Goal: Task Accomplishment & Management: Use online tool/utility

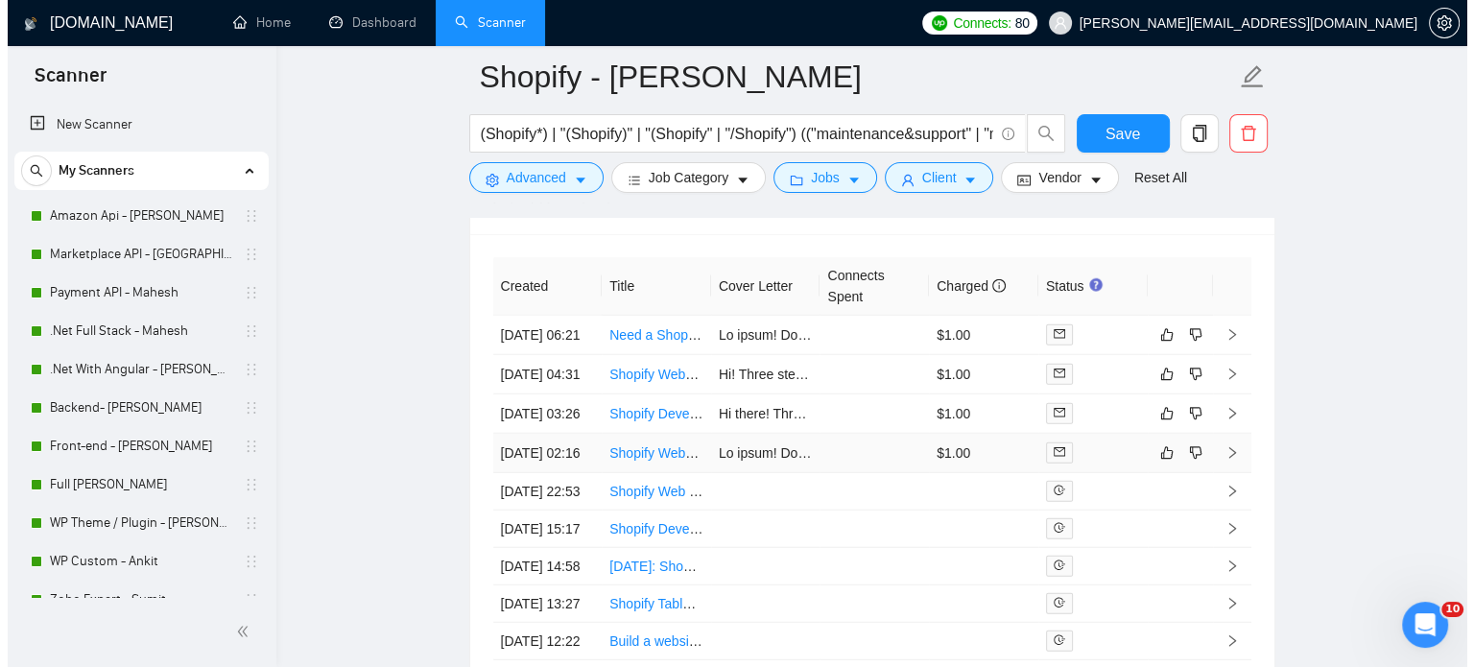
scroll to position [4895, 0]
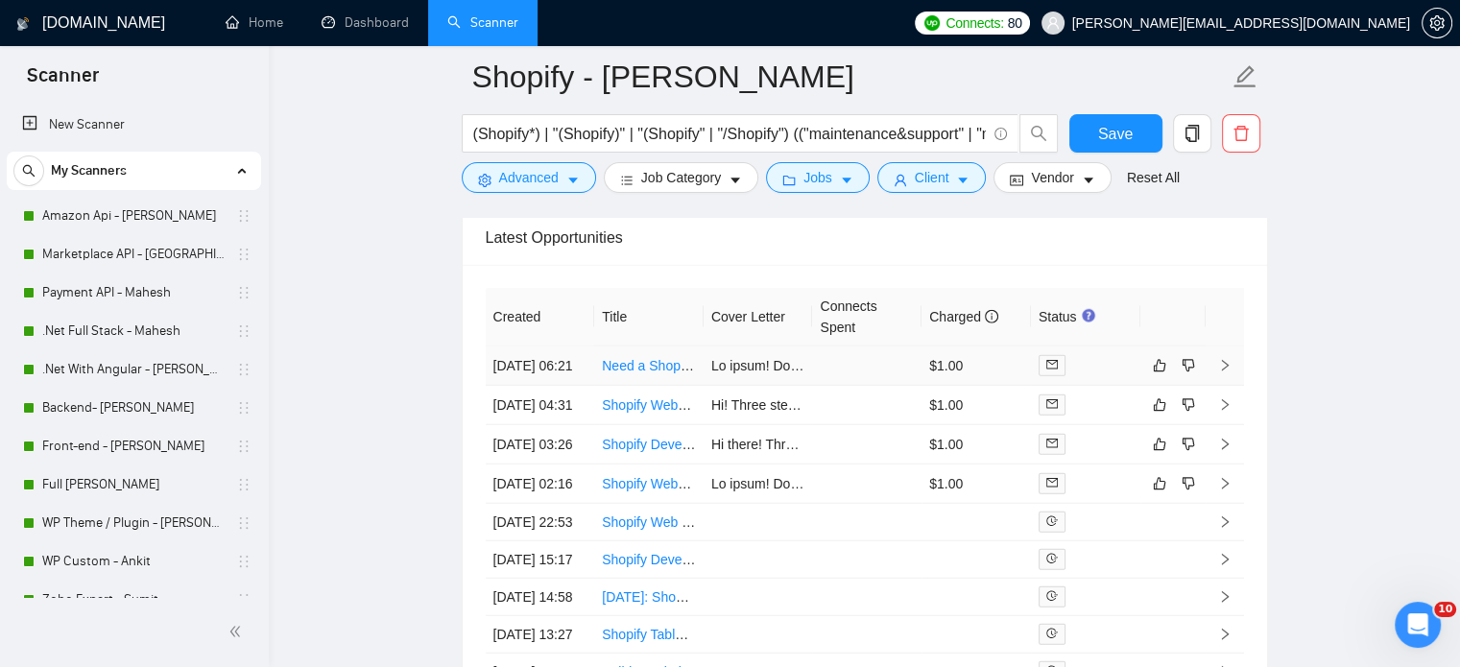
click at [1223, 365] on icon "right" at bounding box center [1224, 365] width 13 height 13
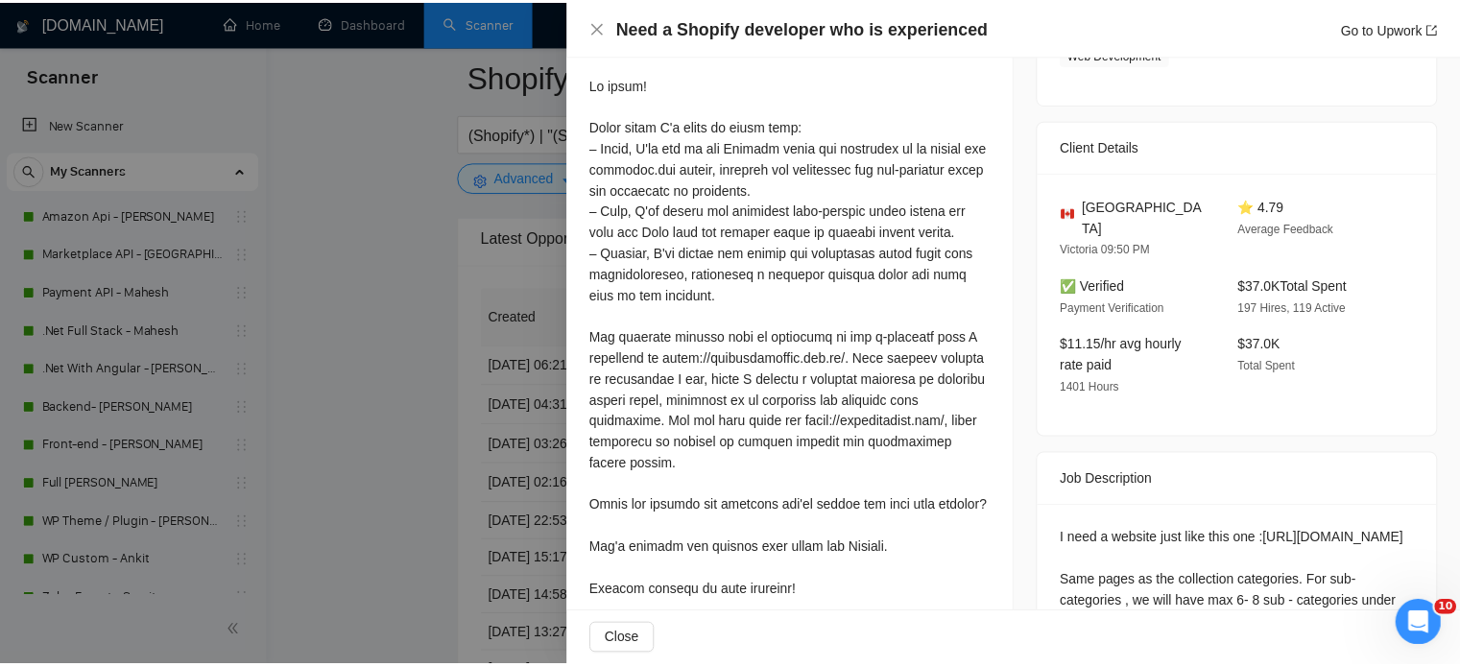
scroll to position [510, 0]
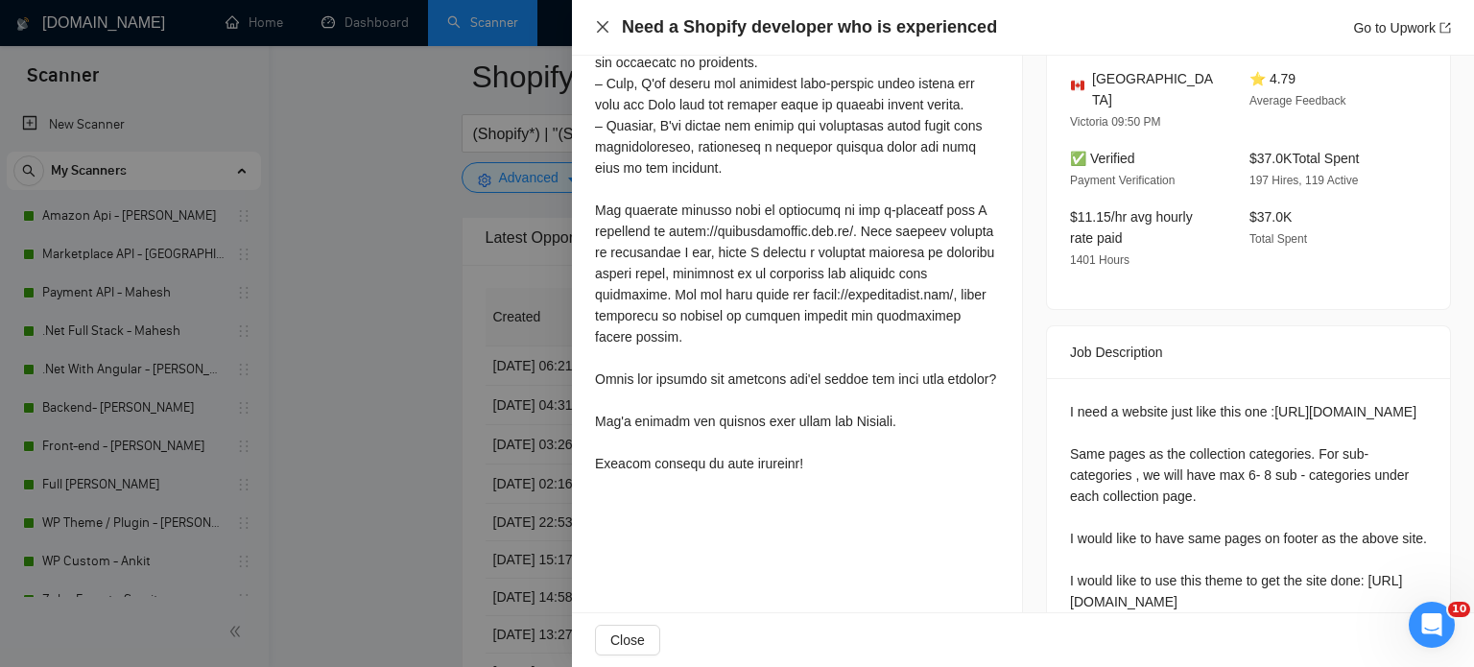
drag, startPoint x: 607, startPoint y: 31, endPoint x: 508, endPoint y: 381, distance: 364.0
click at [607, 30] on icon "close" at bounding box center [603, 27] width 12 height 12
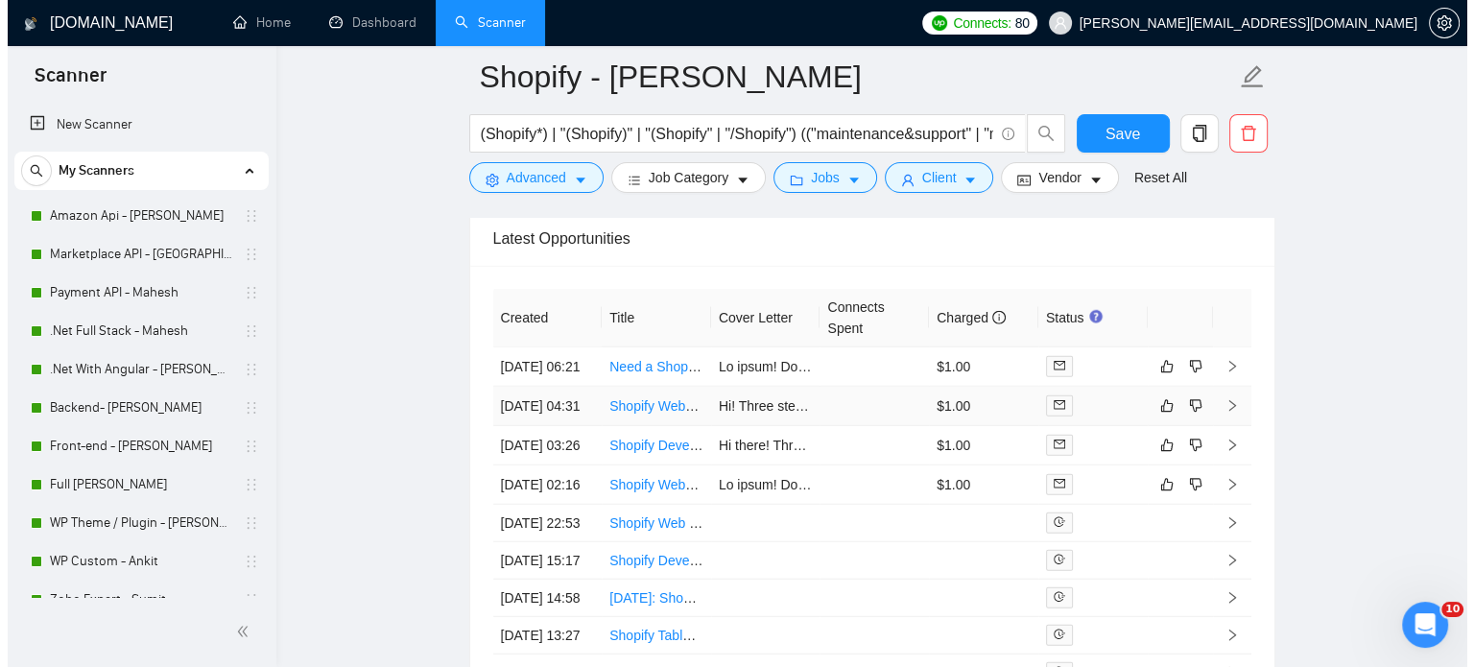
scroll to position [4895, 0]
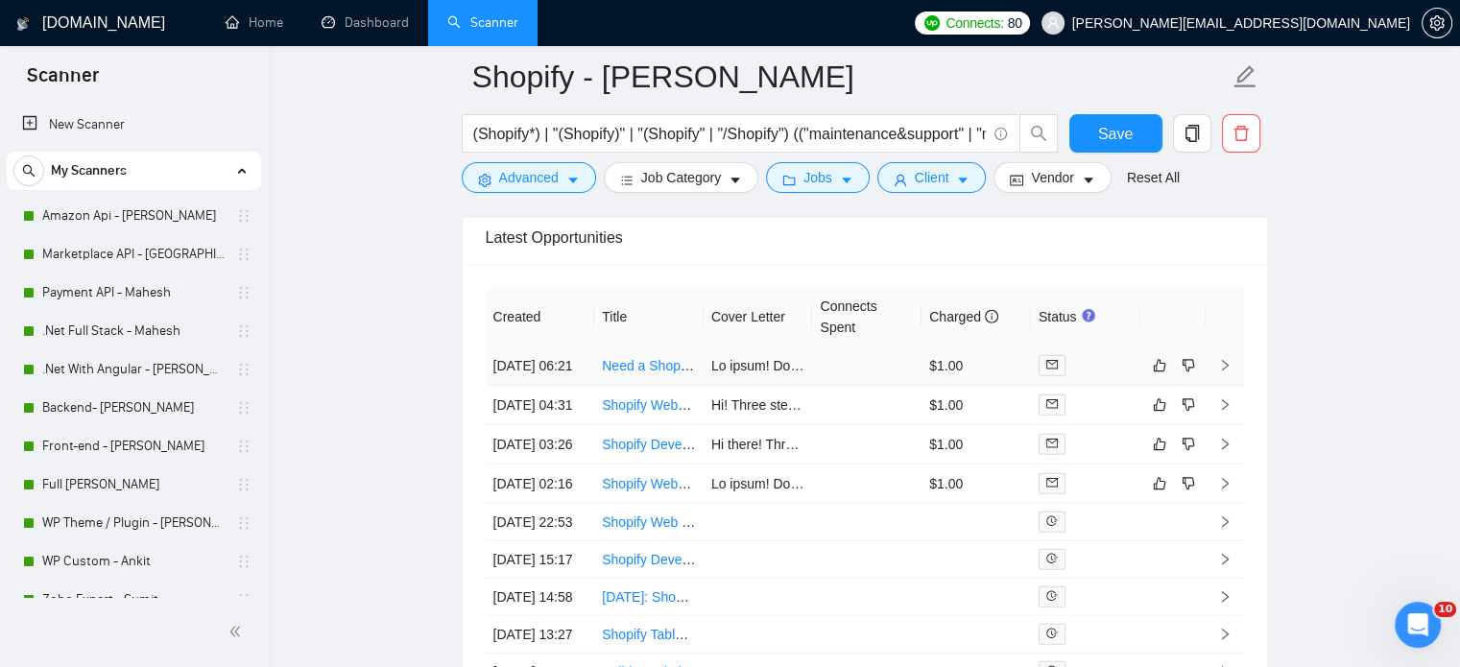
click at [1226, 368] on icon "right" at bounding box center [1224, 366] width 7 height 12
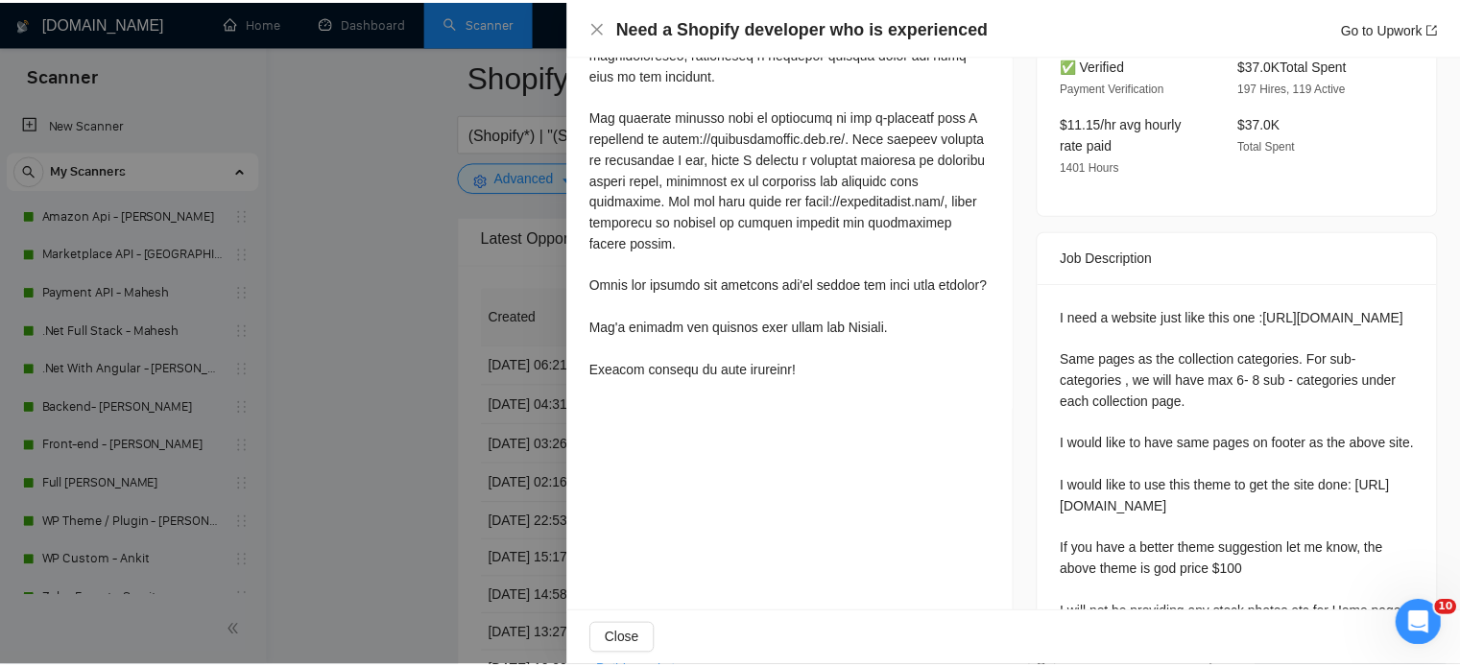
scroll to position [606, 0]
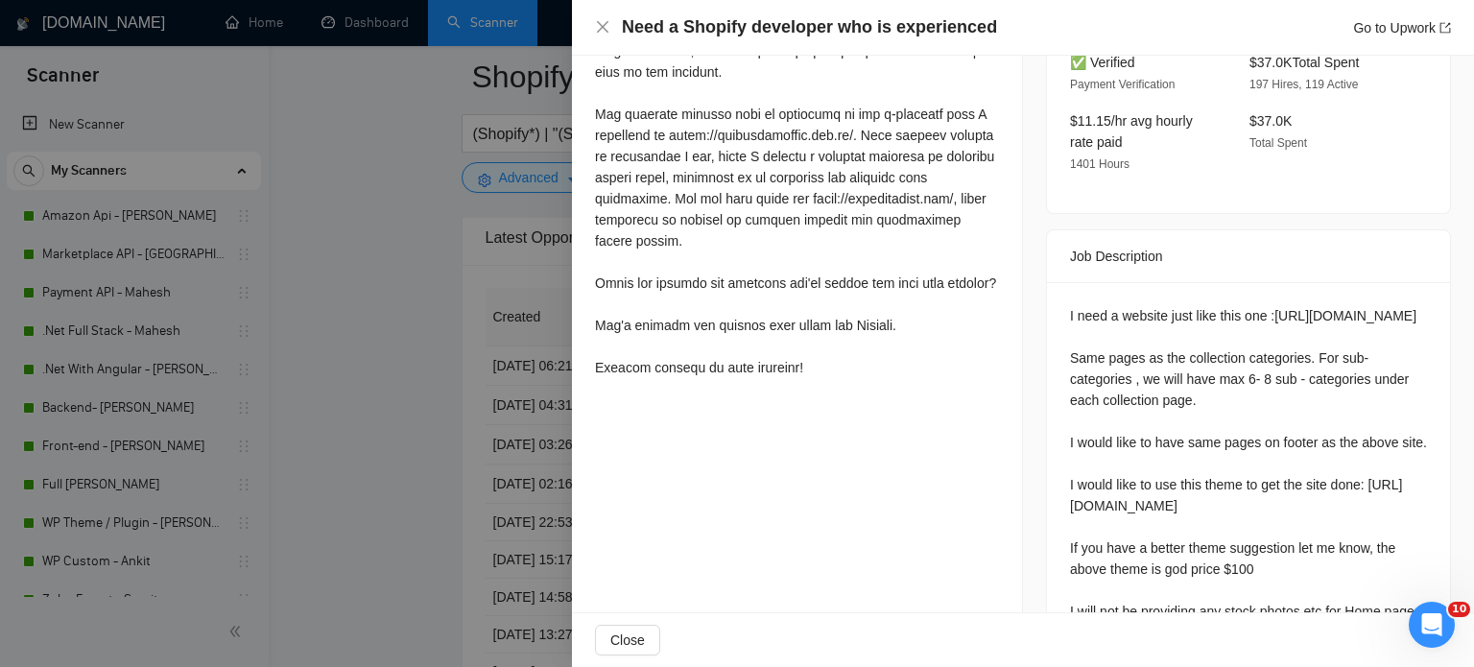
click at [599, 36] on div "Need a Shopify developer who is experienced Go to Upwork" at bounding box center [1023, 27] width 856 height 24
drag, startPoint x: 608, startPoint y: 24, endPoint x: 750, endPoint y: 323, distance: 330.6
click at [607, 24] on icon "close" at bounding box center [602, 26] width 15 height 15
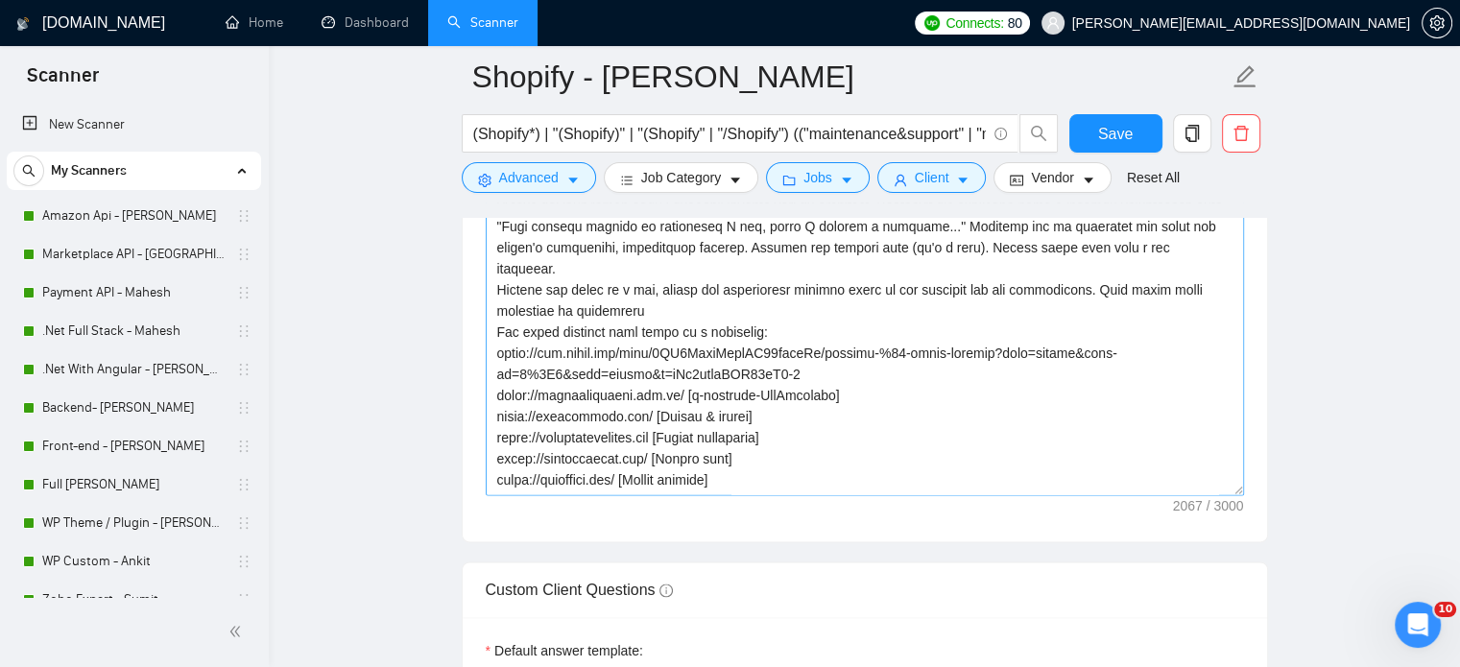
scroll to position [2496, 0]
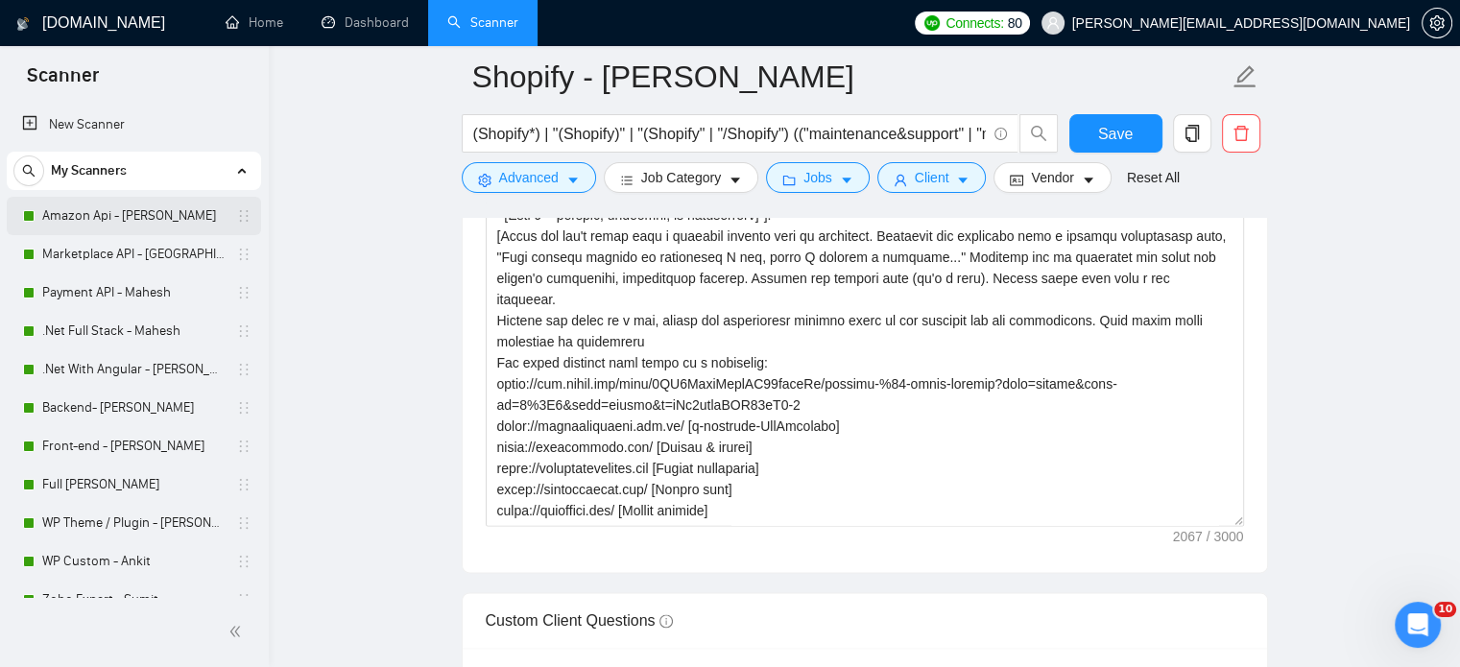
click at [92, 218] on link "Amazon Api - [PERSON_NAME]" at bounding box center [133, 216] width 182 height 38
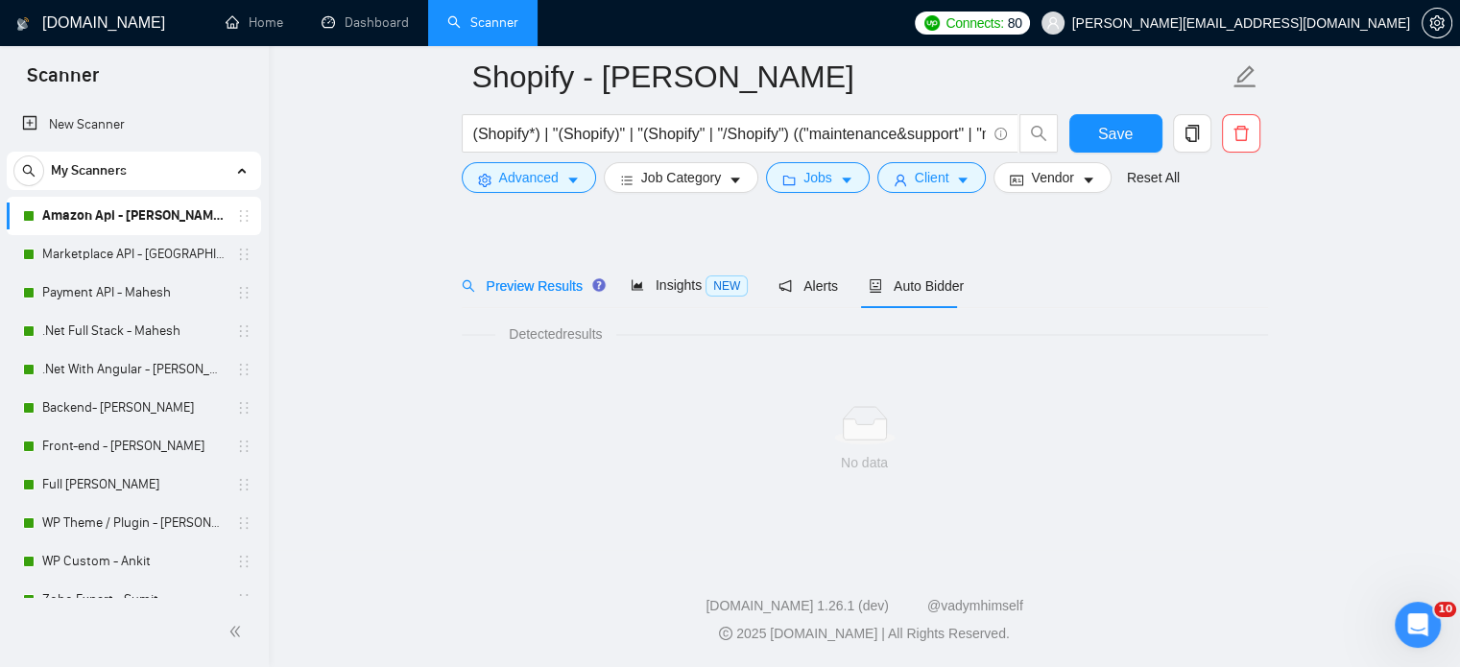
scroll to position [34, 0]
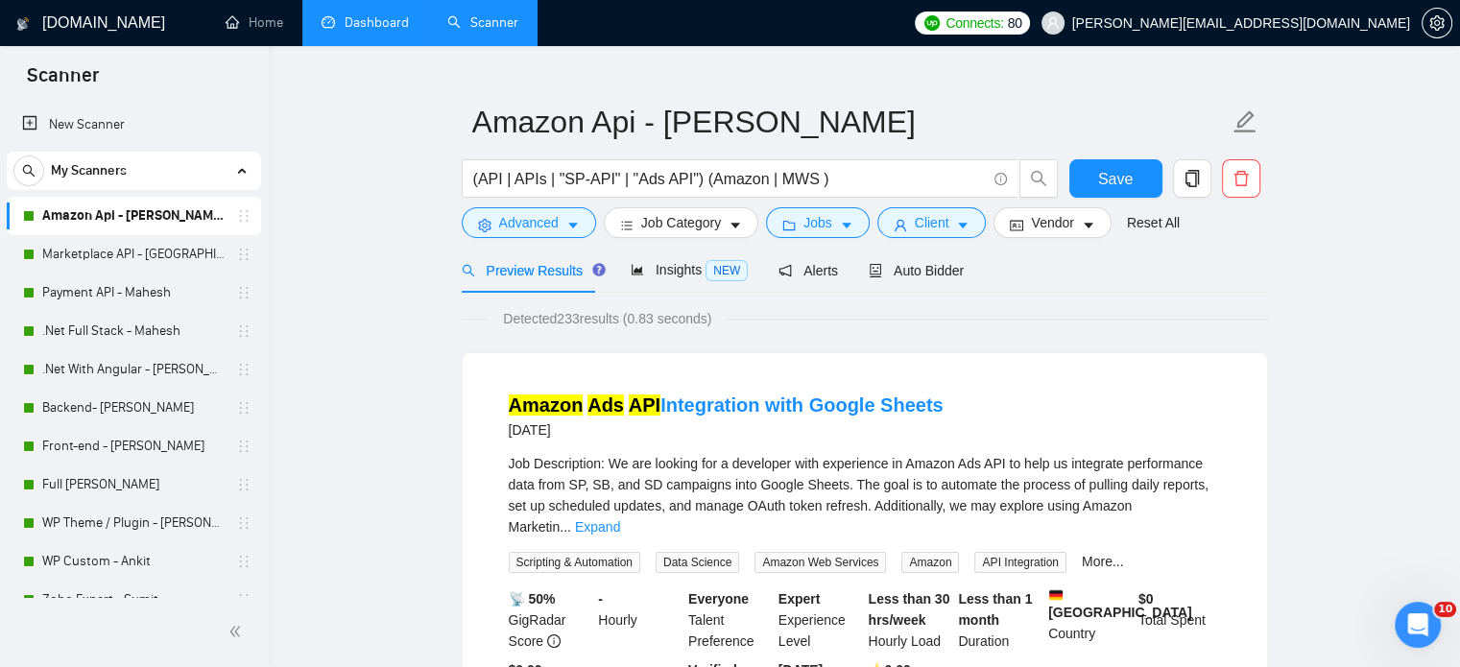
click at [371, 30] on link "Dashboard" at bounding box center [365, 22] width 87 height 16
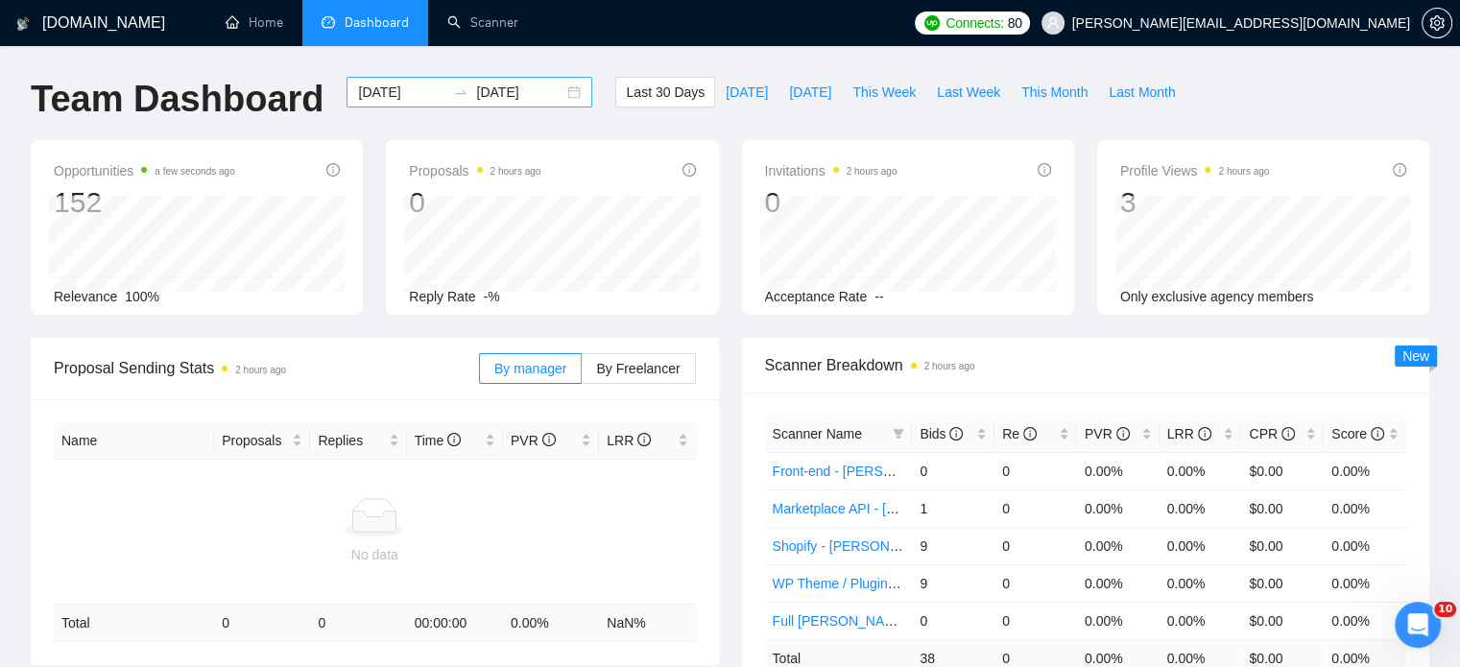
click at [558, 84] on div "2025-08-20 2025-09-19" at bounding box center [470, 92] width 246 height 31
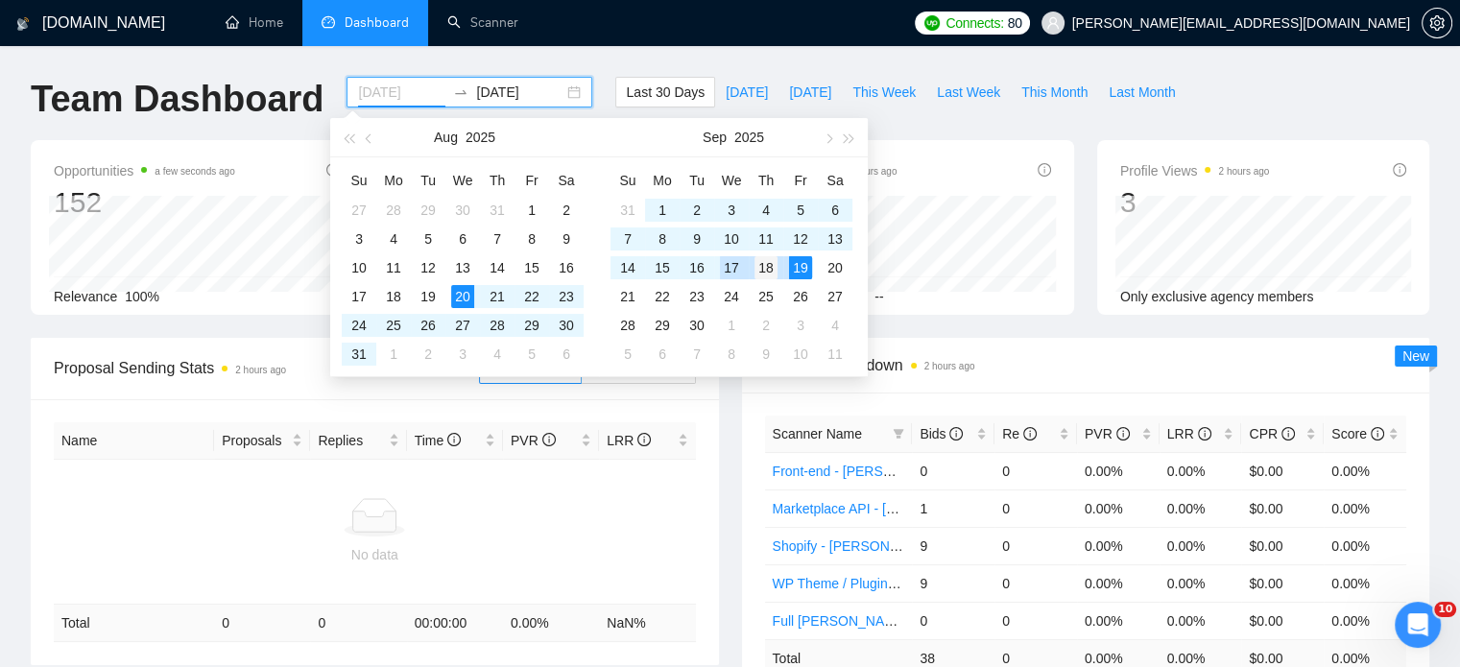
type input "2025-09-18"
drag, startPoint x: 761, startPoint y: 266, endPoint x: 796, endPoint y: 272, distance: 35.0
click at [760, 268] on div "18" at bounding box center [765, 267] width 23 height 23
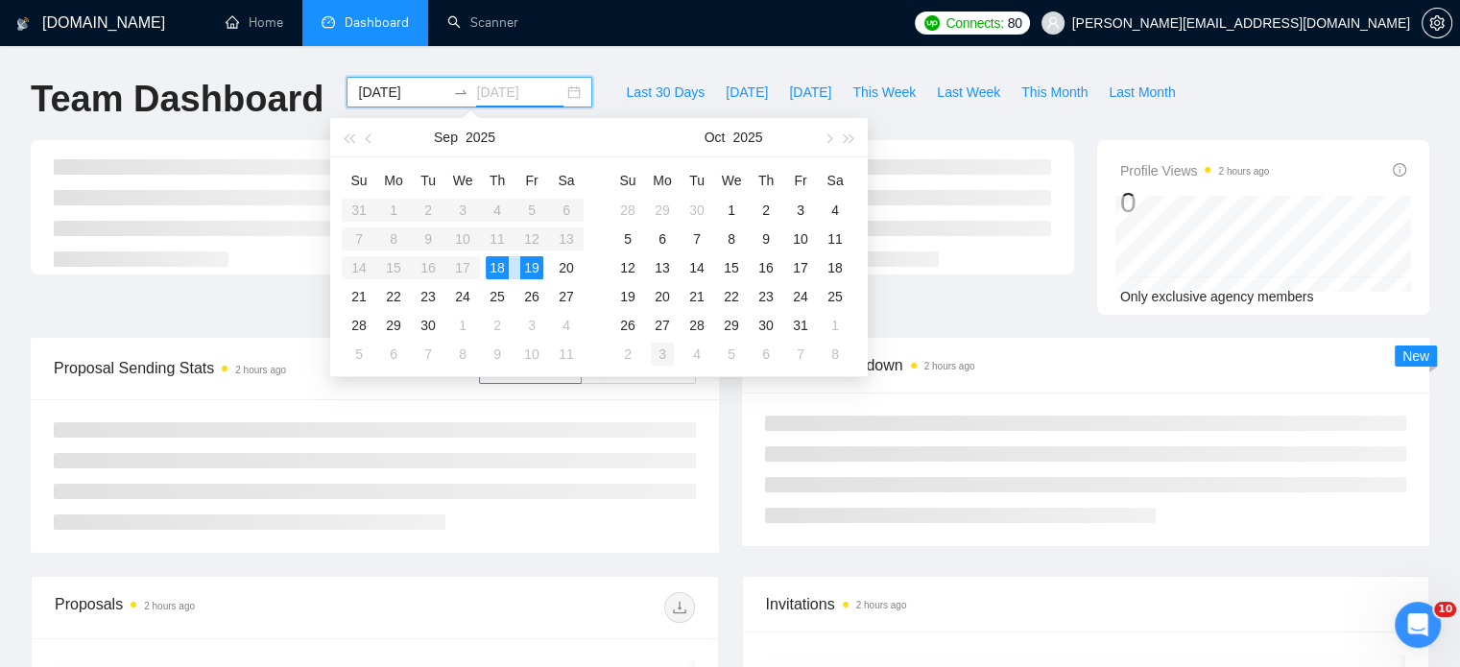
drag, startPoint x: 535, startPoint y: 264, endPoint x: 679, endPoint y: 368, distance: 177.4
click at [538, 264] on div "19" at bounding box center [531, 267] width 23 height 23
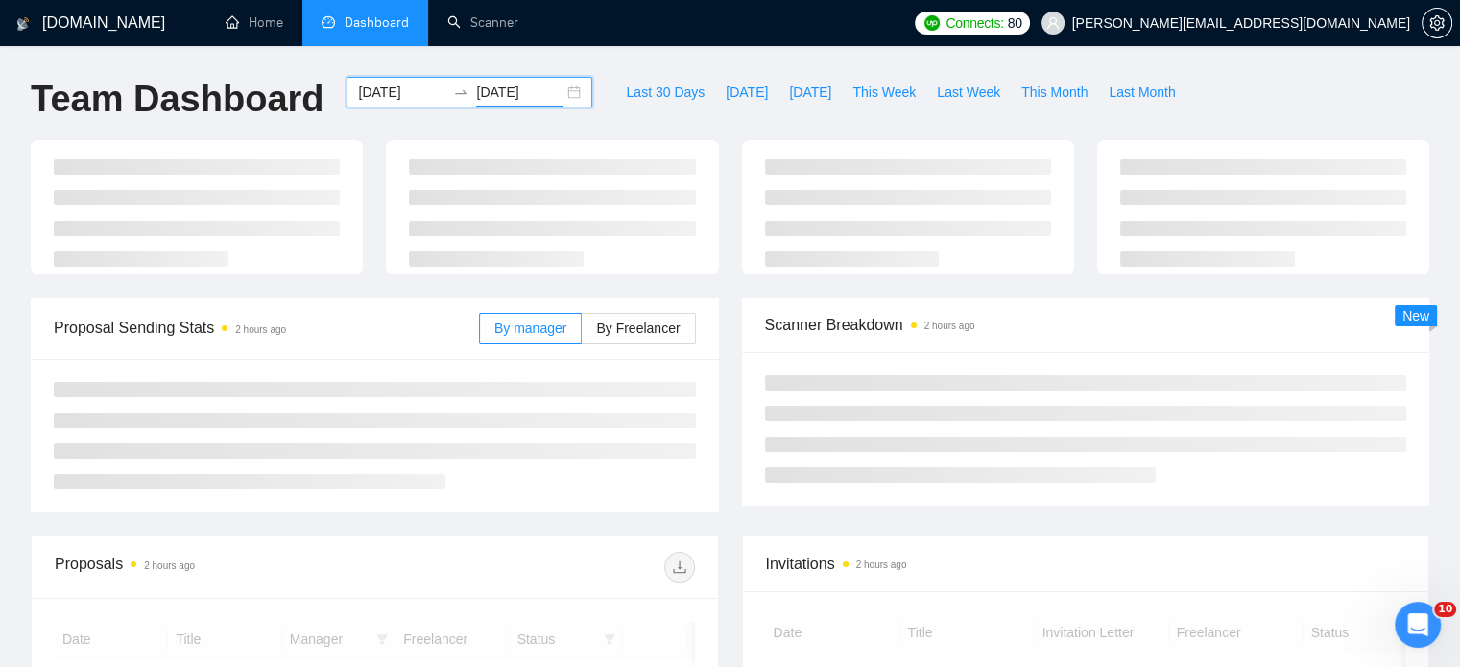
type input "2025-09-19"
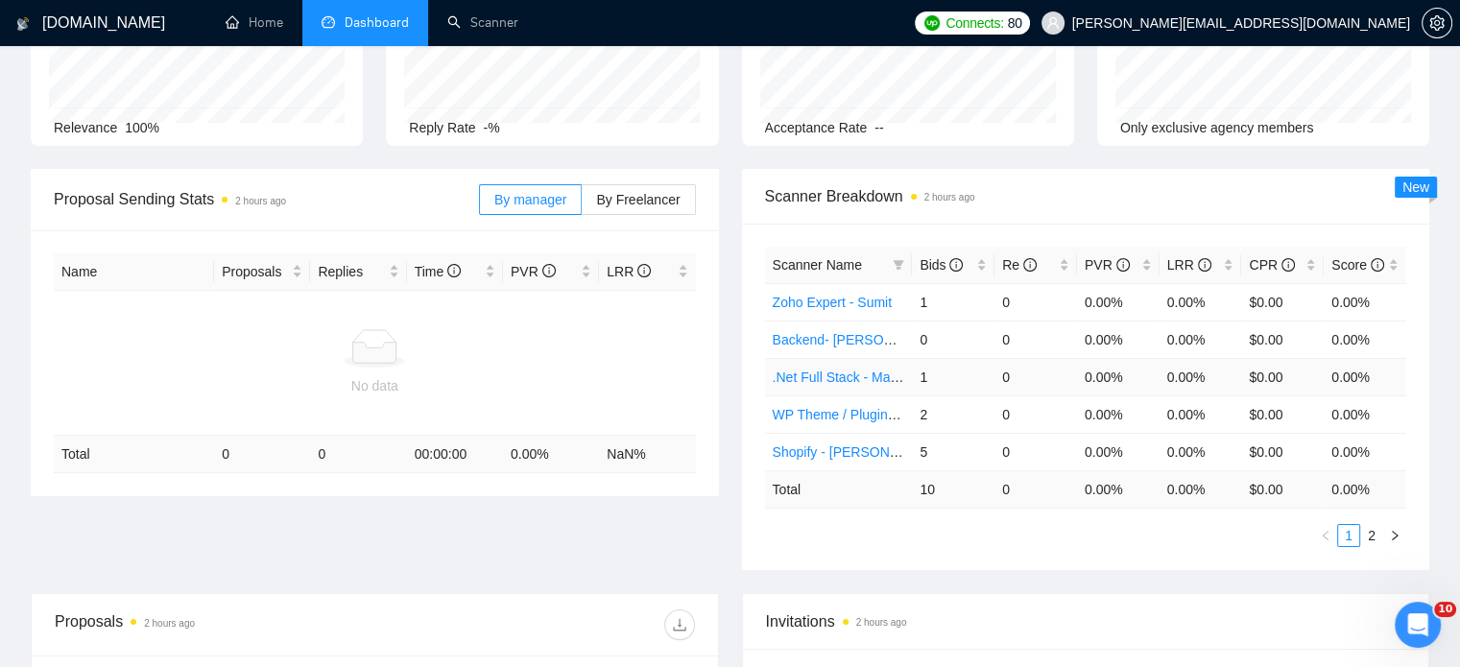
scroll to position [192, 0]
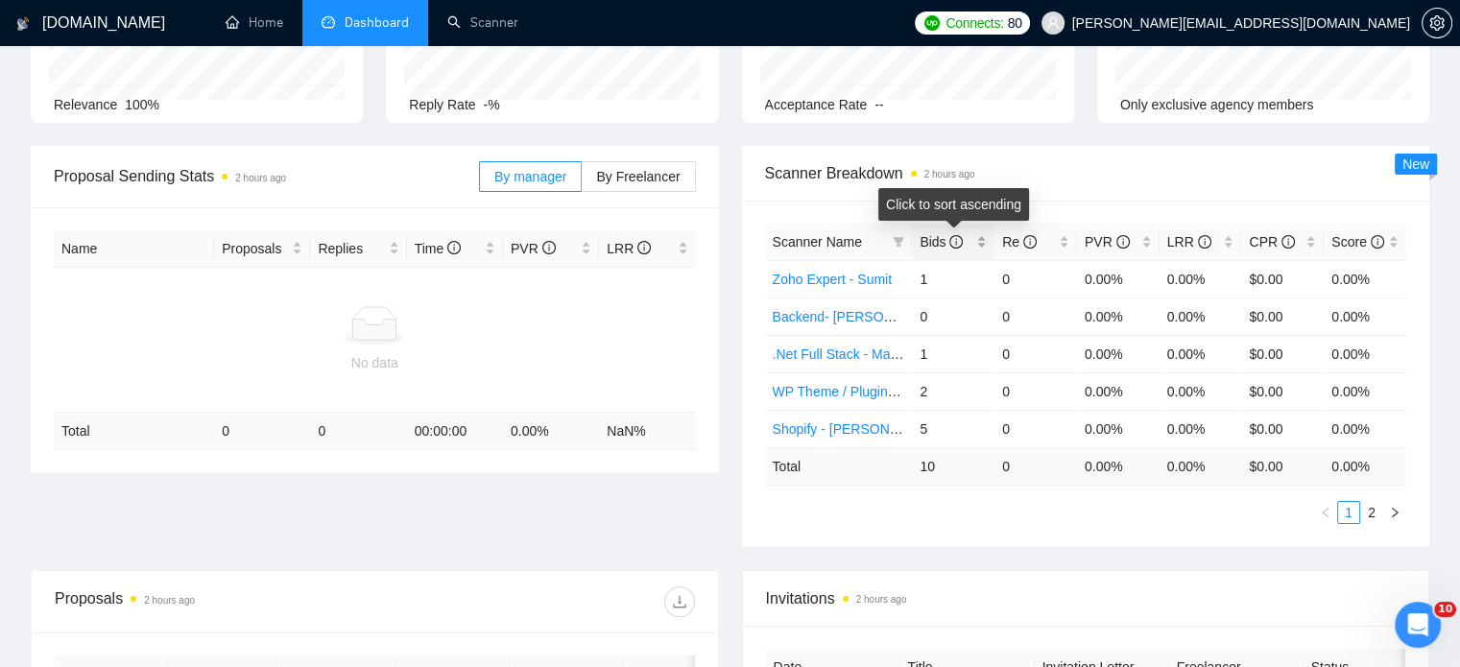
click at [978, 241] on div "Bids" at bounding box center [953, 241] width 67 height 21
click at [843, 313] on link "WP Theme / Plugin - [PERSON_NAME]" at bounding box center [892, 316] width 238 height 15
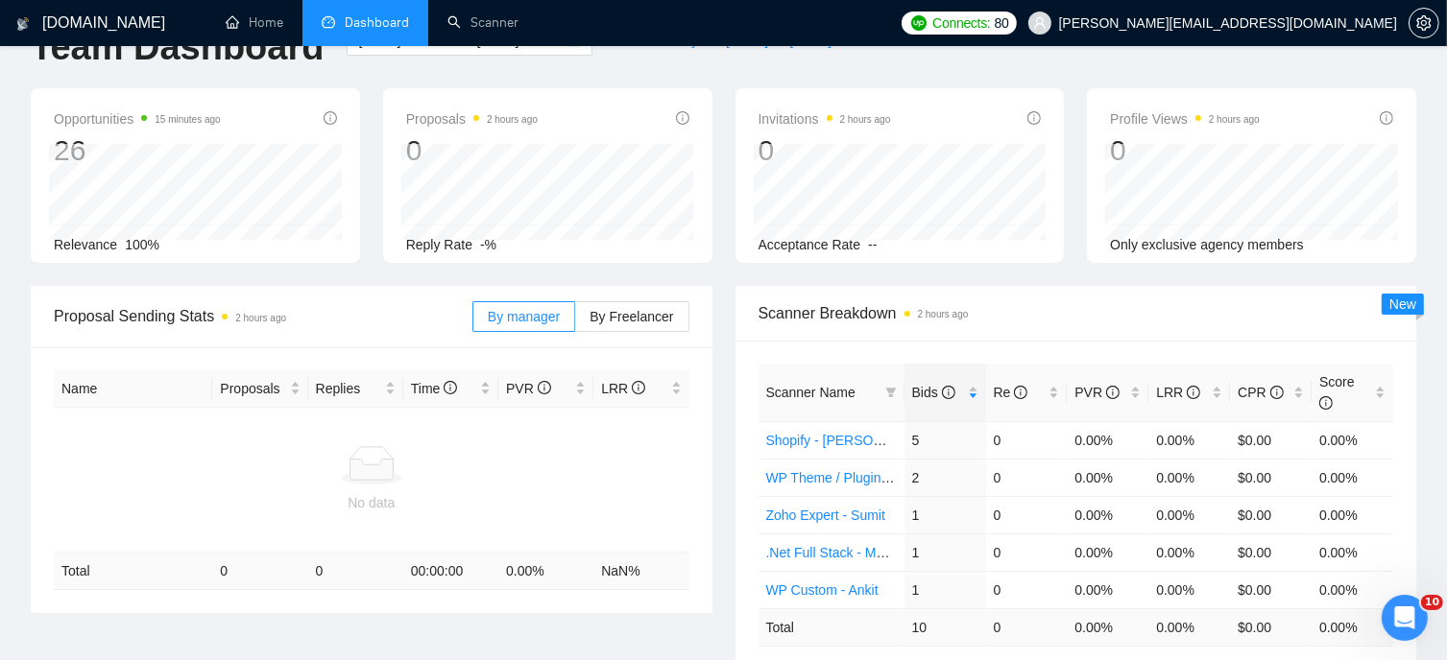
scroll to position [96, 0]
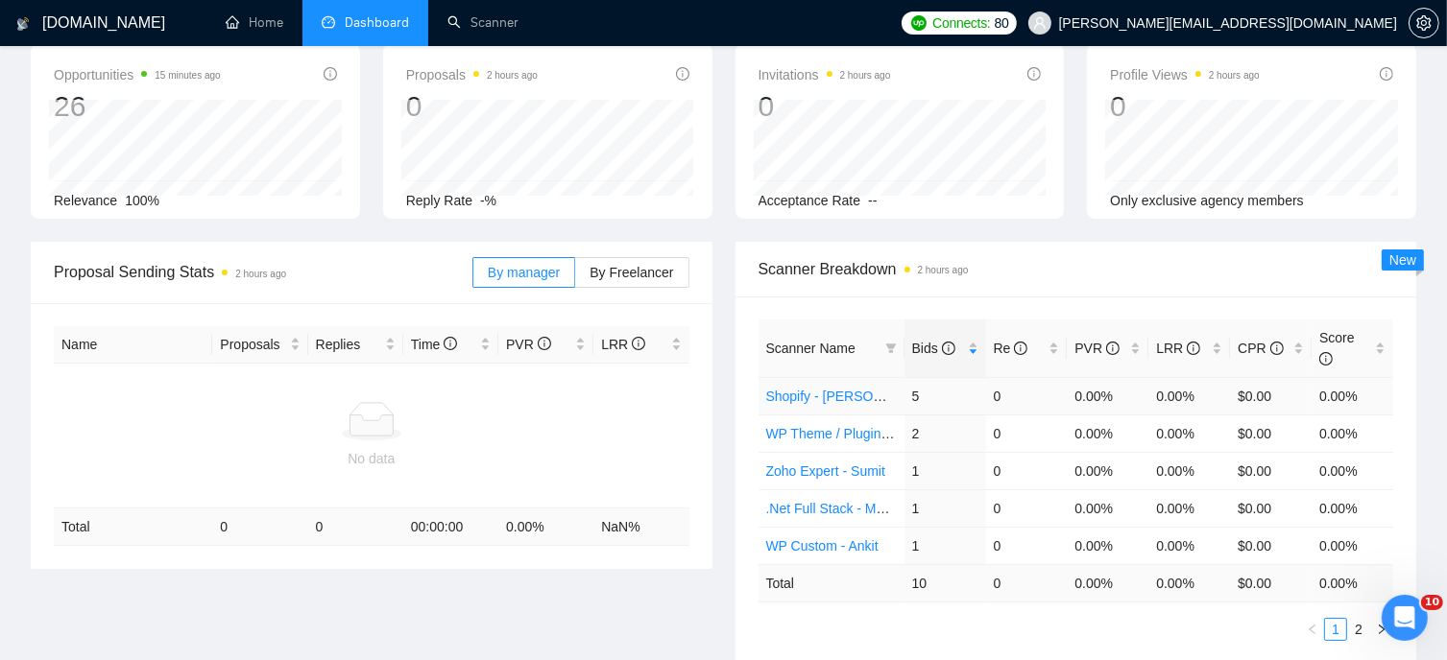
click at [825, 389] on link "Shopify - [PERSON_NAME]" at bounding box center [849, 396] width 167 height 15
click at [785, 464] on link "Zoho Expert - Sumit" at bounding box center [826, 471] width 120 height 15
click at [837, 501] on link ".Net Full Stack - Mahesh" at bounding box center [839, 508] width 147 height 15
click at [831, 538] on link "WP Custom - Ankit" at bounding box center [822, 545] width 112 height 15
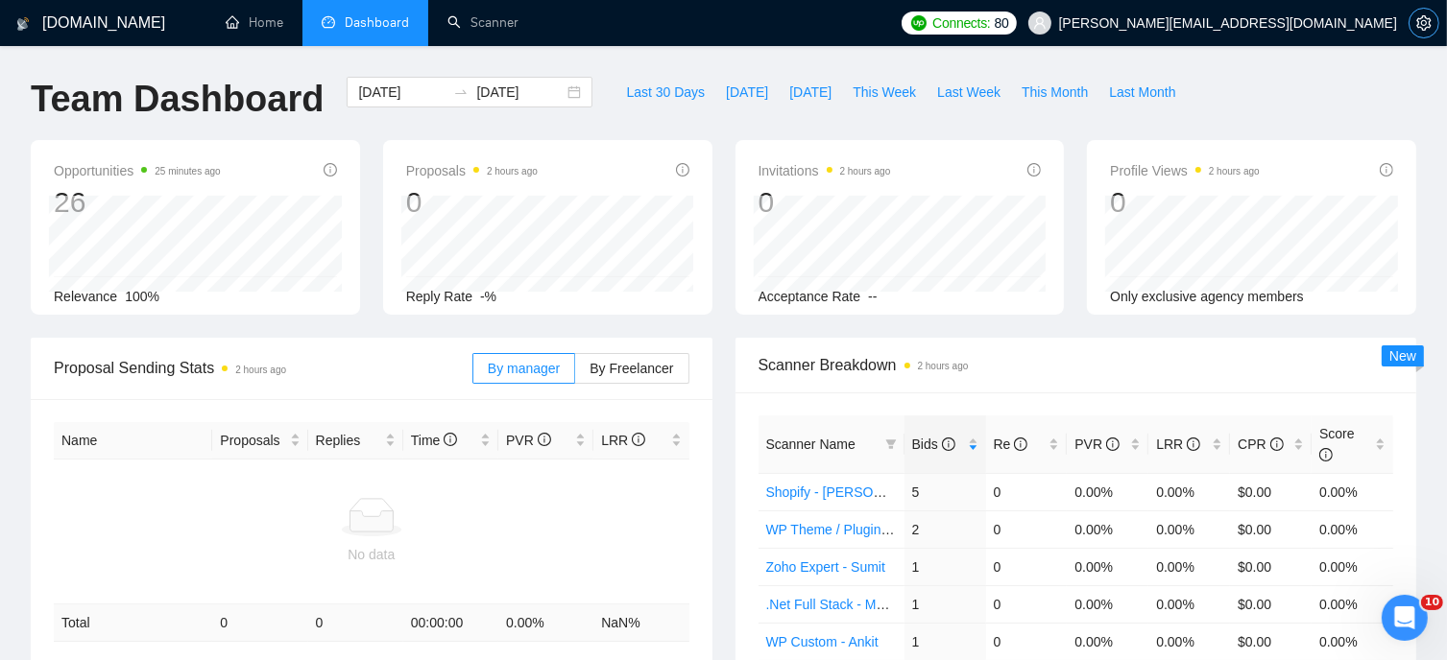
click at [1423, 23] on icon "setting" at bounding box center [1423, 22] width 15 height 15
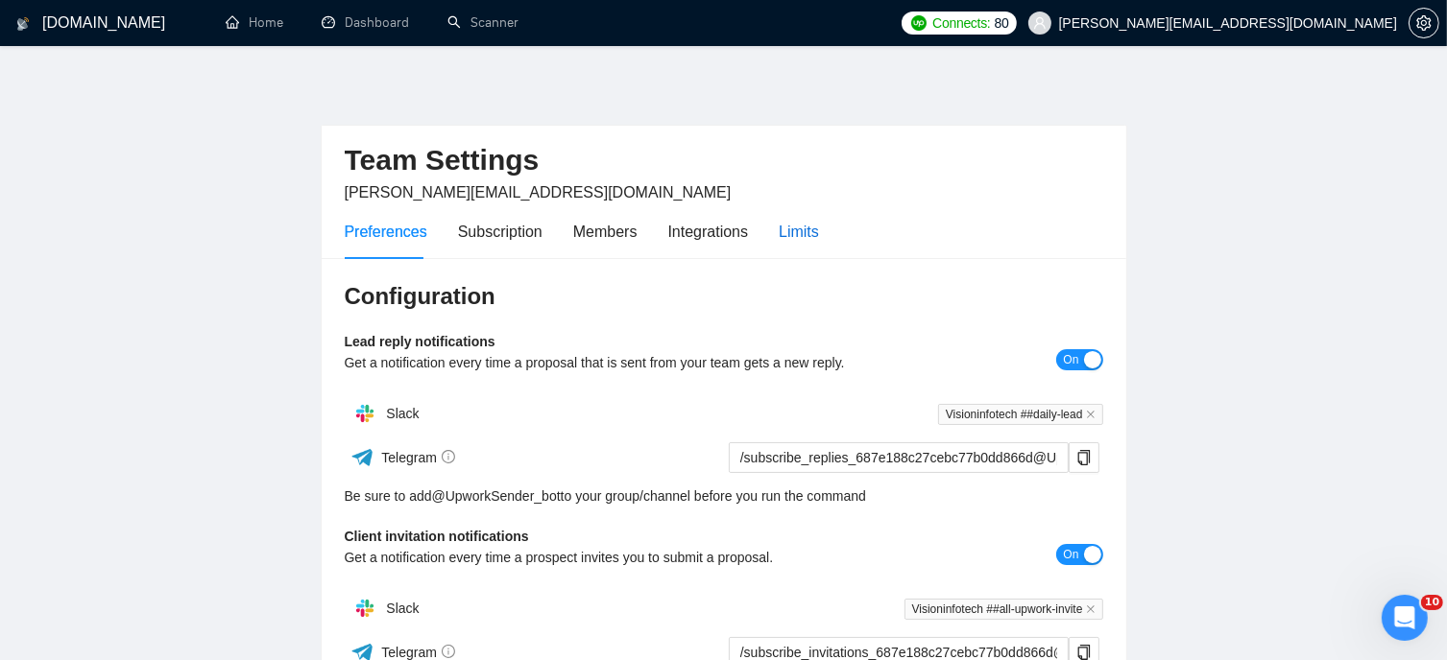
click at [791, 228] on div "Limits" at bounding box center [798, 232] width 40 height 24
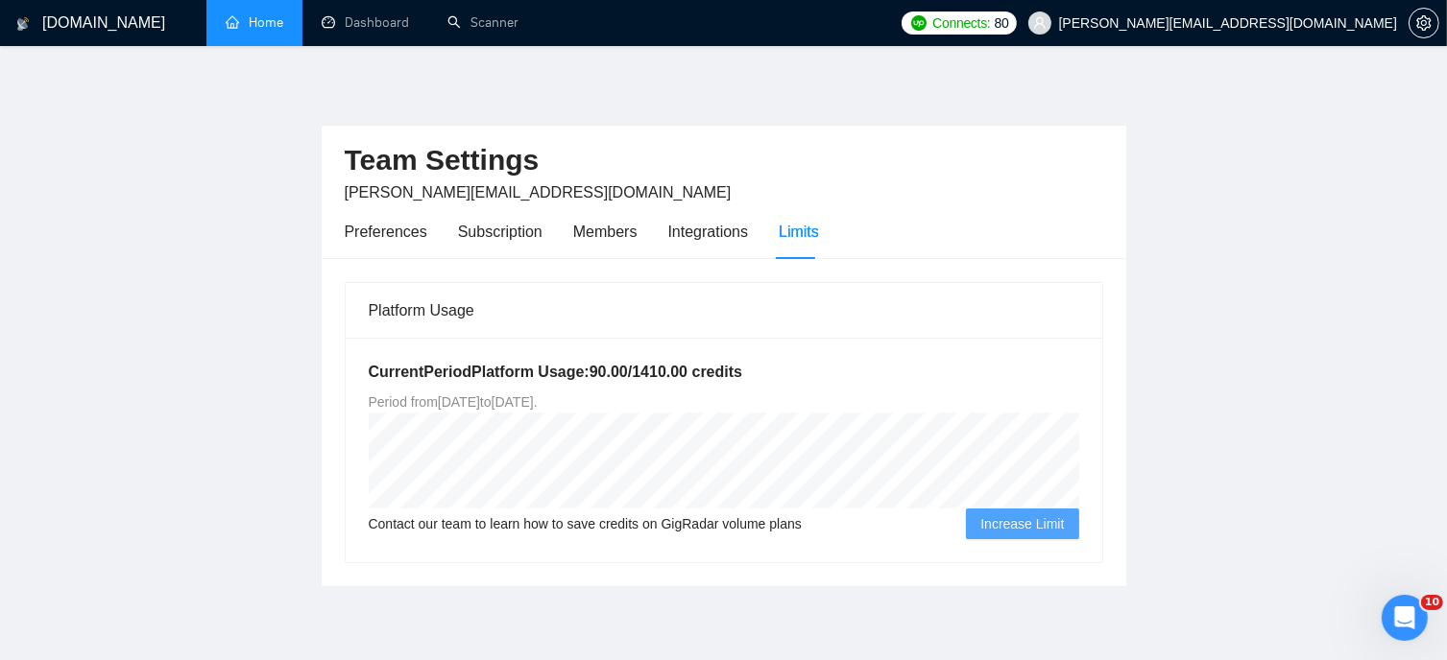
click at [261, 14] on link "Home" at bounding box center [255, 22] width 58 height 16
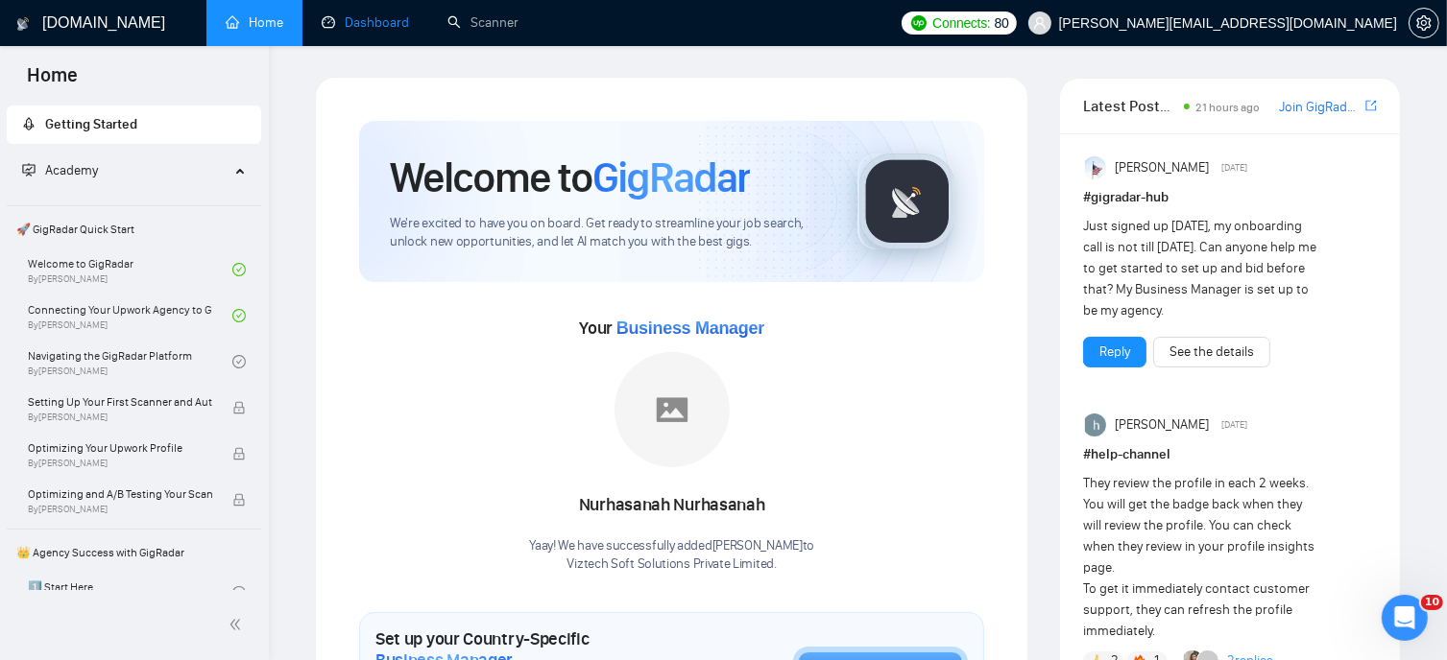
click at [365, 23] on link "Dashboard" at bounding box center [365, 22] width 87 height 16
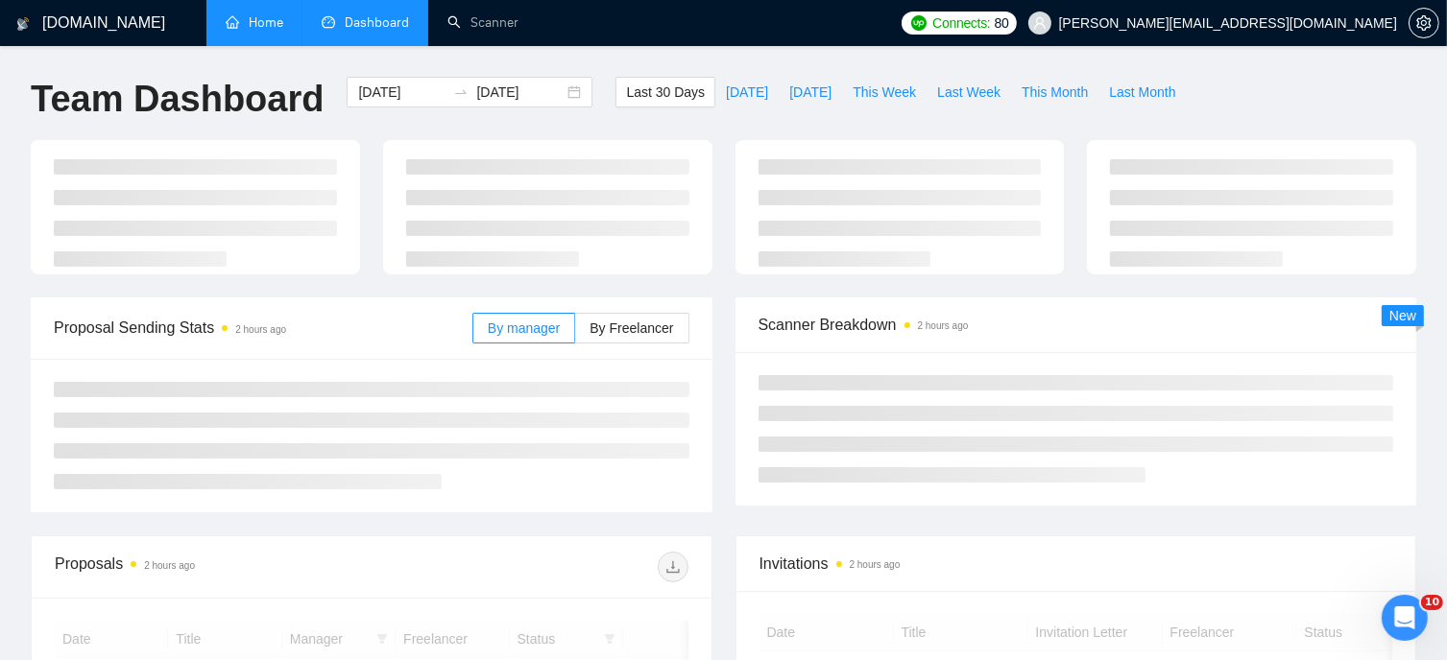
click at [262, 31] on link "Home" at bounding box center [255, 22] width 58 height 16
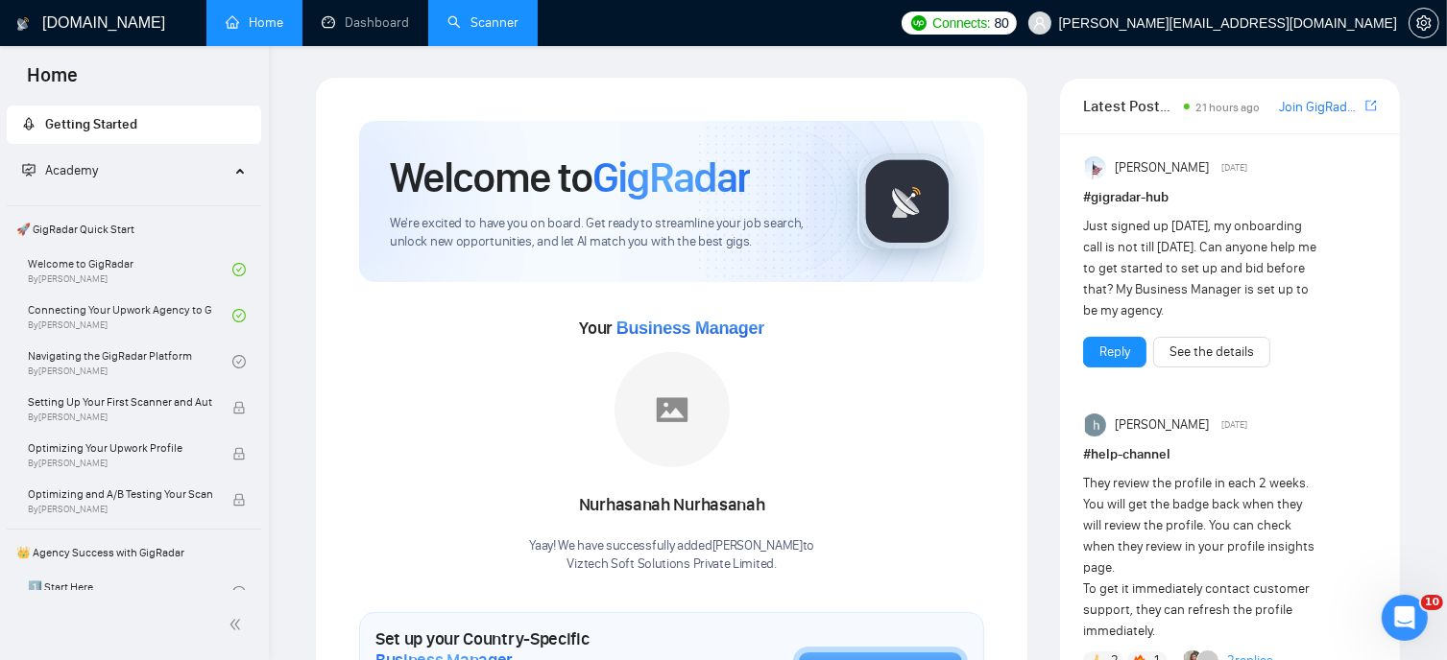
click at [476, 22] on link "Scanner" at bounding box center [482, 22] width 71 height 16
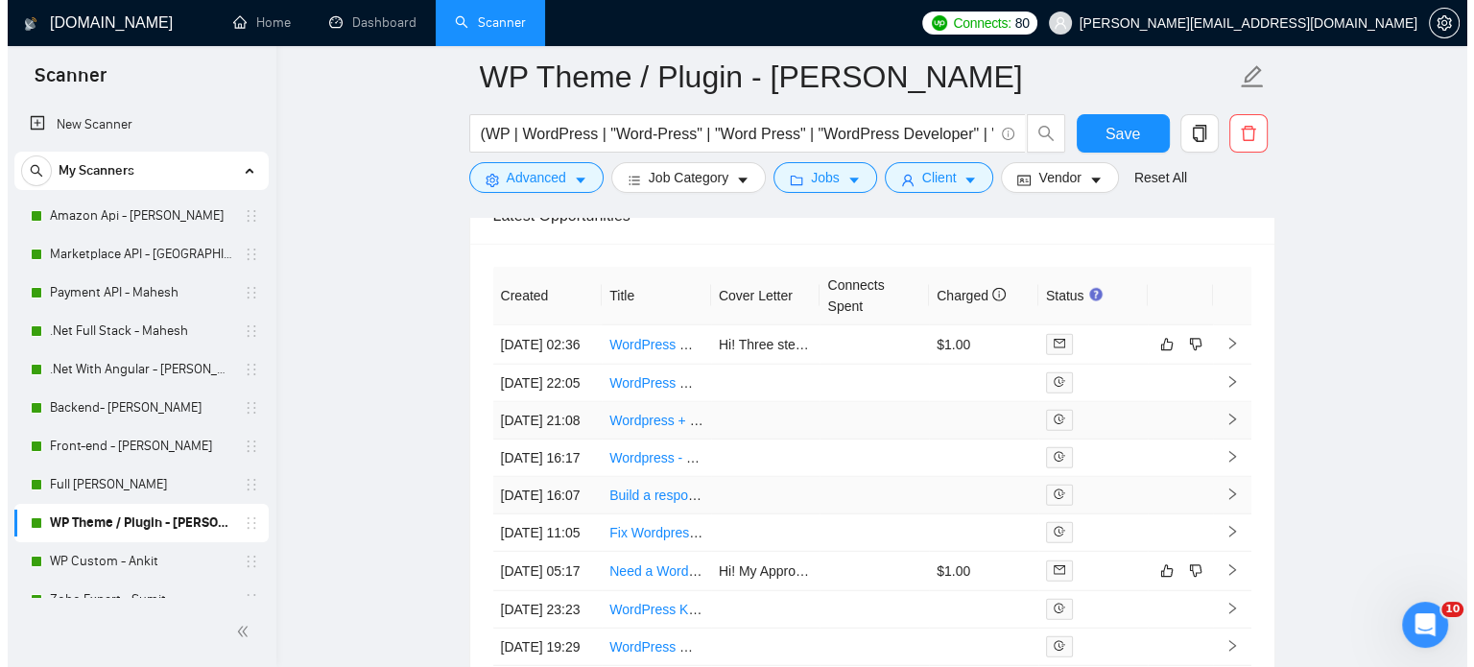
scroll to position [5087, 0]
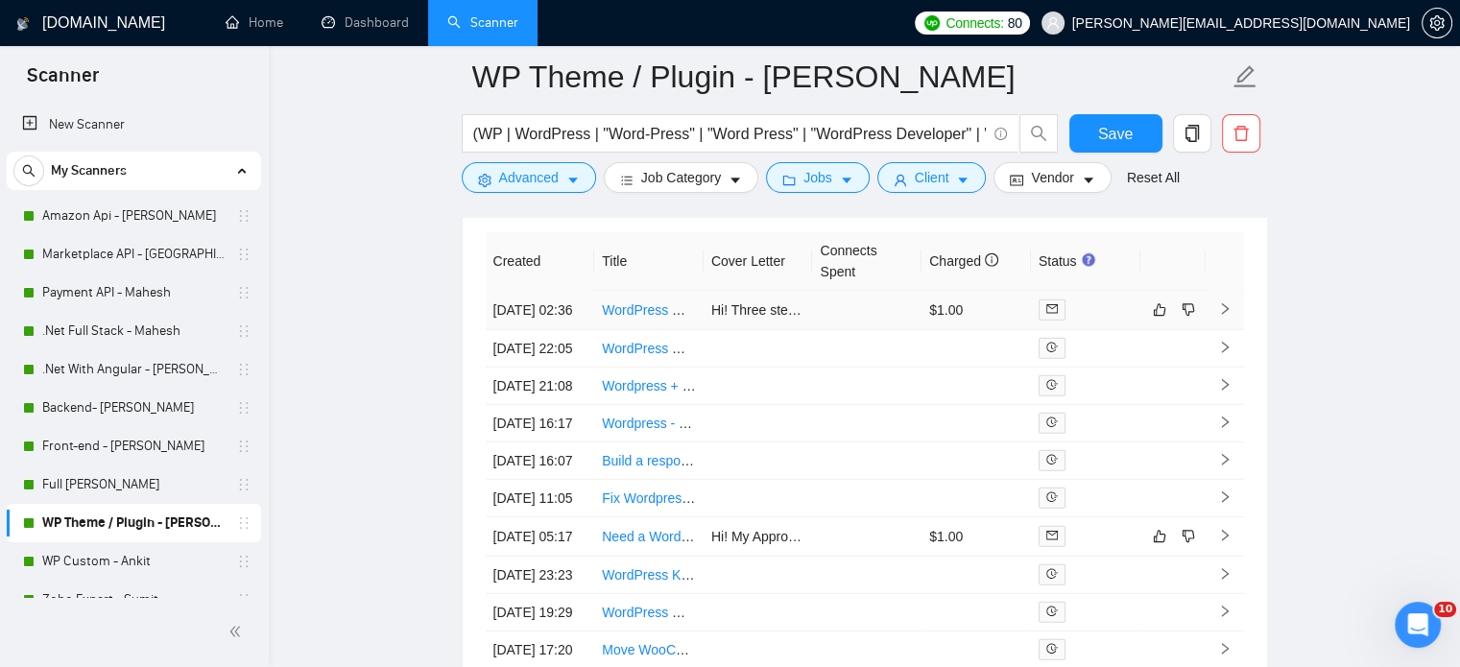
click at [1225, 304] on icon "right" at bounding box center [1224, 308] width 13 height 13
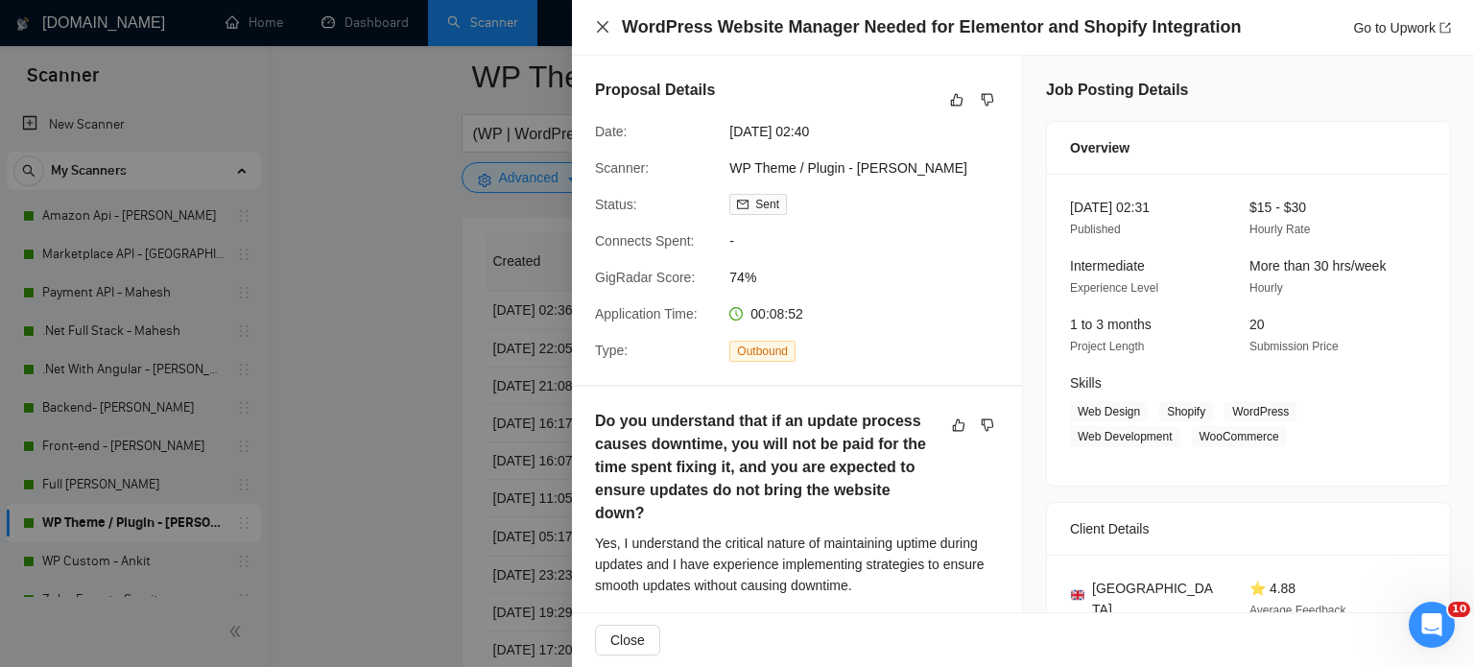
drag, startPoint x: 603, startPoint y: 28, endPoint x: 929, endPoint y: 446, distance: 530.7
click at [600, 28] on icon "close" at bounding box center [602, 26] width 15 height 15
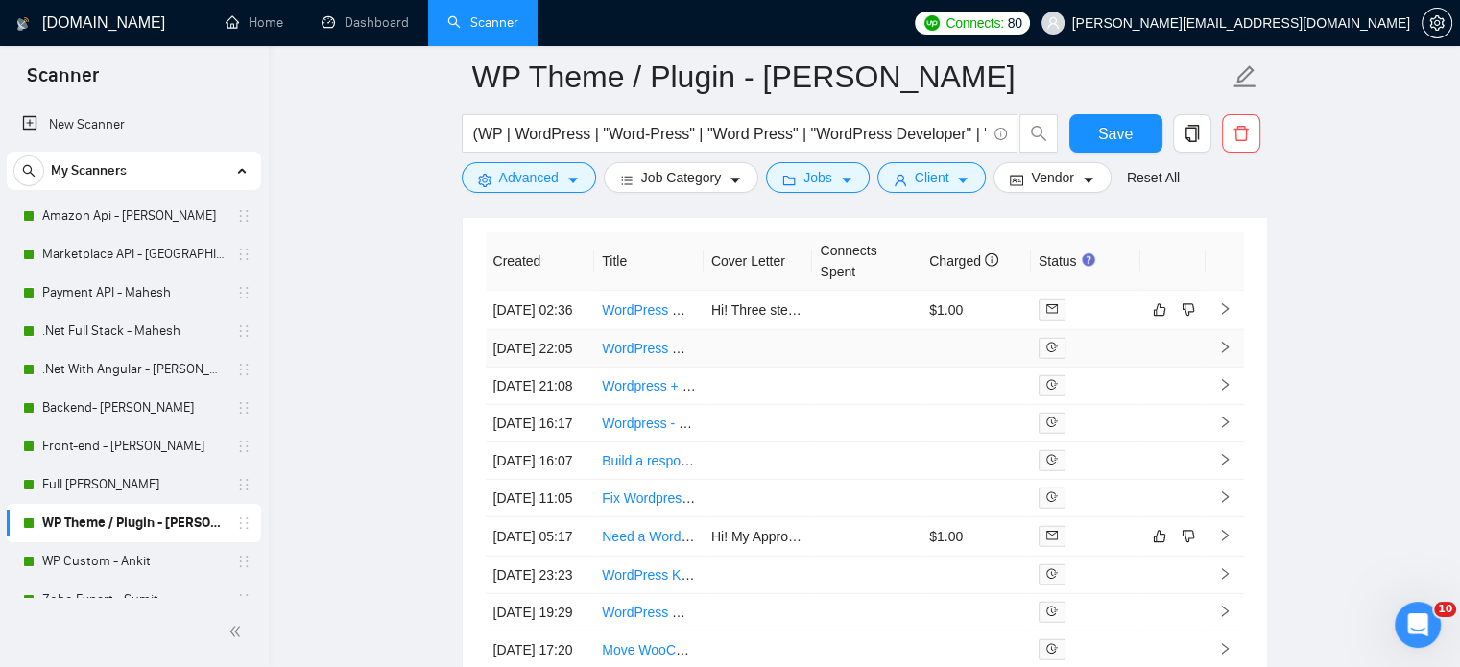
click at [652, 356] on link "WordPress Website Developer (Custom Sites & WP Engine Hosting)" at bounding box center [806, 348] width 409 height 15
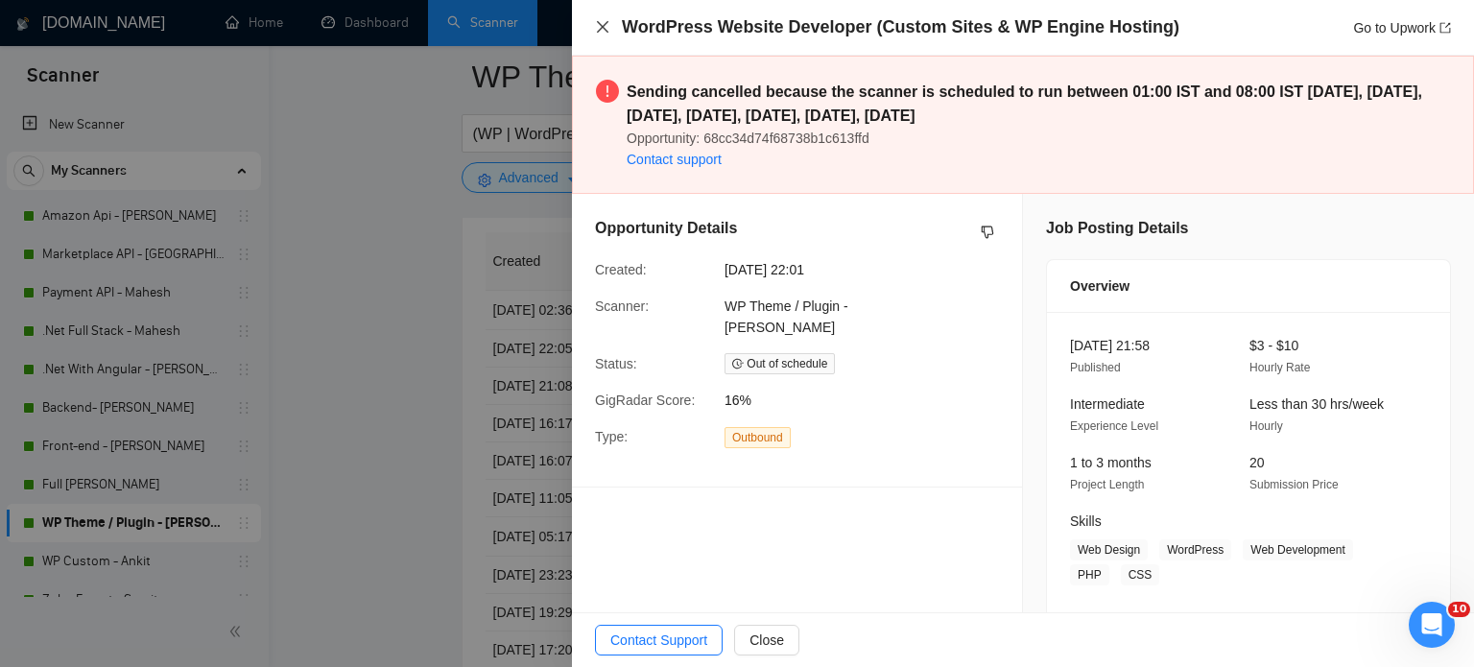
click at [599, 26] on icon "close" at bounding box center [602, 26] width 15 height 15
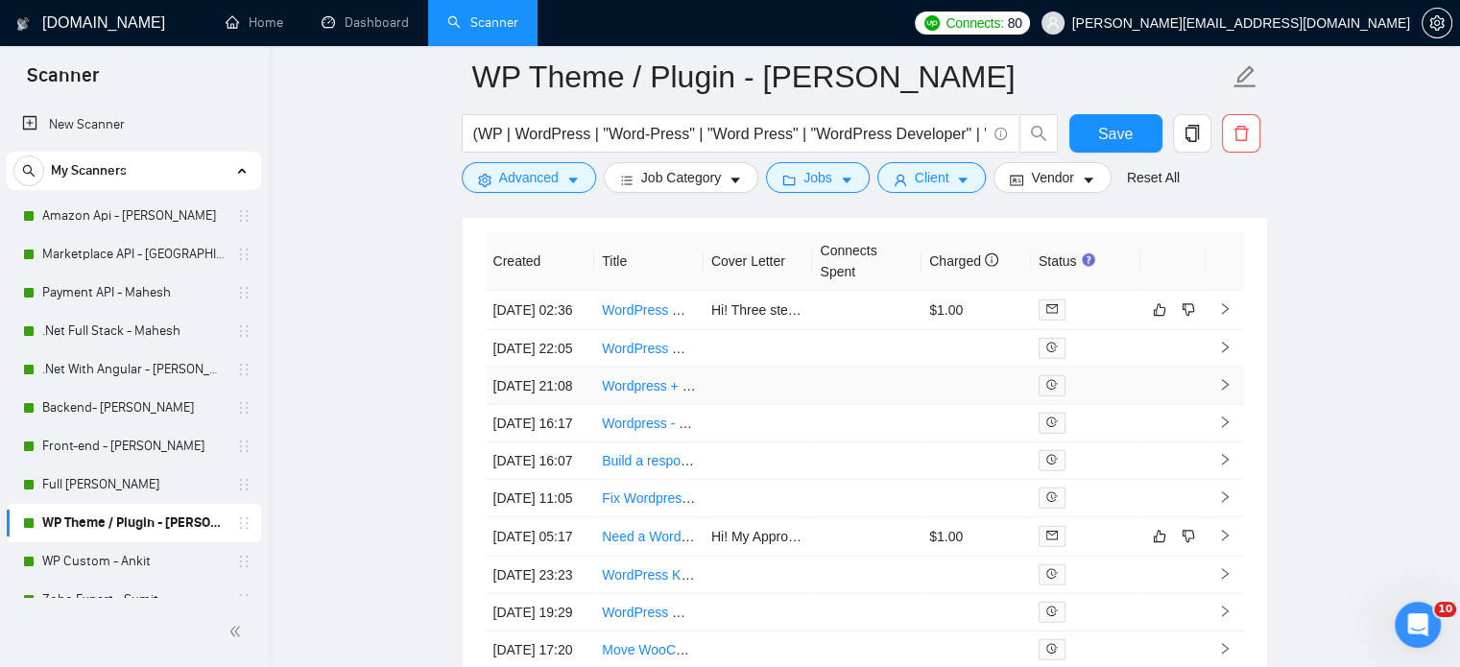
click at [1229, 392] on icon "right" at bounding box center [1224, 384] width 13 height 13
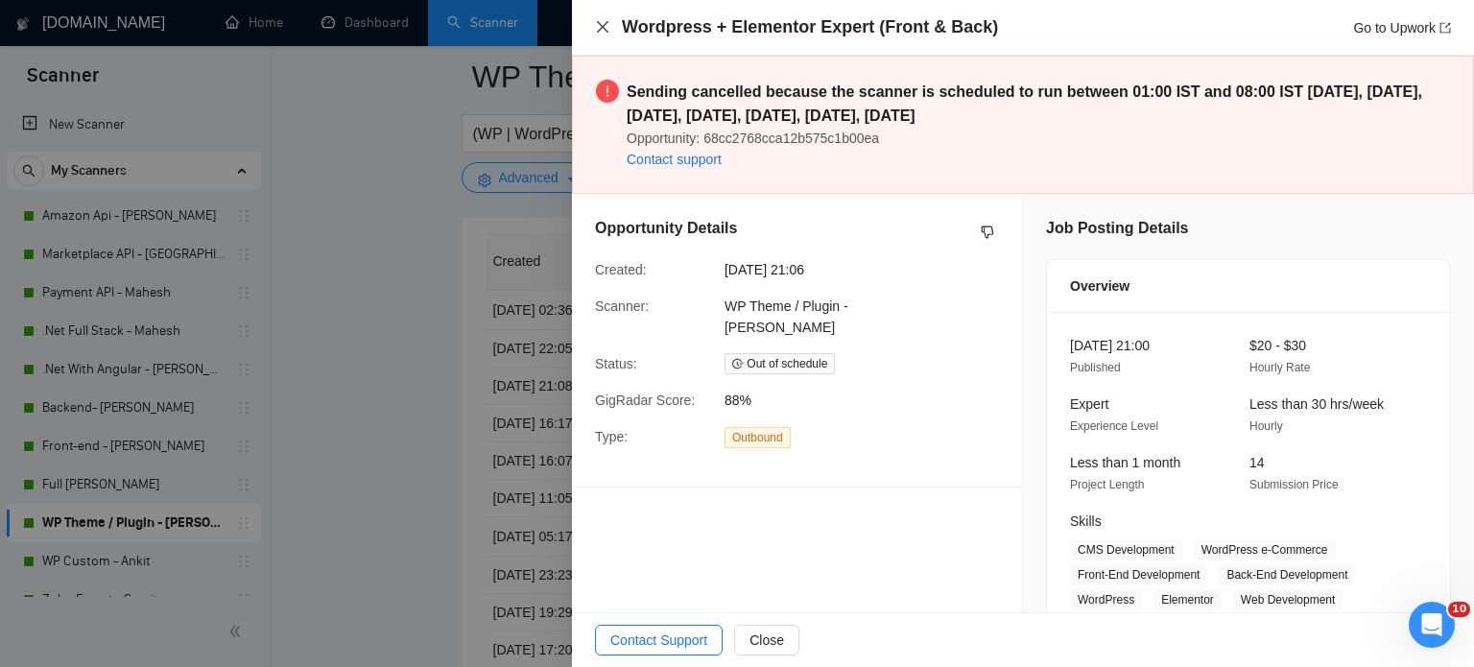
drag, startPoint x: 598, startPoint y: 34, endPoint x: 744, endPoint y: 450, distance: 441.4
click at [598, 34] on icon "close" at bounding box center [602, 26] width 15 height 15
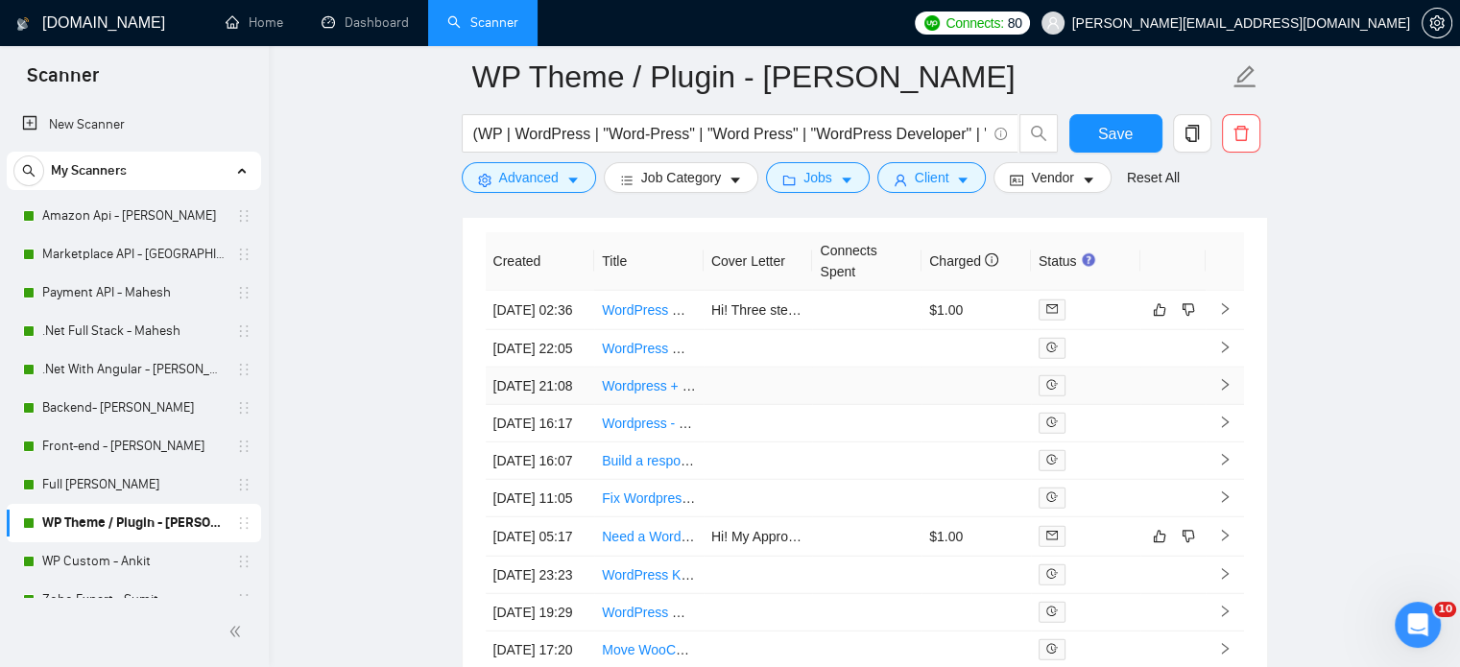
click at [627, 394] on link "Wordpress + Elementor Expert (Front & Back)" at bounding box center [739, 385] width 275 height 15
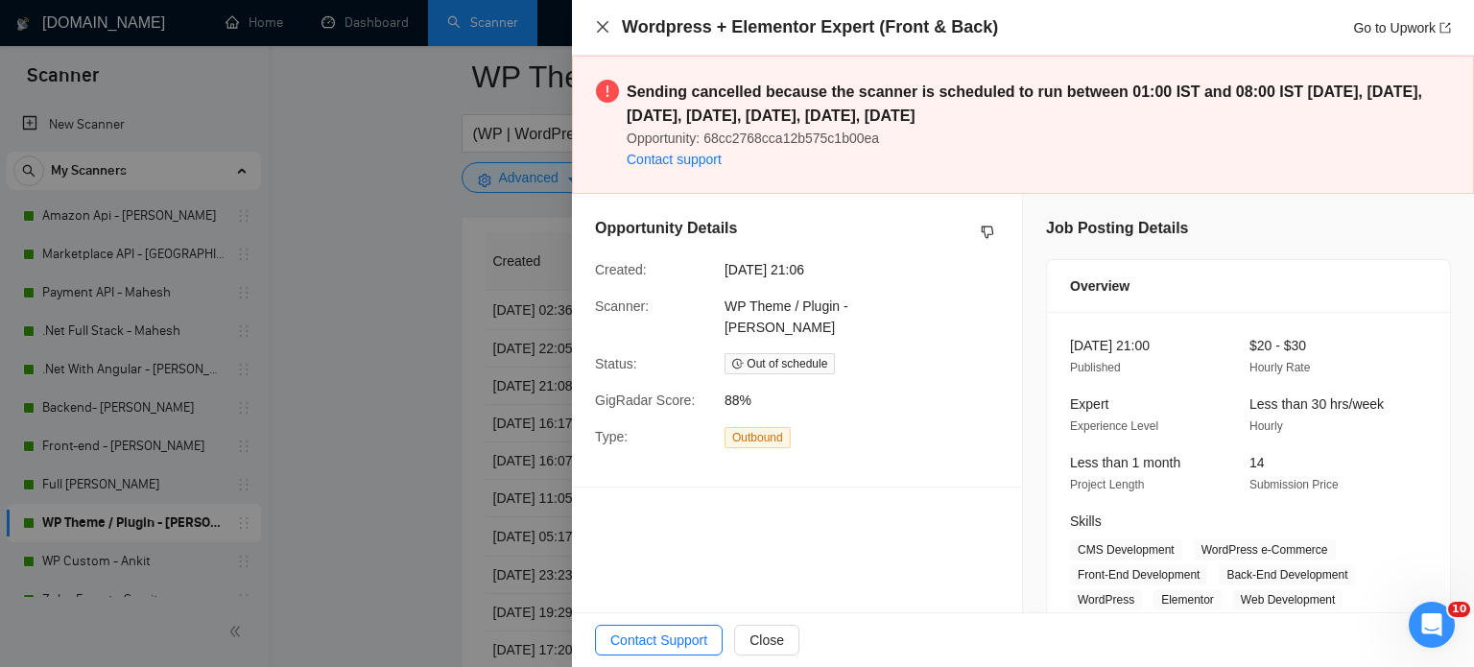
click at [602, 27] on icon "close" at bounding box center [603, 27] width 12 height 12
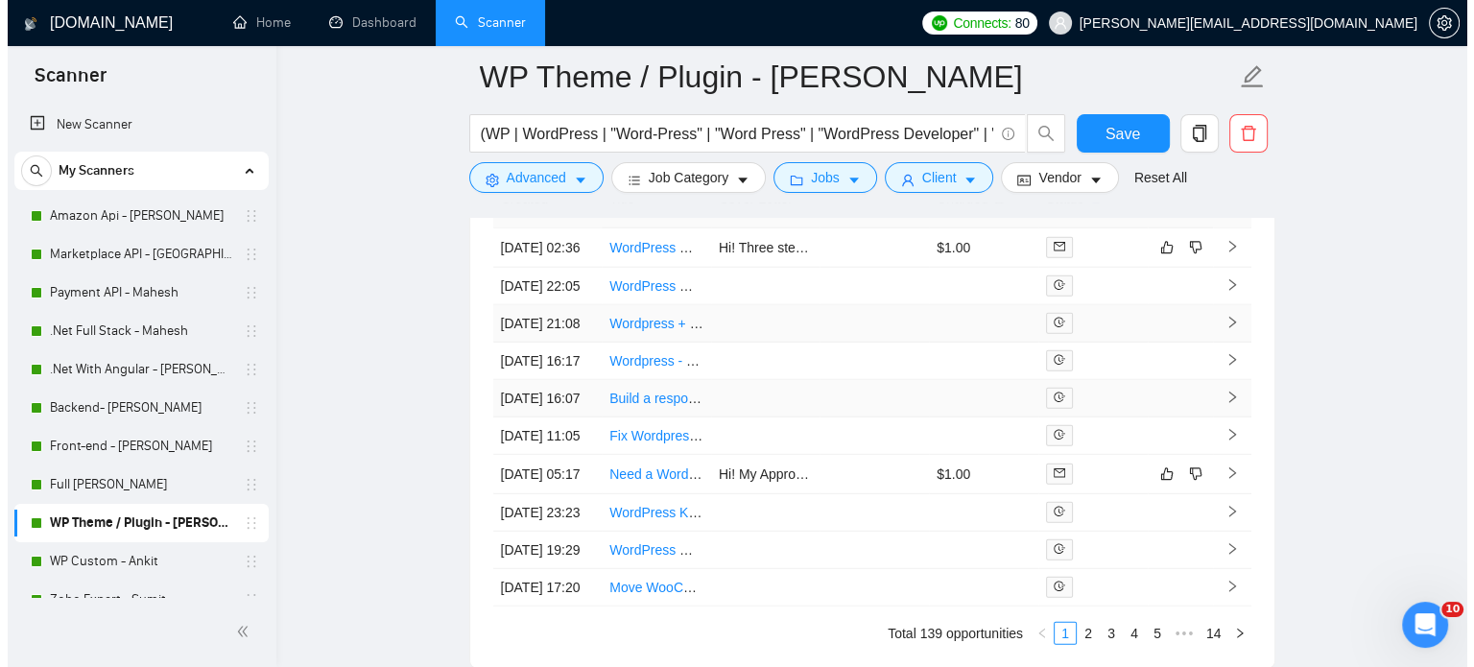
scroll to position [5183, 0]
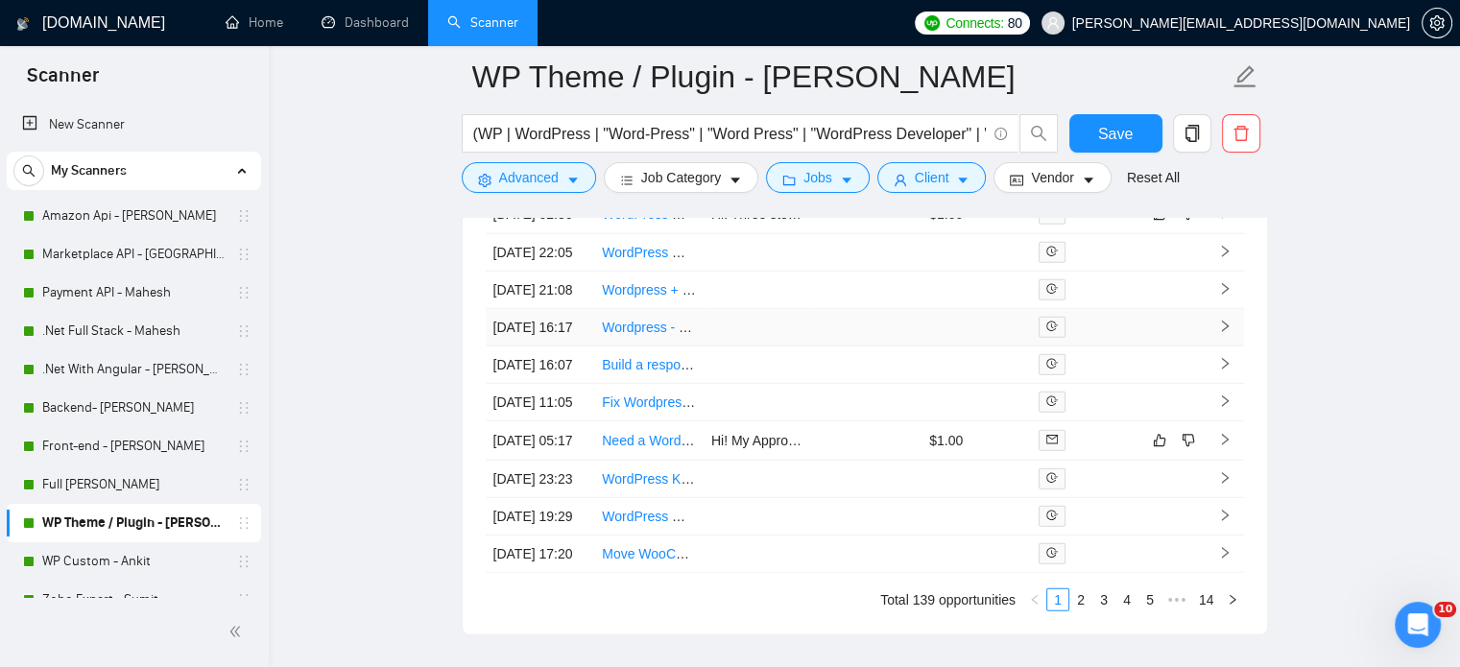
drag, startPoint x: 644, startPoint y: 393, endPoint x: 691, endPoint y: 395, distance: 47.1
click at [644, 335] on link "Wordpress - WooCommerce Theme Edits" at bounding box center [726, 327] width 249 height 15
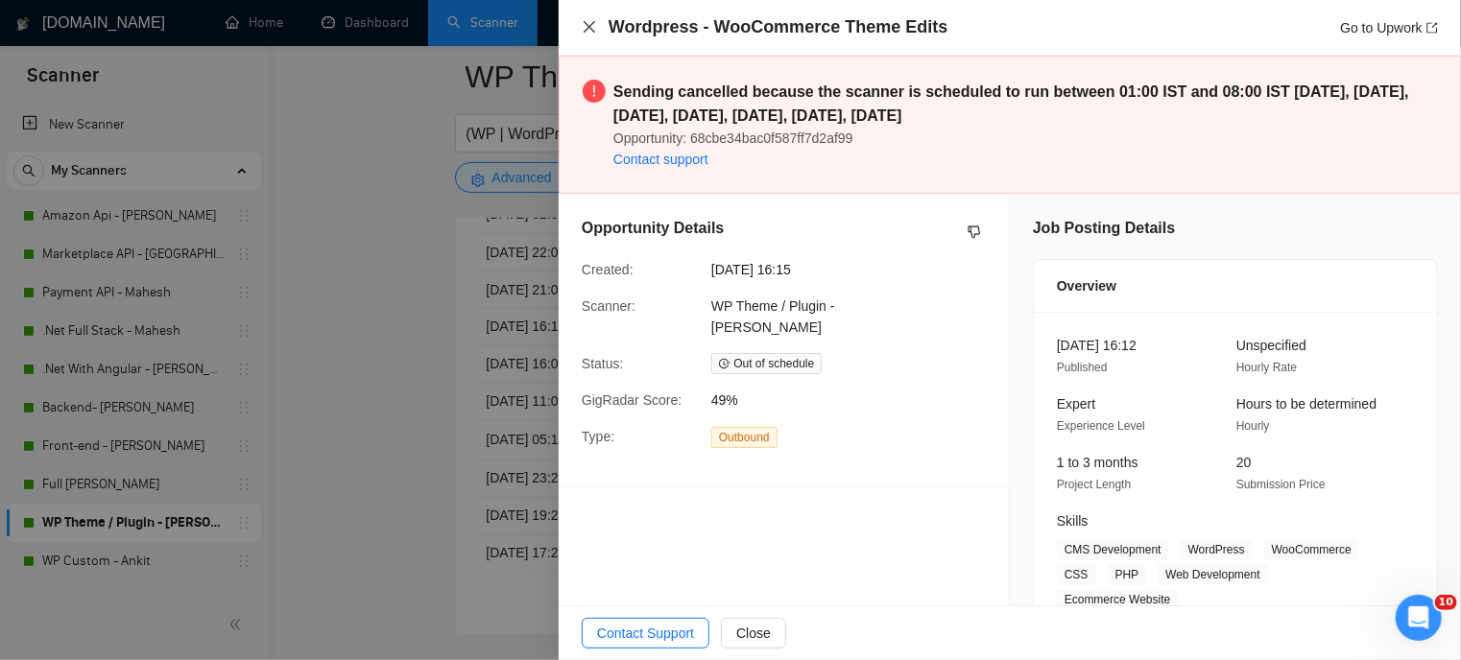
click at [595, 27] on icon "close" at bounding box center [589, 26] width 15 height 15
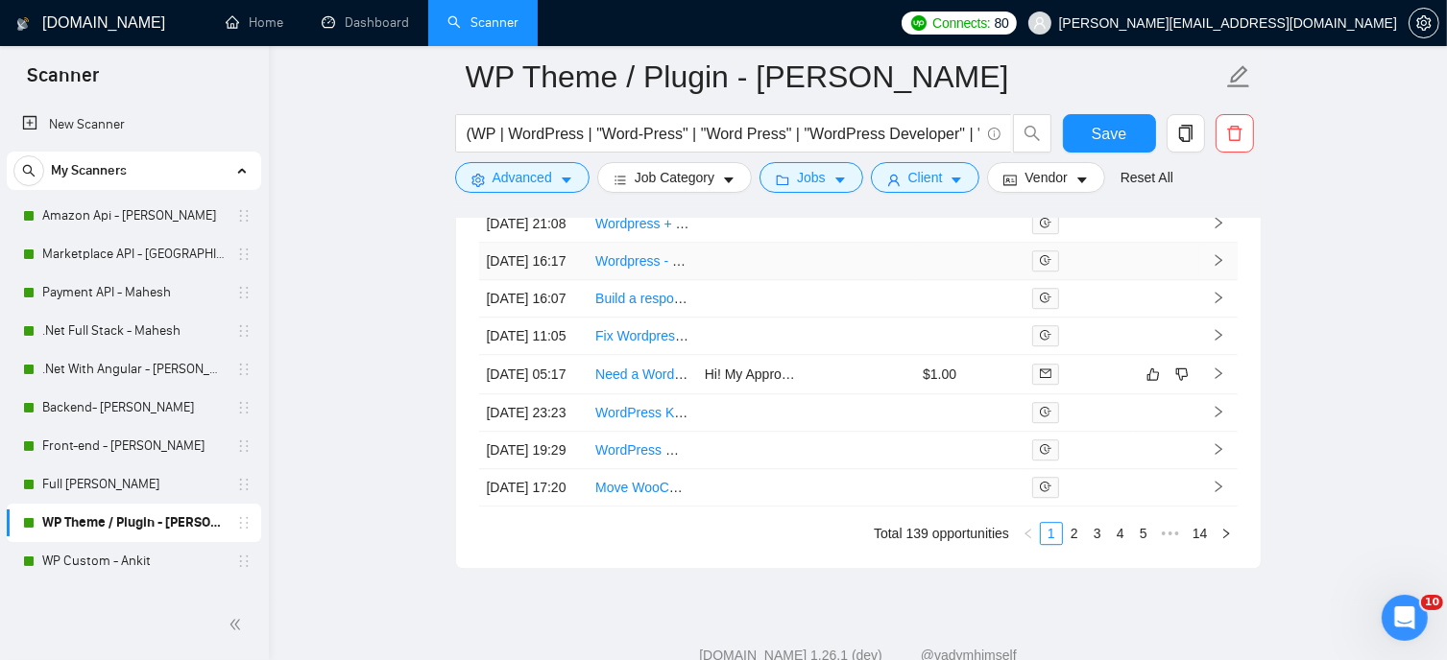
scroll to position [5279, 0]
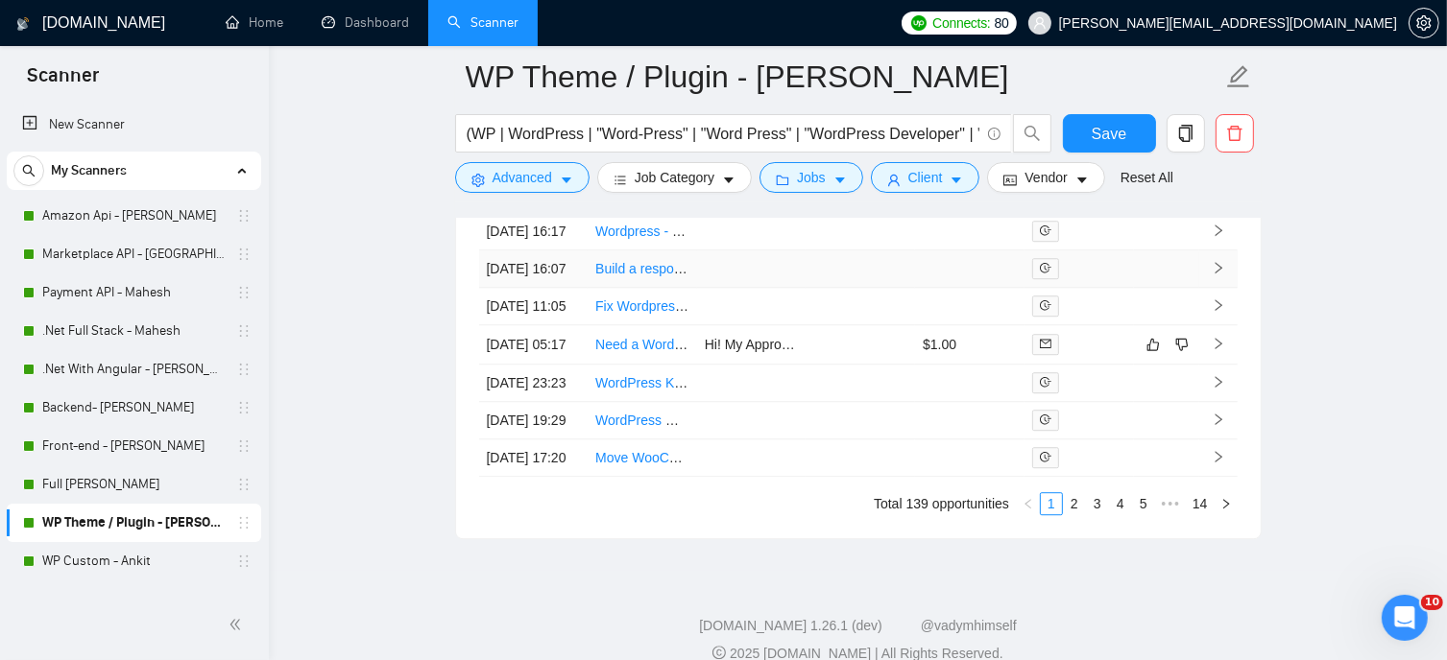
click at [630, 276] on link "Build a responsive WordPress website using Elementor Pro based on a completed F…" at bounding box center [882, 268] width 575 height 15
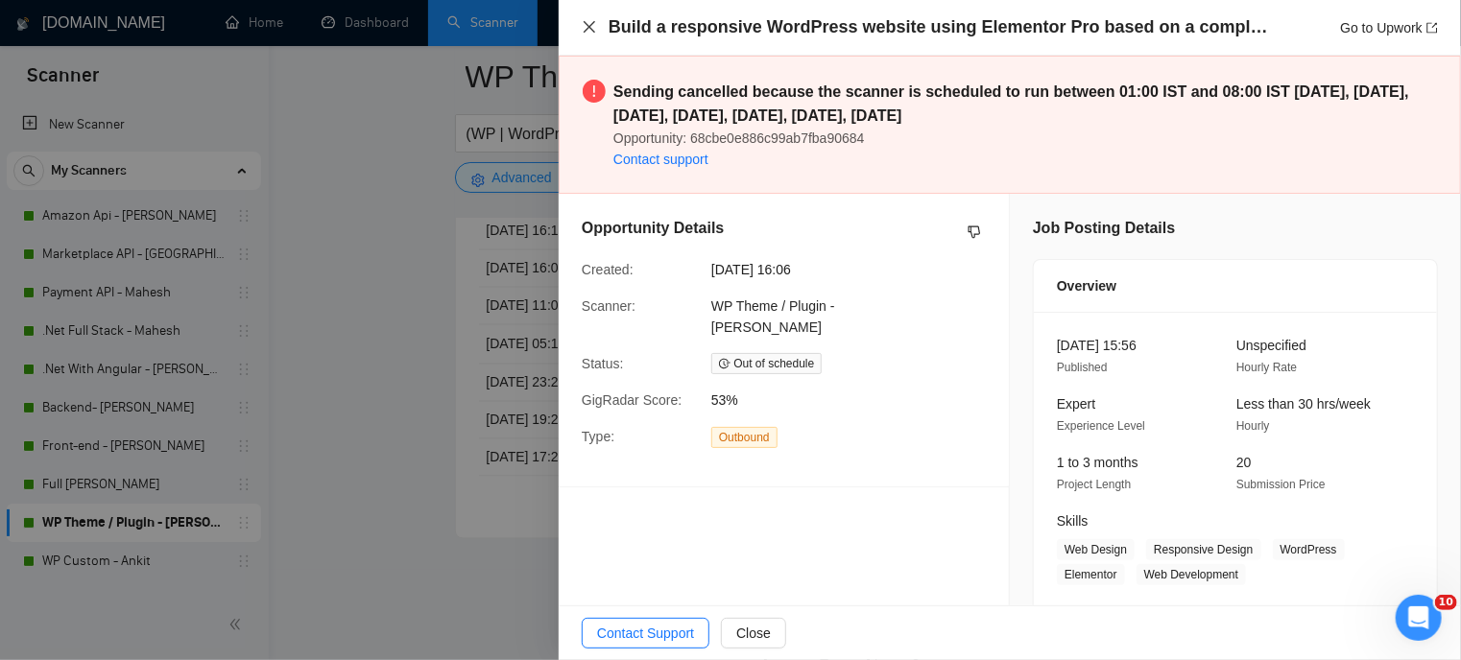
drag, startPoint x: 593, startPoint y: 25, endPoint x: 595, endPoint y: 413, distance: 387.8
click at [594, 26] on icon "close" at bounding box center [589, 26] width 15 height 15
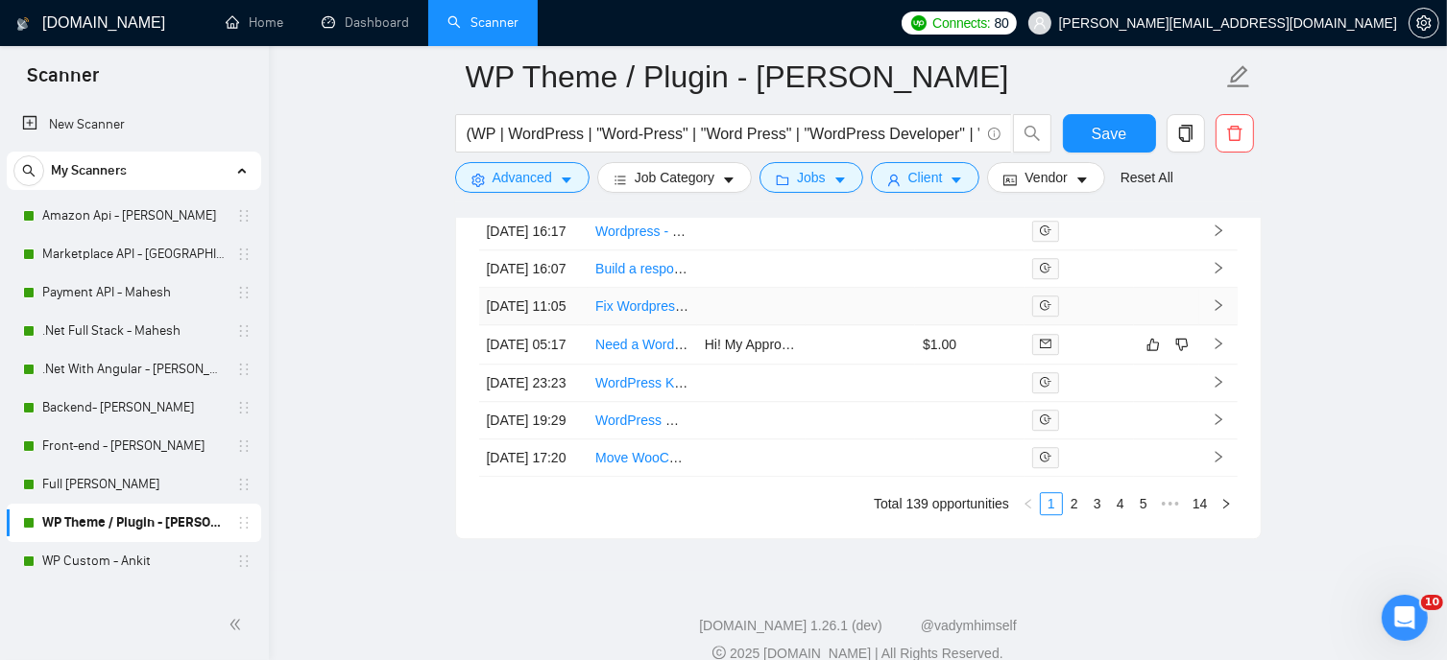
click at [621, 314] on link "Fix Wordpress Elementor Website" at bounding box center [696, 306] width 203 height 15
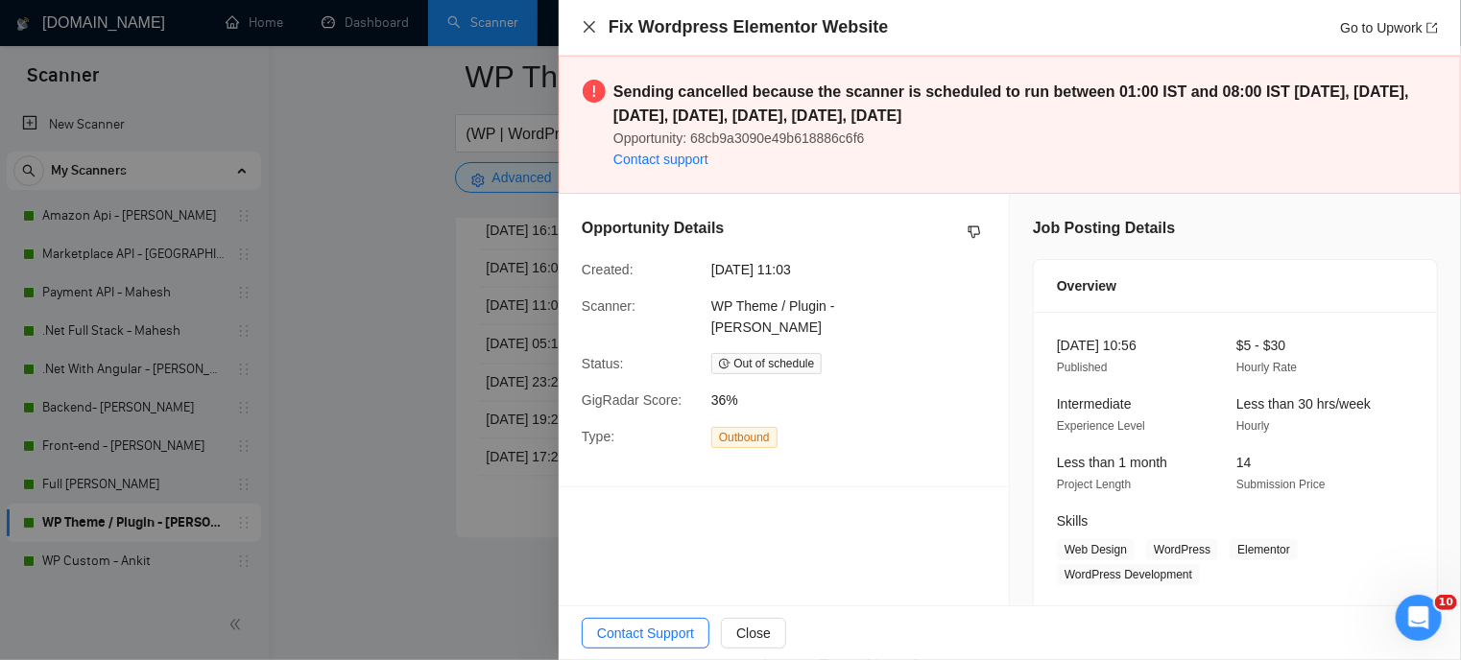
click at [585, 25] on icon "close" at bounding box center [589, 26] width 15 height 15
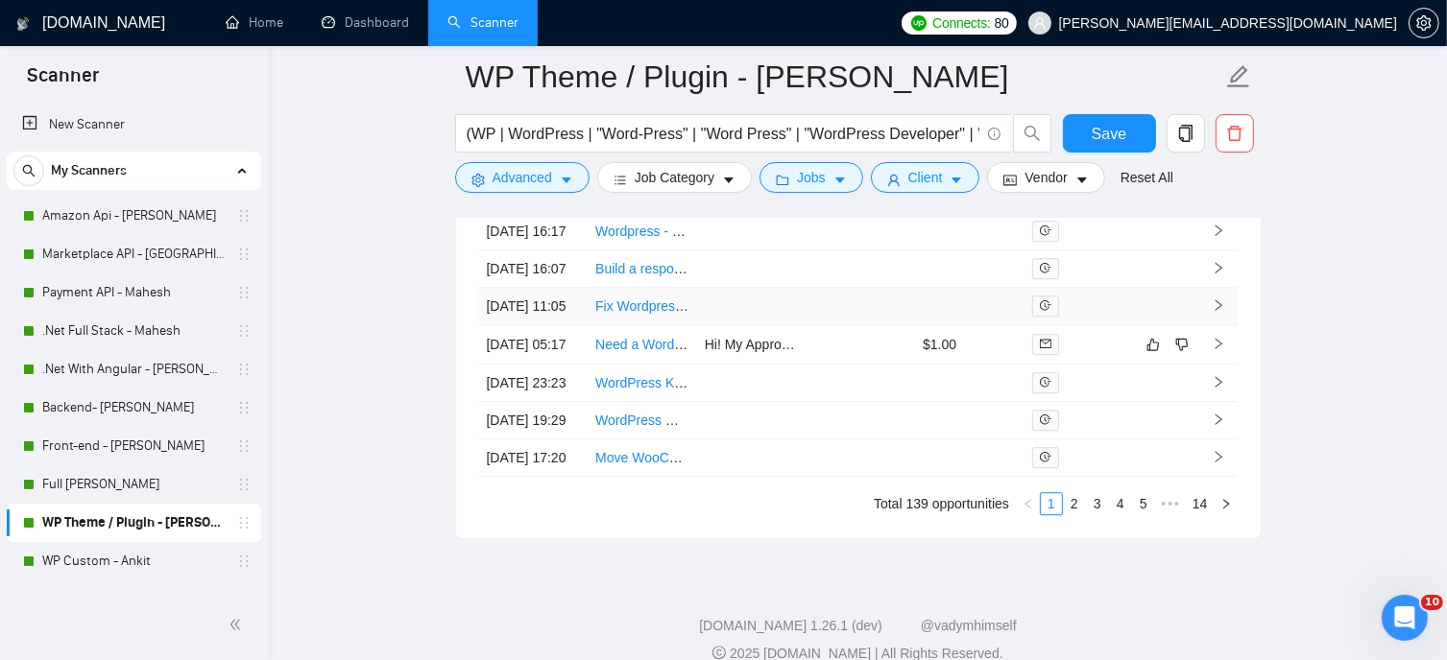
drag, startPoint x: 667, startPoint y: 410, endPoint x: 436, endPoint y: 24, distance: 449.9
click at [667, 314] on link "Fix Wordpress Elementor Website" at bounding box center [696, 306] width 203 height 15
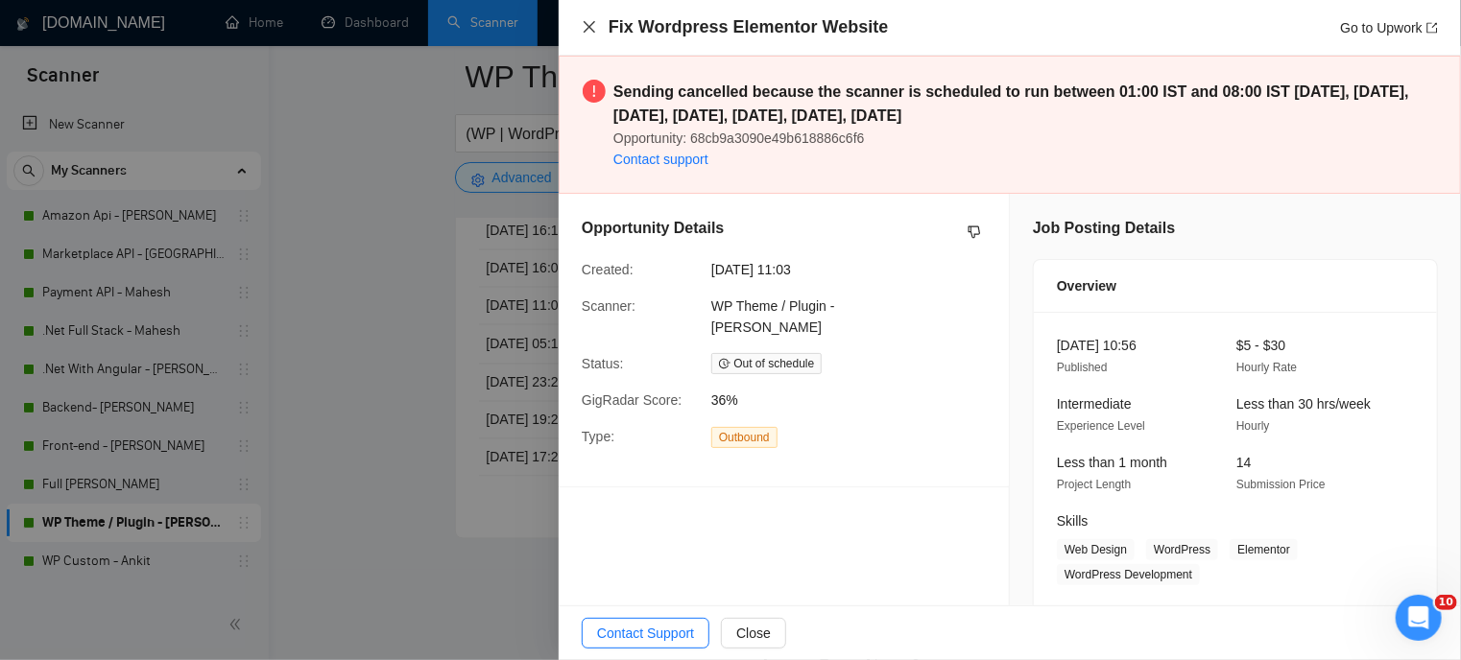
click at [584, 22] on icon "close" at bounding box center [589, 26] width 15 height 15
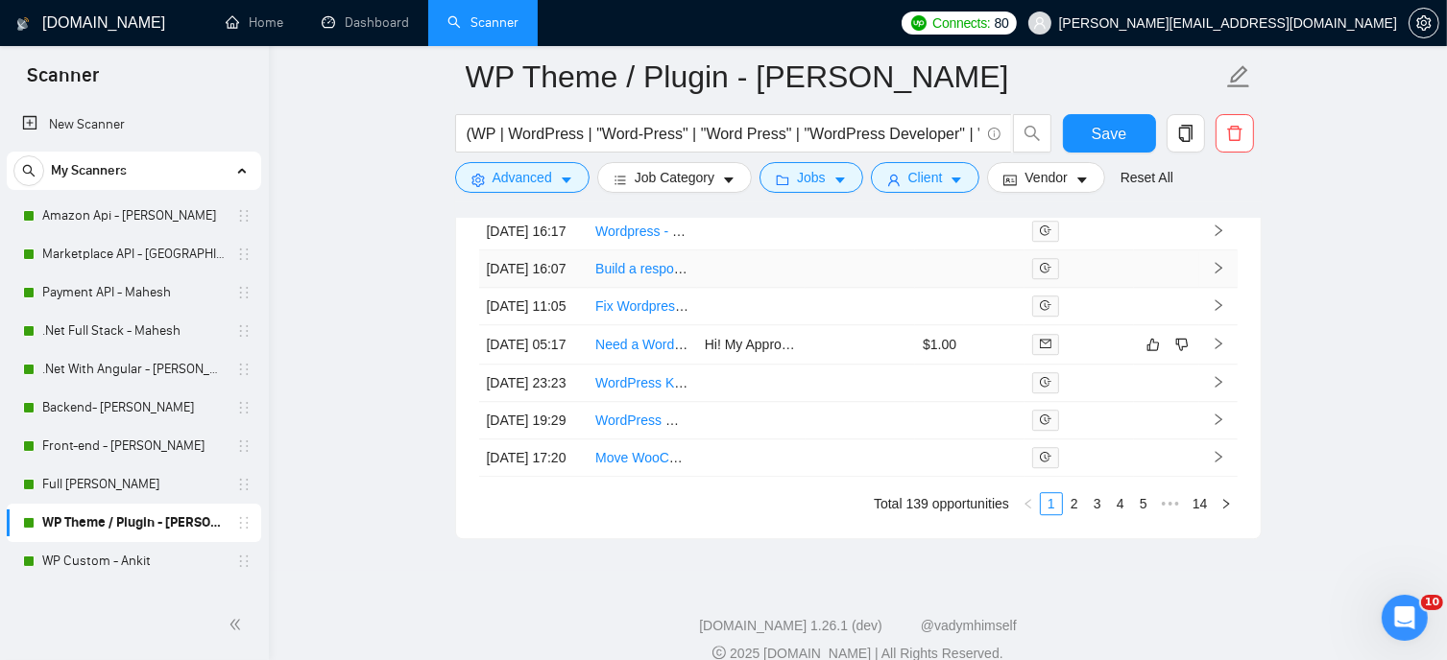
click at [622, 276] on link "Build a responsive WordPress website using Elementor Pro based on a completed F…" at bounding box center [882, 268] width 575 height 15
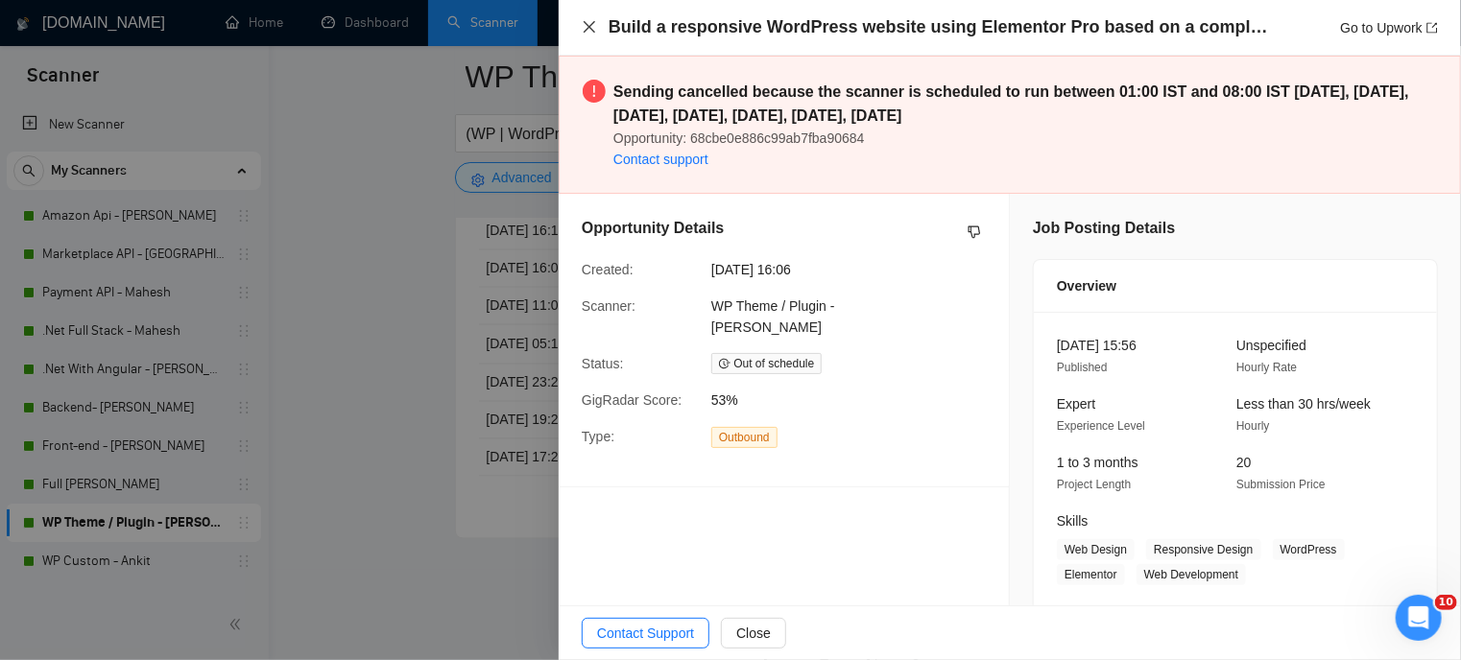
drag, startPoint x: 584, startPoint y: 25, endPoint x: 661, endPoint y: 224, distance: 213.4
click at [583, 23] on icon "close" at bounding box center [589, 26] width 15 height 15
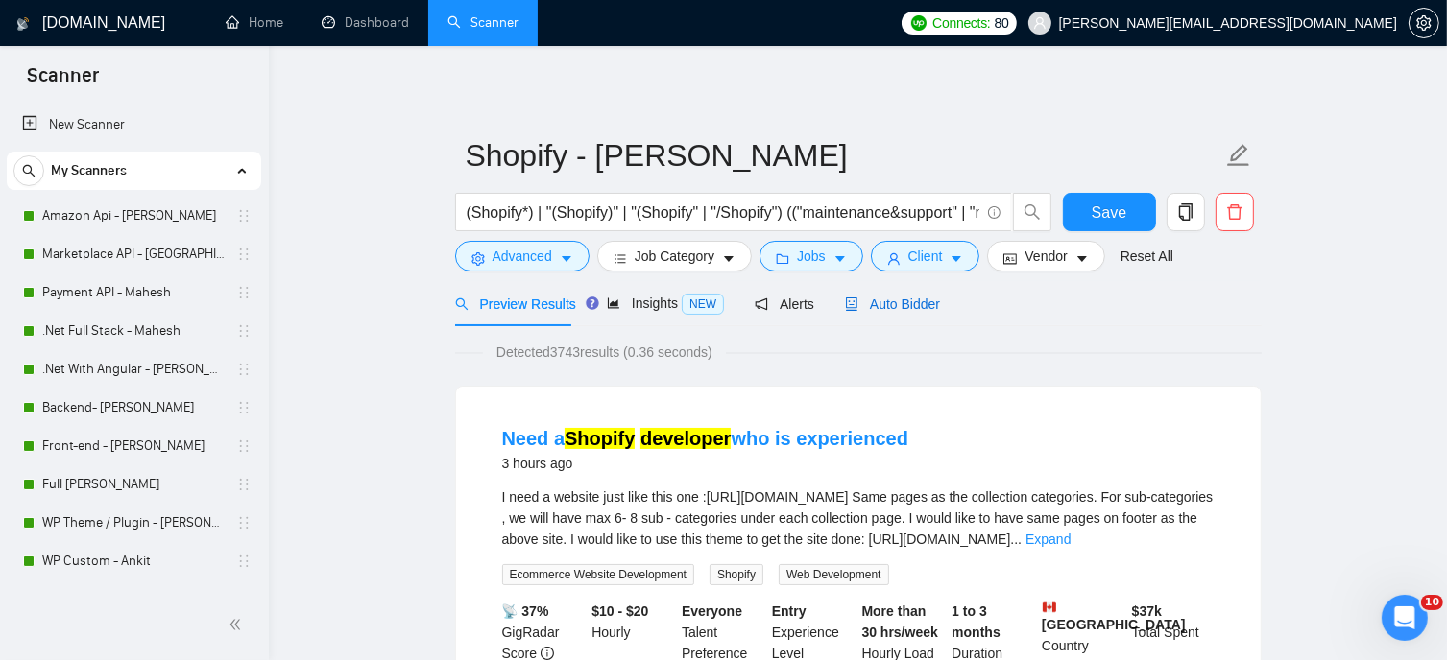
click at [895, 303] on span "Auto Bidder" at bounding box center [892, 304] width 95 height 15
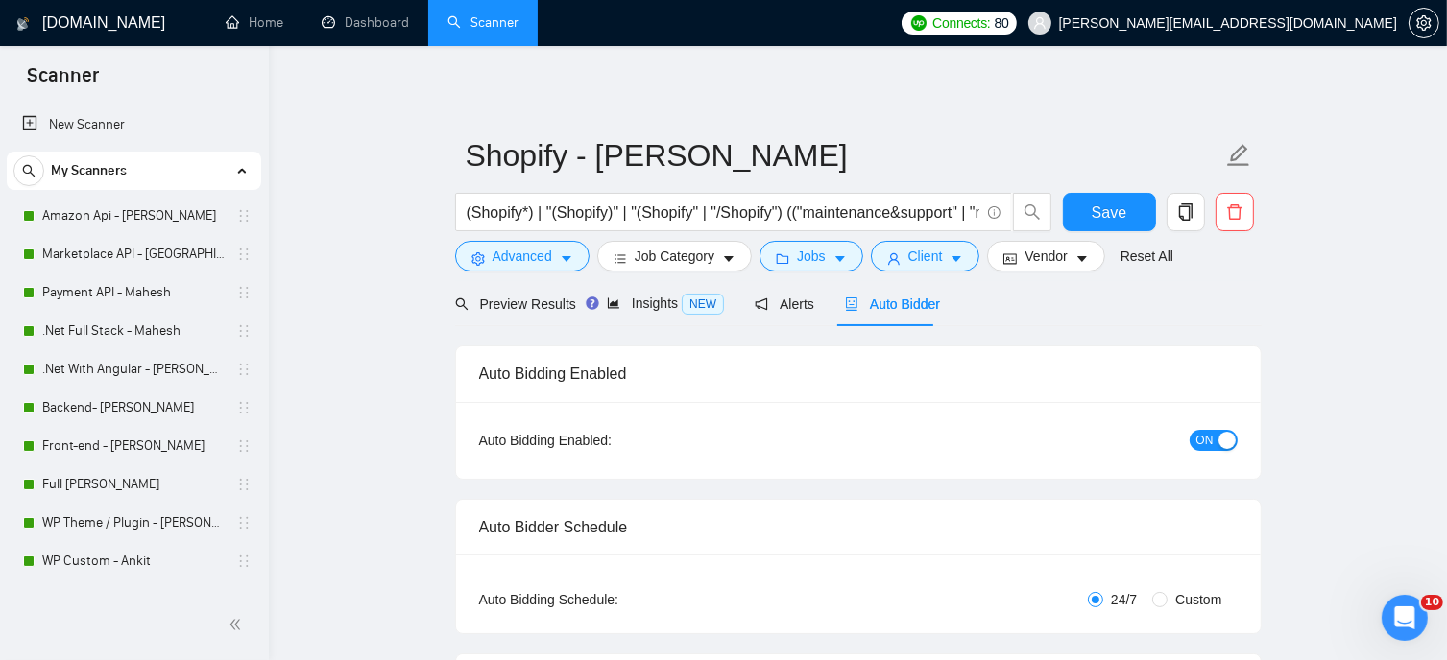
radio input "false"
radio input "true"
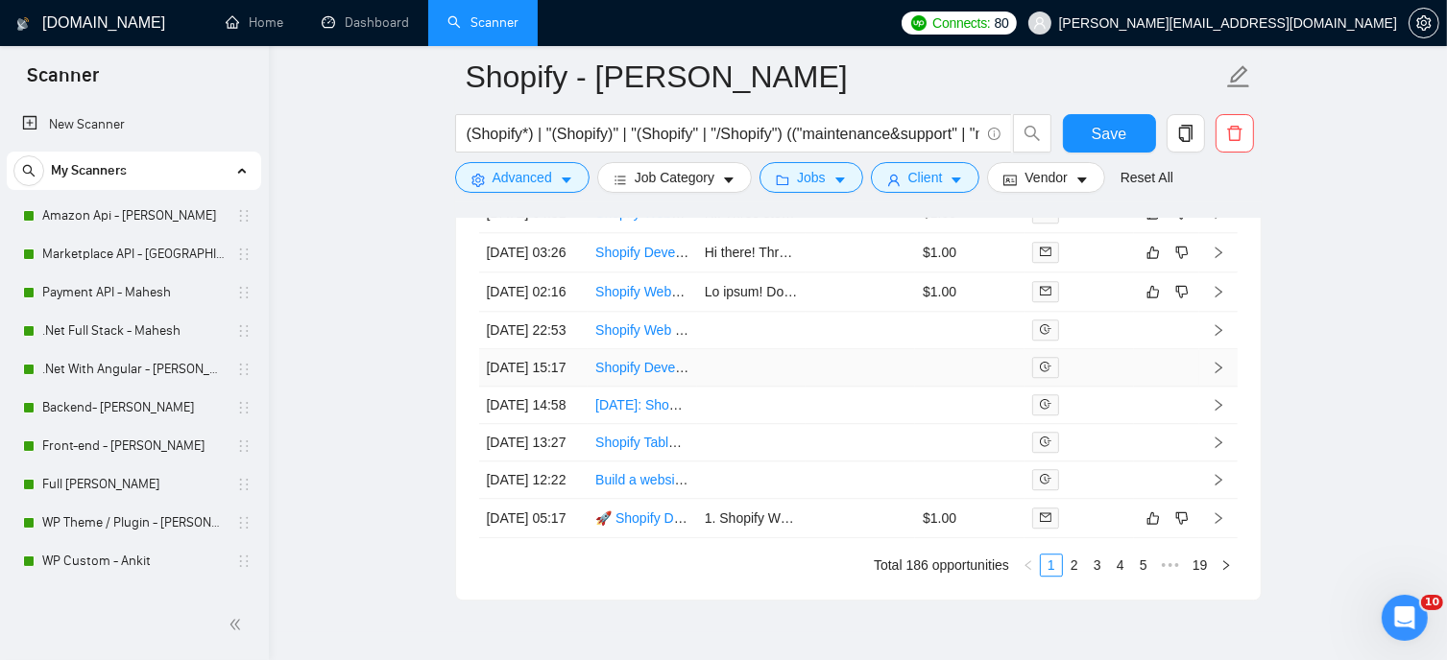
scroll to position [5183, 0]
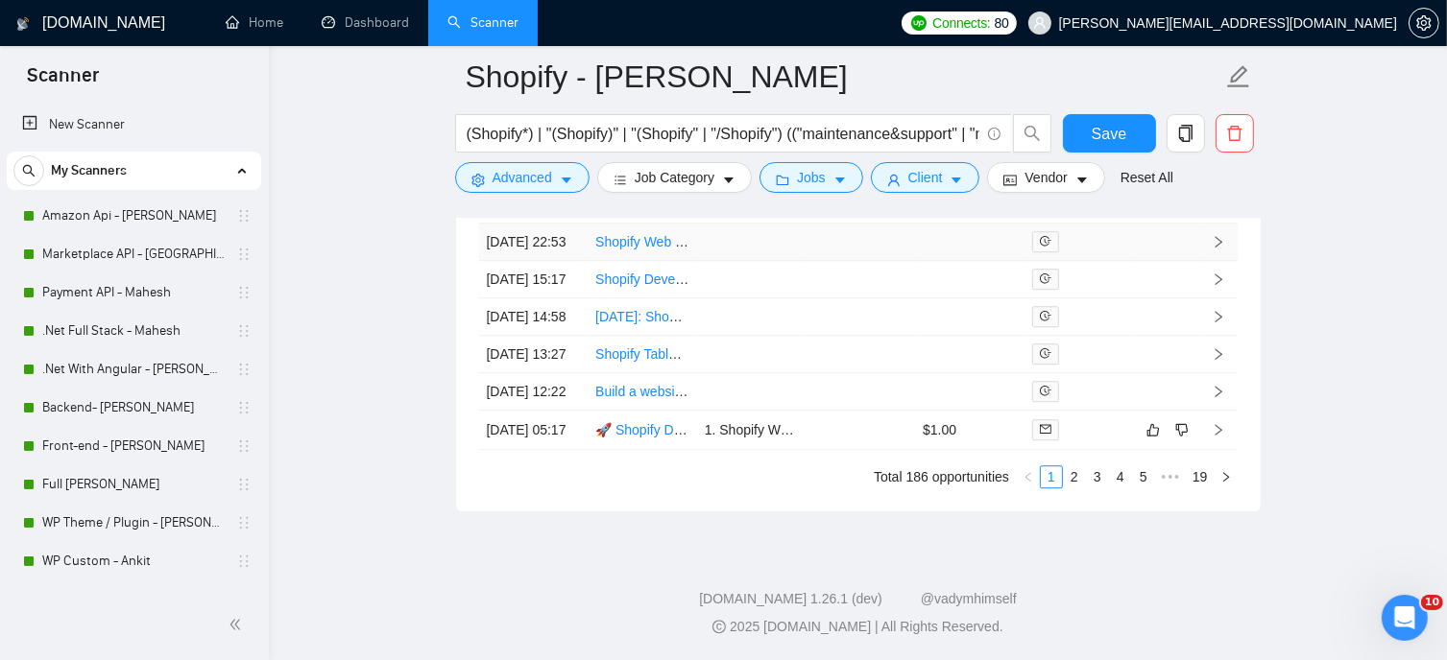
click at [635, 250] on link "Shopify Web Developer Needed for E-commerce Project" at bounding box center [763, 241] width 337 height 15
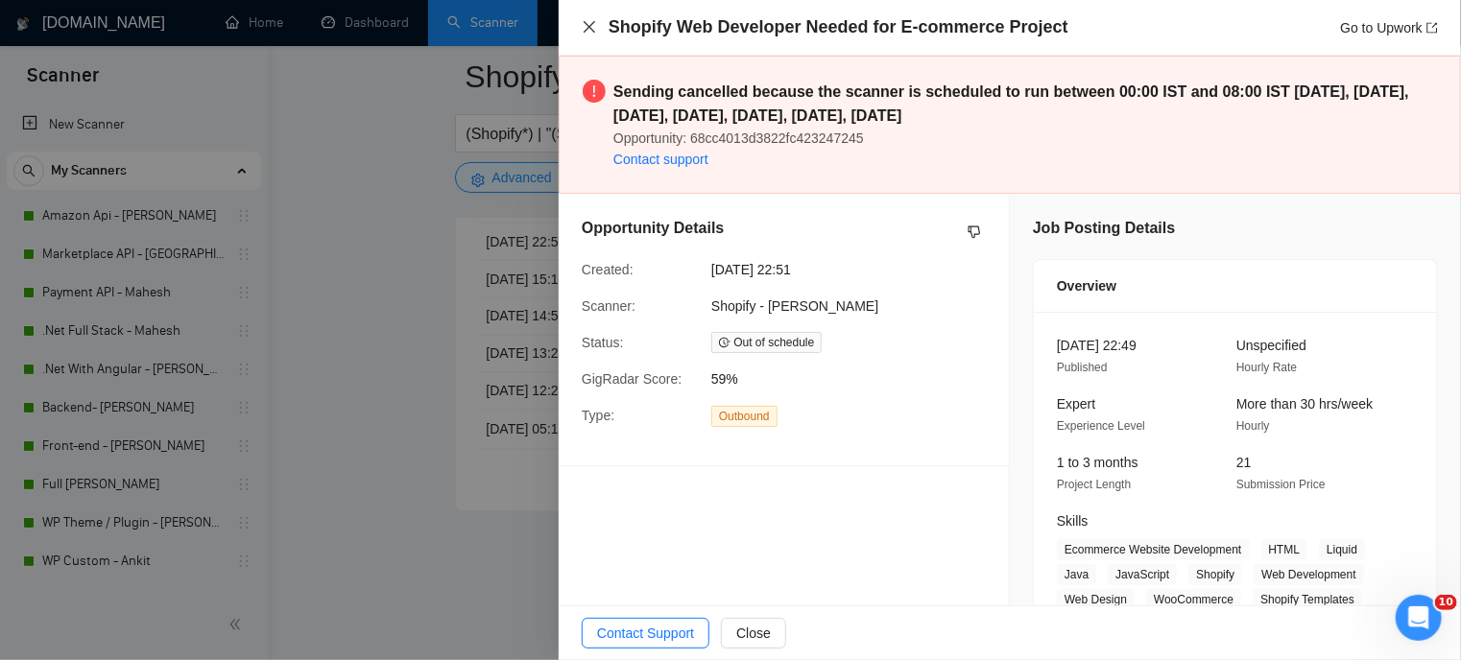
click at [590, 24] on icon "close" at bounding box center [589, 26] width 15 height 15
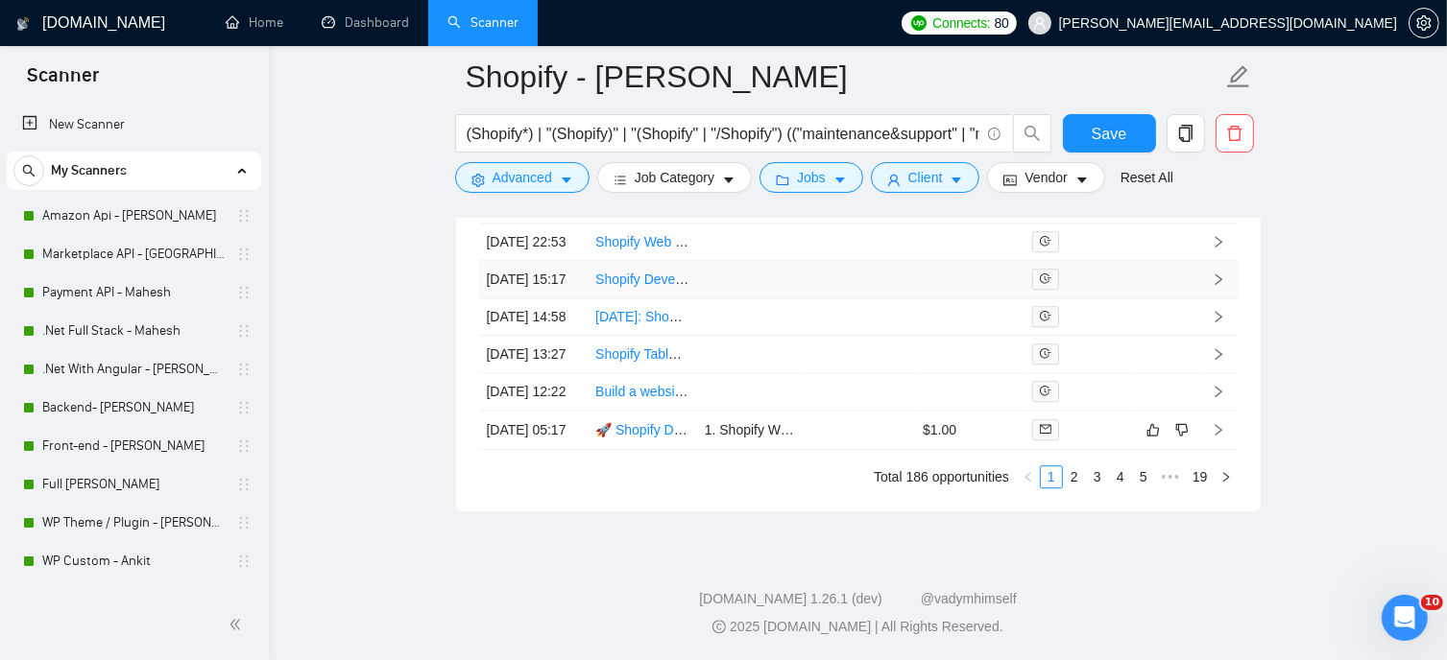
click at [653, 287] on link "Shopify Developer for checkout functionality" at bounding box center [725, 279] width 261 height 15
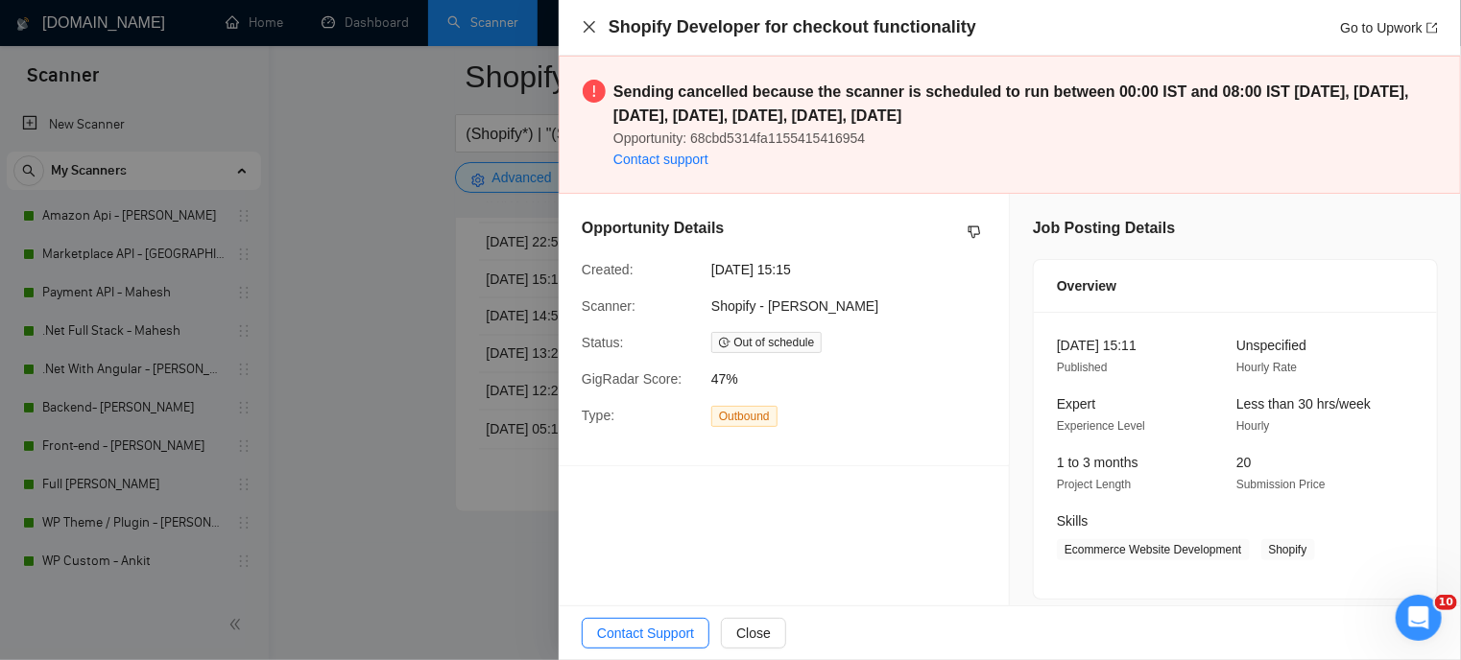
drag, startPoint x: 587, startPoint y: 26, endPoint x: 578, endPoint y: 445, distance: 419.6
click at [587, 26] on icon "close" at bounding box center [589, 26] width 15 height 15
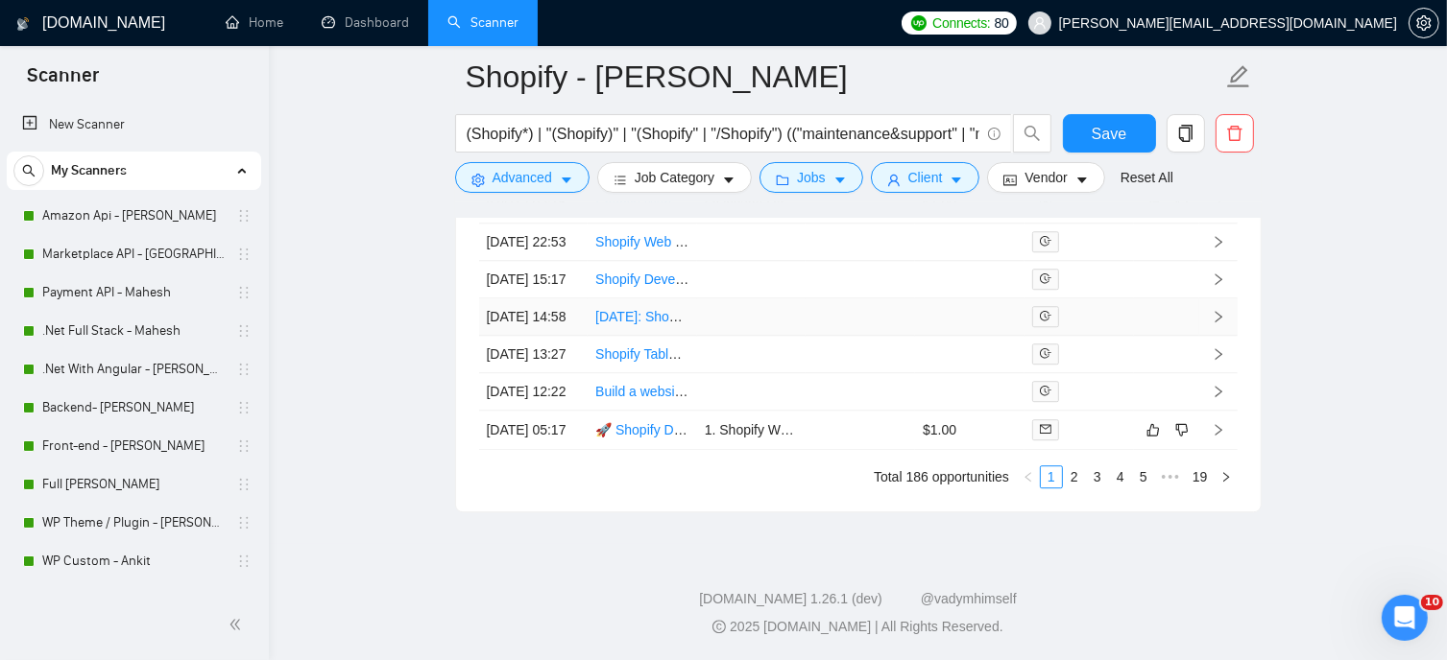
click at [613, 324] on link "Today: Shopify Developer (Custom Design & Development)" at bounding box center [775, 316] width 360 height 15
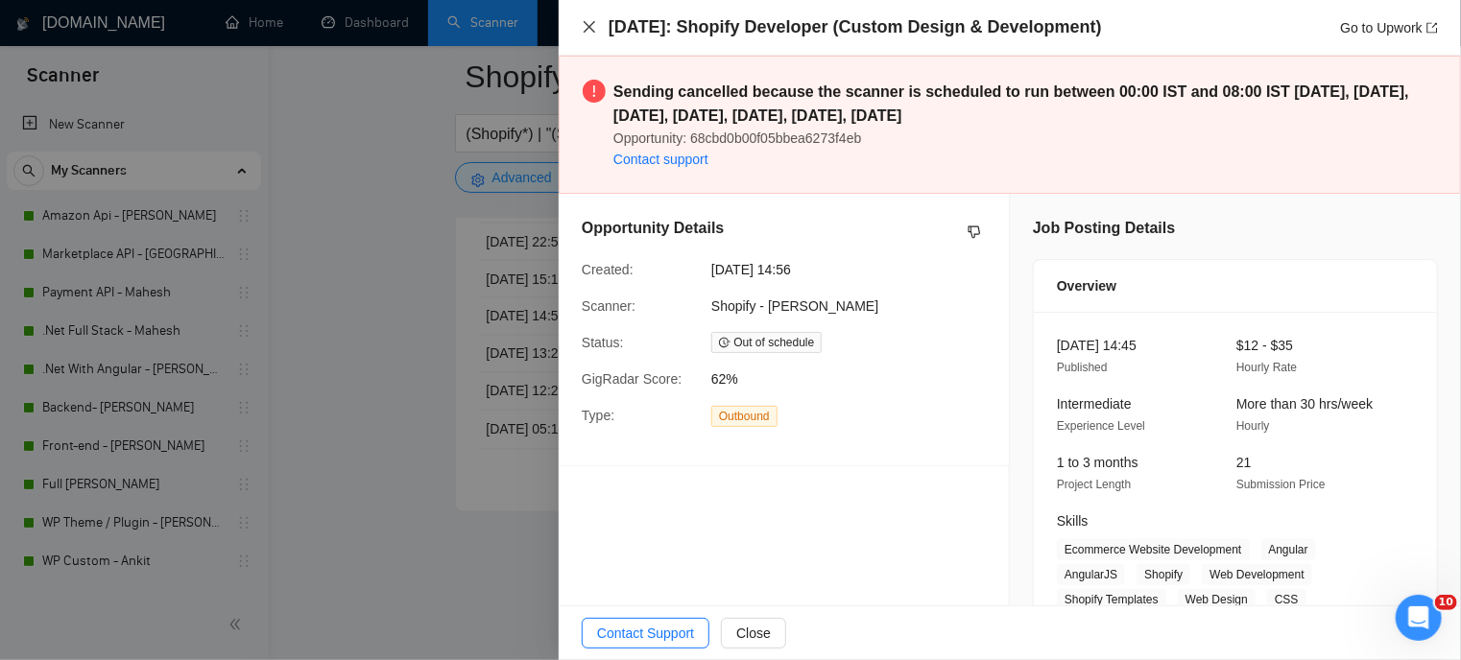
click at [587, 26] on icon "close" at bounding box center [590, 27] width 12 height 12
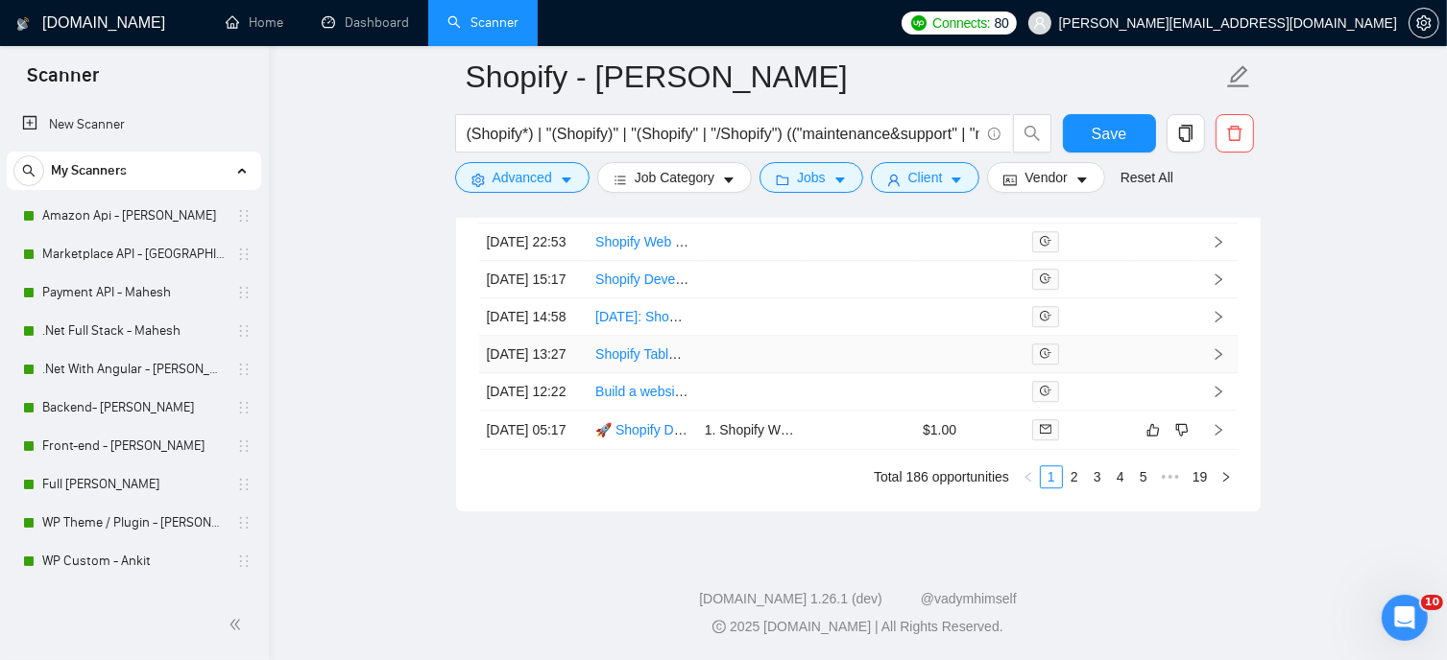
click at [634, 362] on link "Shopify Table Building Expert Needed" at bounding box center [708, 354] width 226 height 15
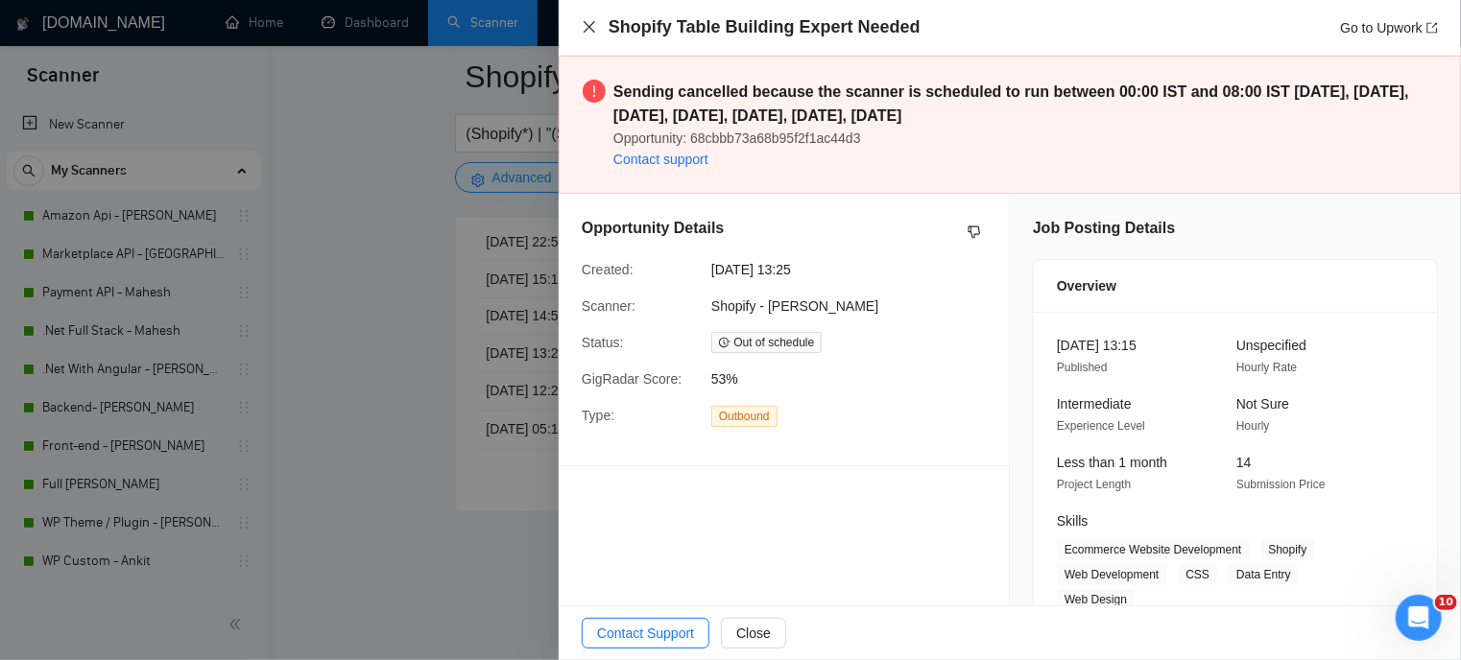
click at [590, 30] on icon "close" at bounding box center [589, 26] width 15 height 15
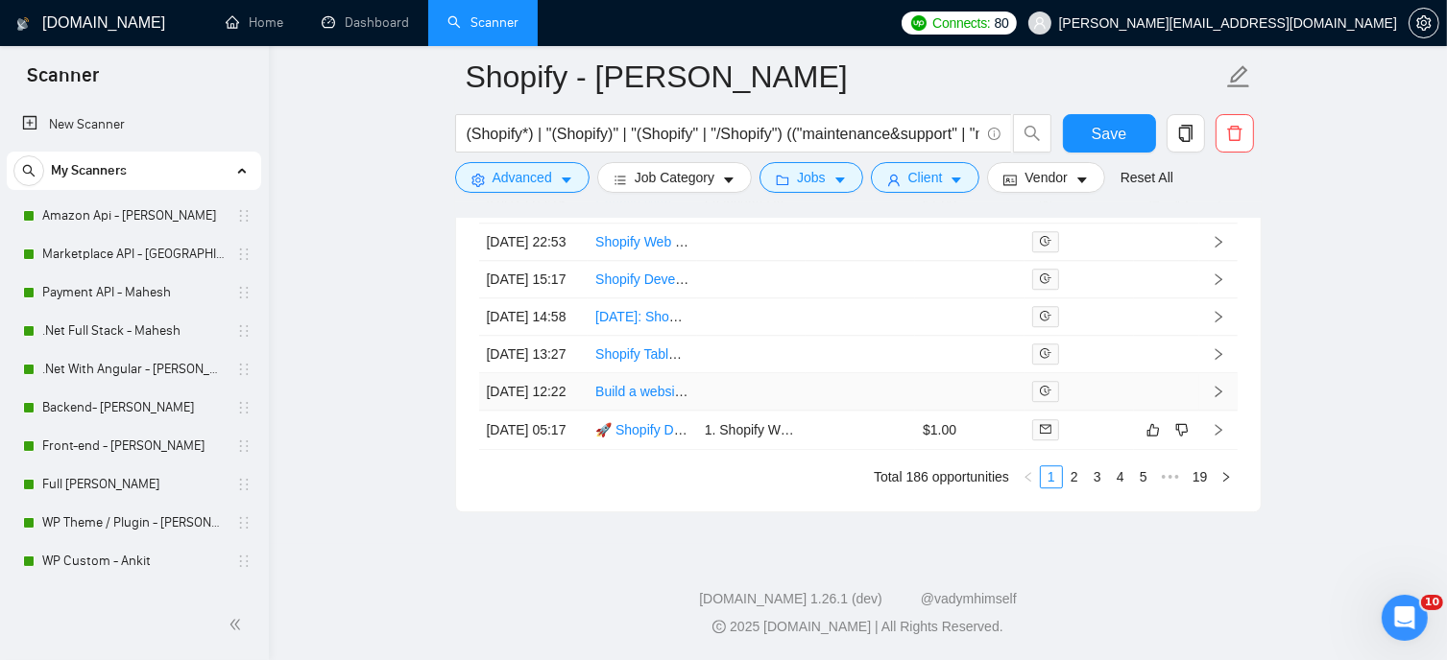
click at [630, 399] on link "Build a website using Shopify" at bounding box center [682, 391] width 175 height 15
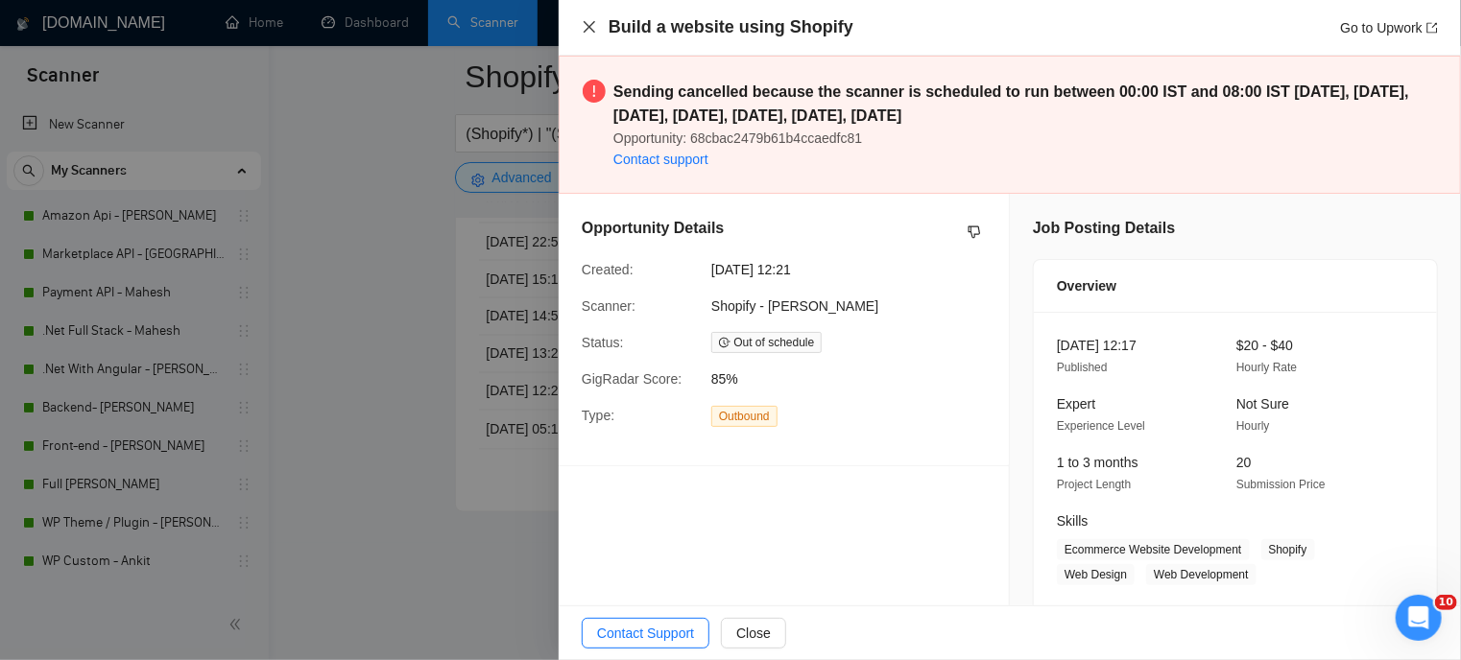
drag, startPoint x: 588, startPoint y: 27, endPoint x: 603, endPoint y: 135, distance: 109.4
click at [590, 27] on icon "close" at bounding box center [590, 27] width 12 height 12
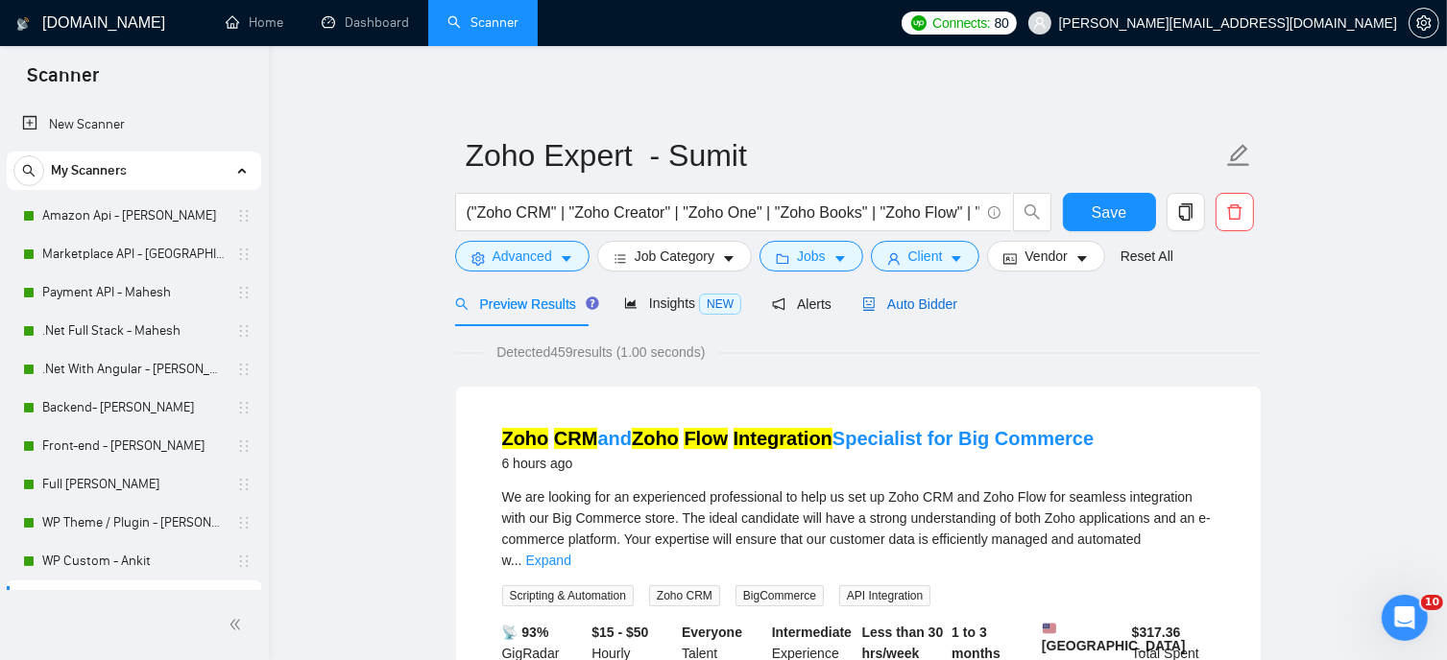
drag, startPoint x: 892, startPoint y: 307, endPoint x: 936, endPoint y: 328, distance: 48.9
click at [892, 307] on span "Auto Bidder" at bounding box center [909, 304] width 95 height 15
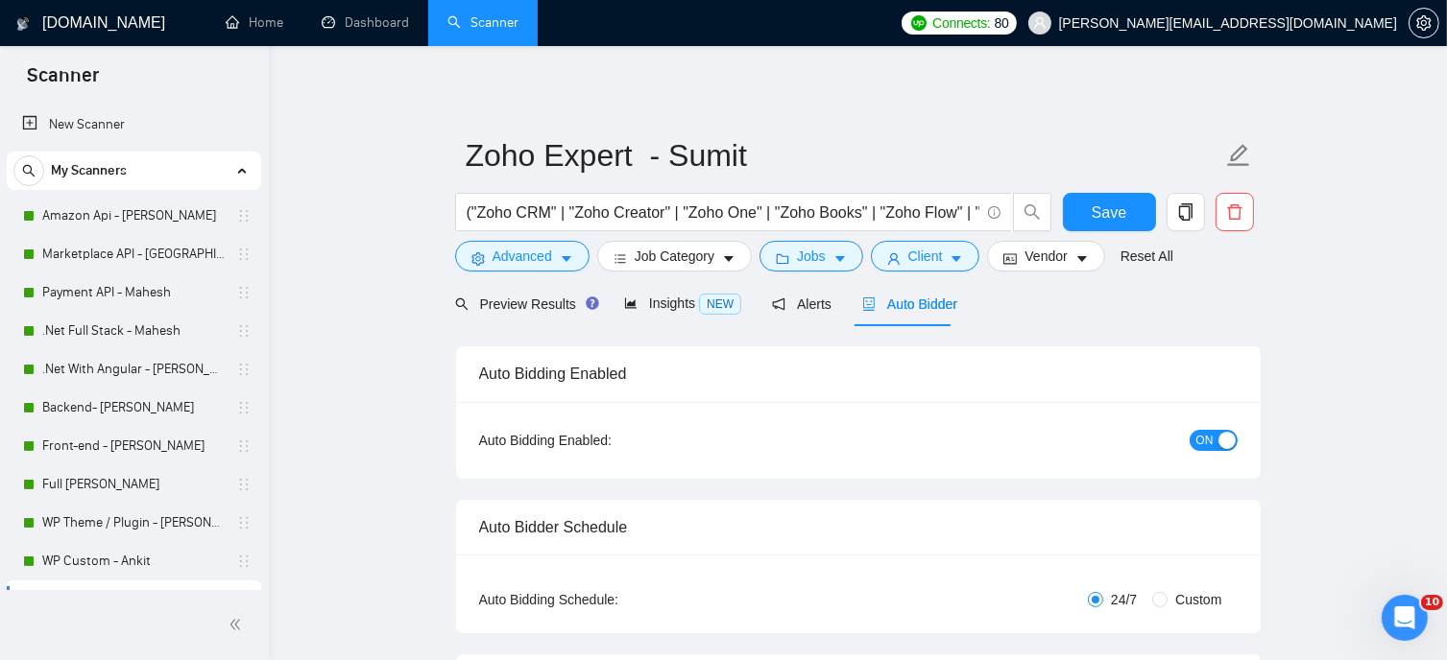
radio input "false"
radio input "true"
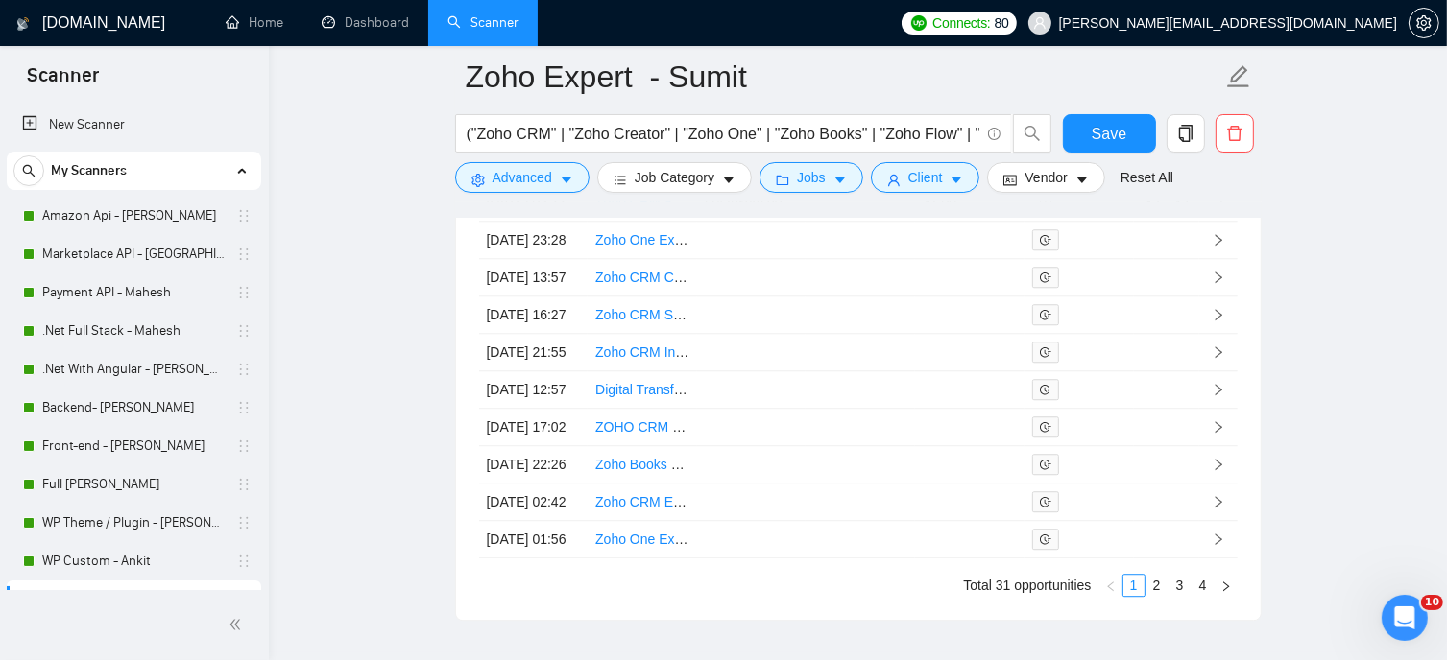
scroll to position [4991, 0]
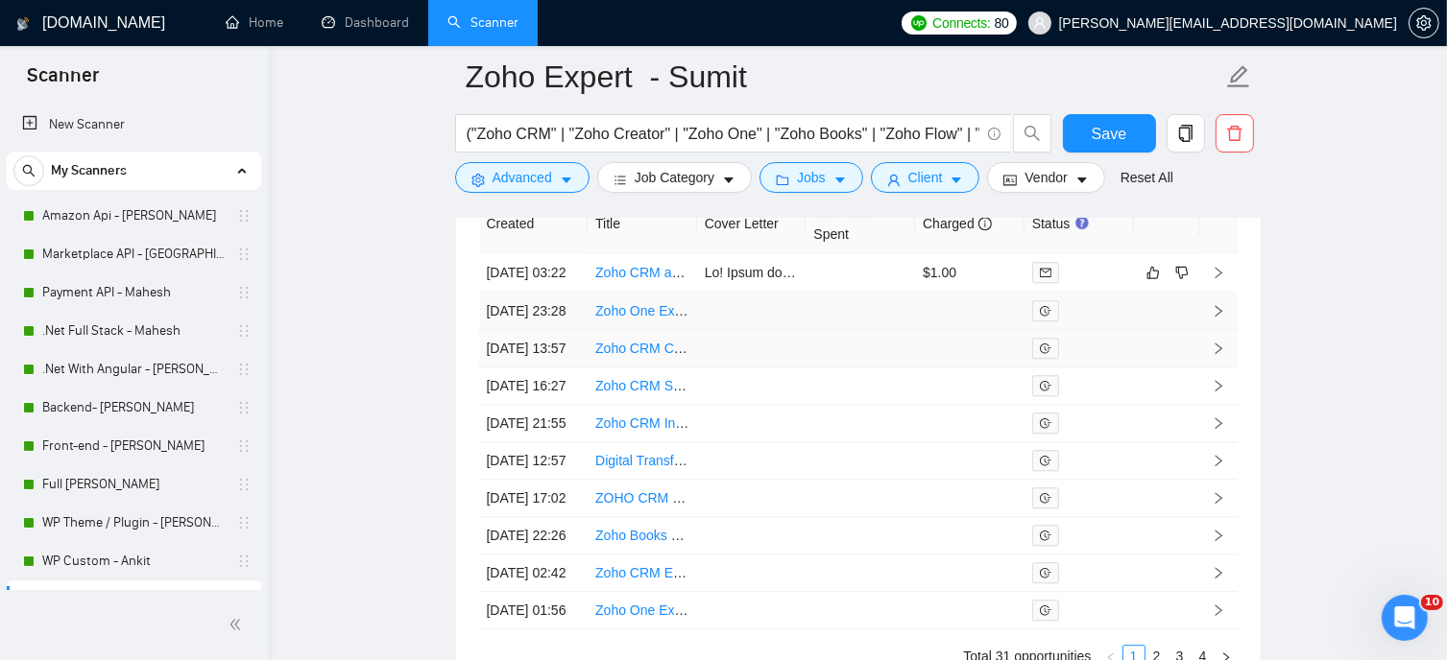
drag, startPoint x: 631, startPoint y: 336, endPoint x: 624, endPoint y: 393, distance: 57.0
click at [630, 319] on link "Zoho One Expert Needed for CRM Module & Workflow Automation" at bounding box center [793, 310] width 397 height 15
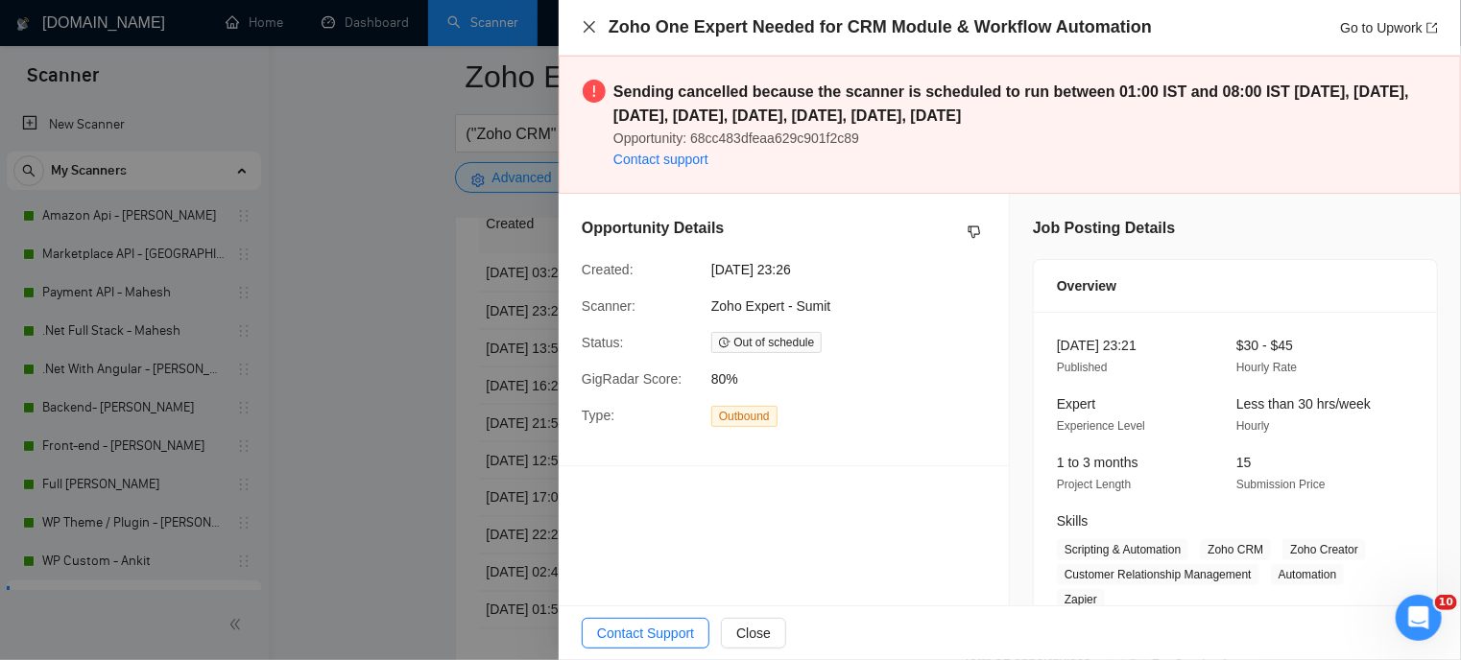
drag, startPoint x: 586, startPoint y: 26, endPoint x: 522, endPoint y: 3, distance: 67.4
click at [584, 26] on icon "close" at bounding box center [589, 26] width 15 height 15
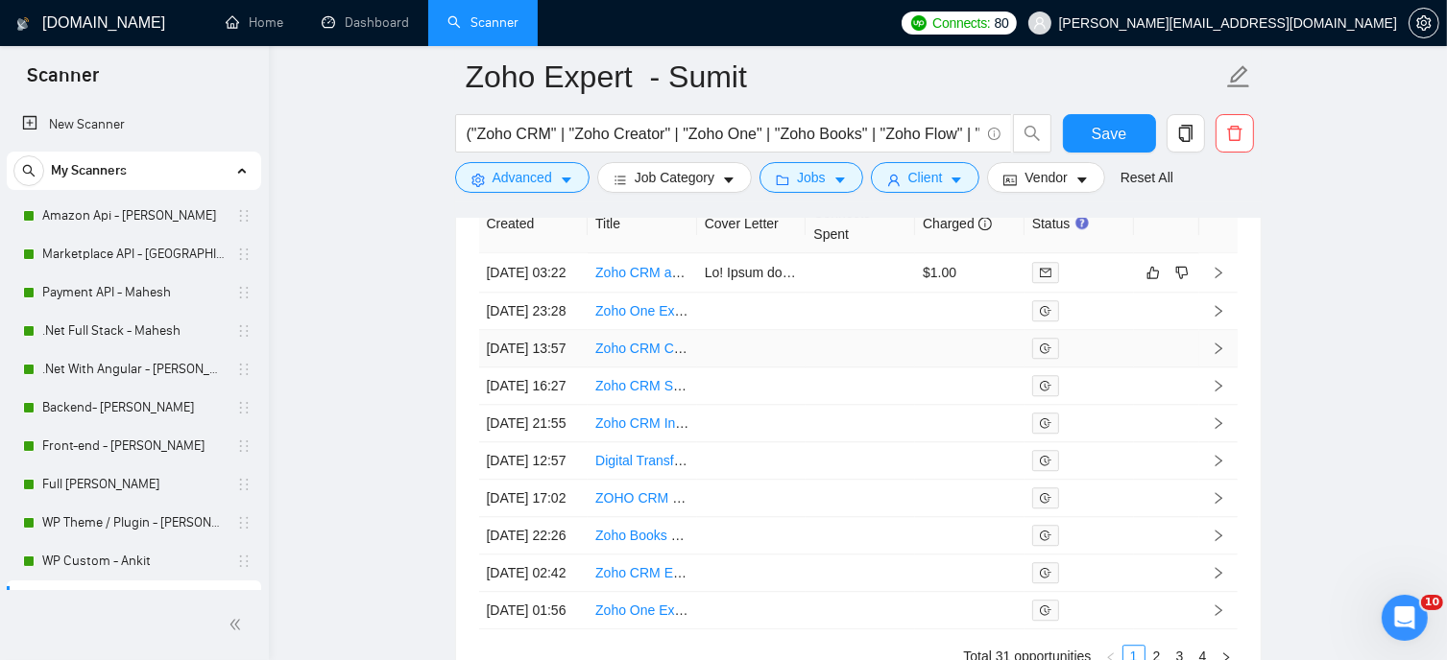
click at [618, 356] on link "Zoho CRM Customization Expert Needed" at bounding box center [719, 348] width 248 height 15
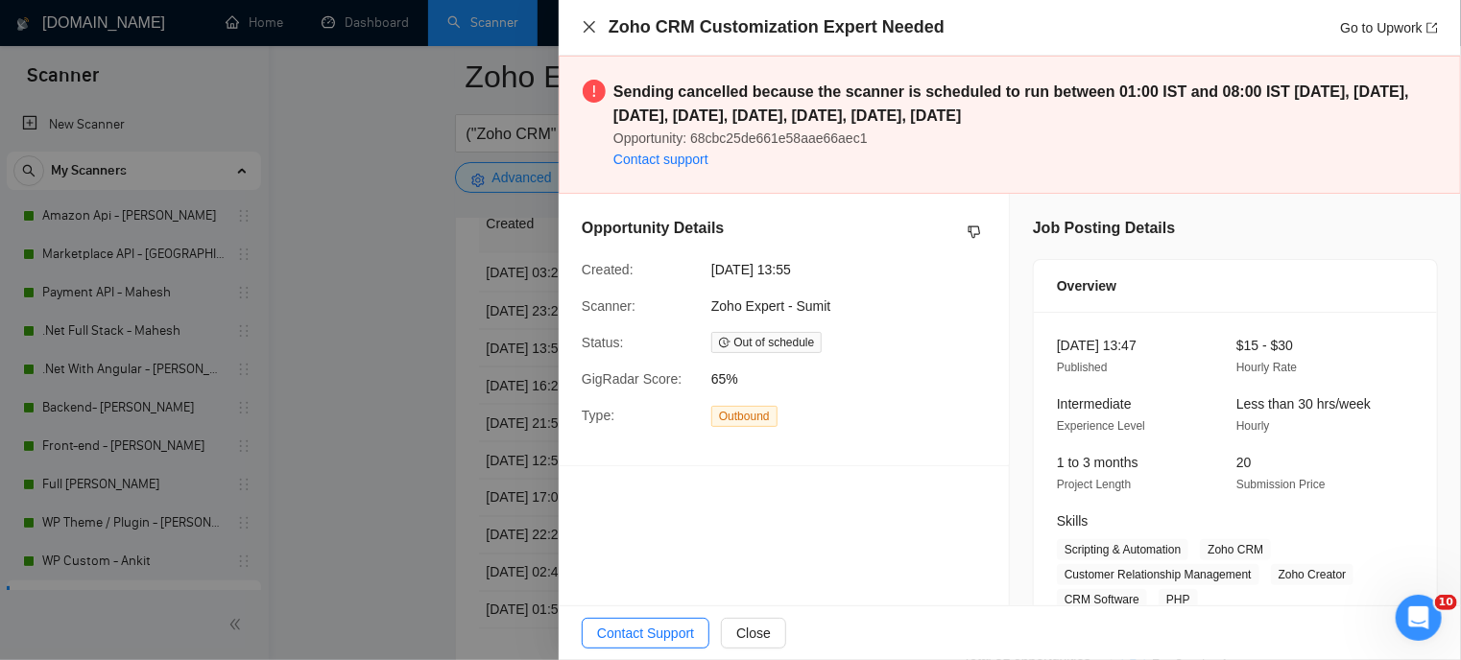
click at [587, 23] on icon "close" at bounding box center [589, 26] width 15 height 15
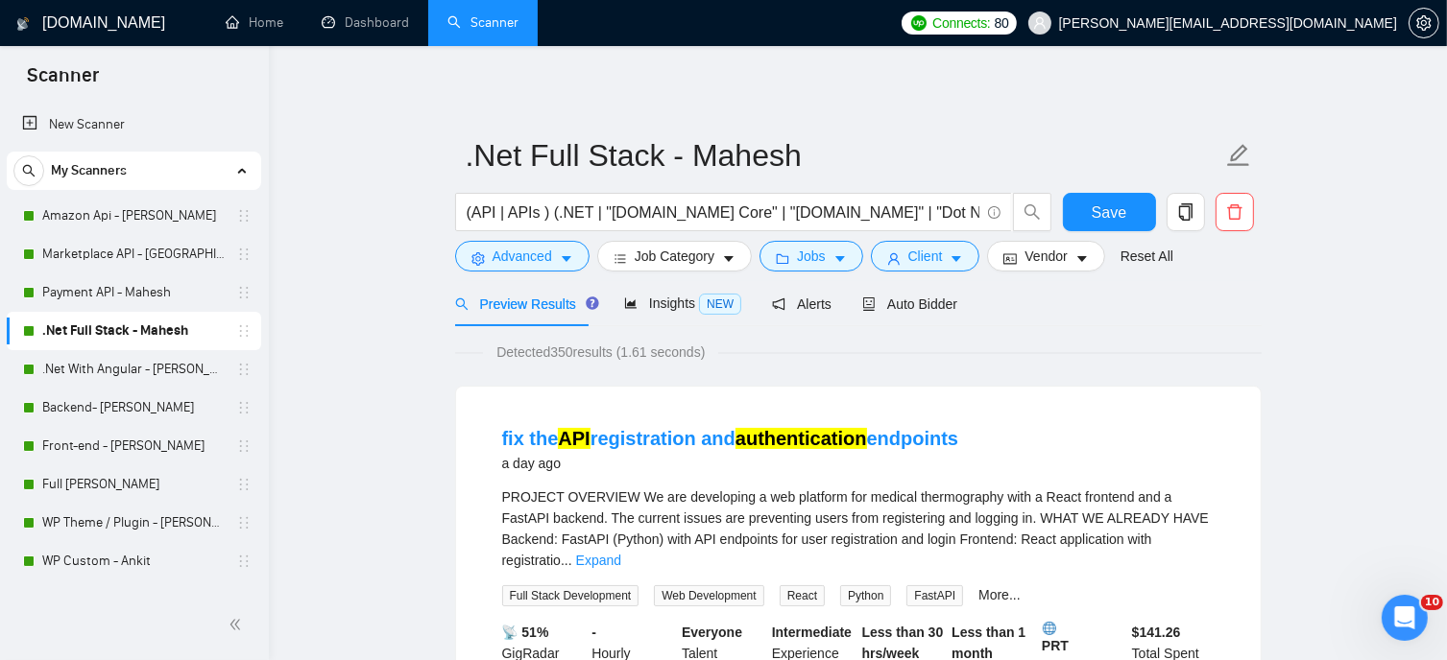
drag, startPoint x: 338, startPoint y: 145, endPoint x: 331, endPoint y: 117, distance: 28.6
click at [876, 304] on span "Auto Bidder" at bounding box center [909, 304] width 95 height 15
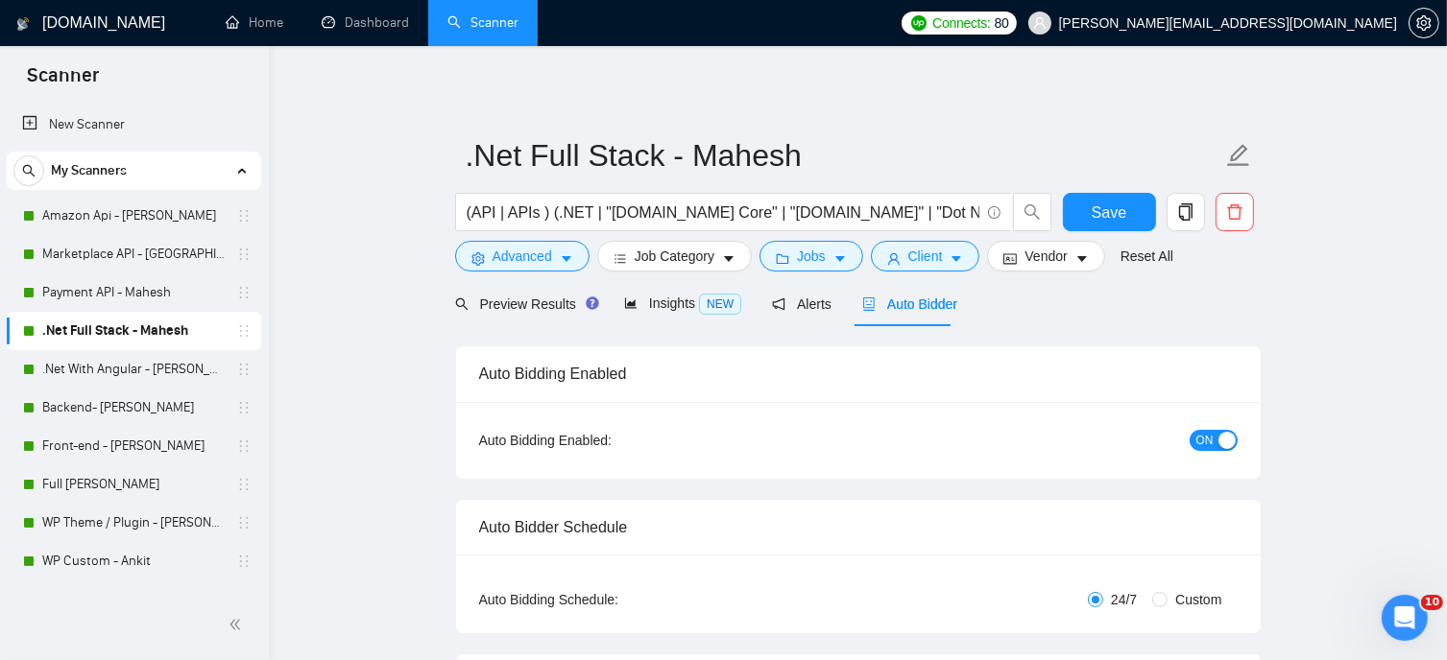
radio input "false"
radio input "true"
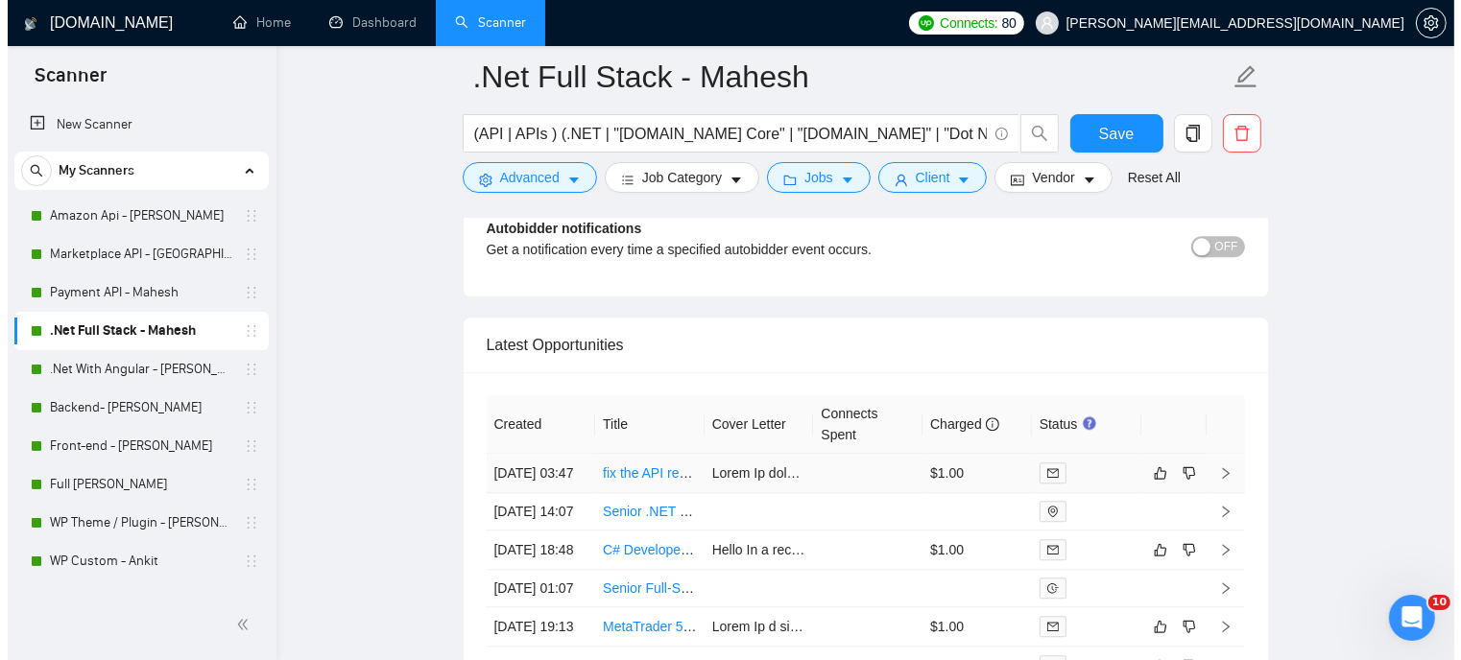
scroll to position [4991, 0]
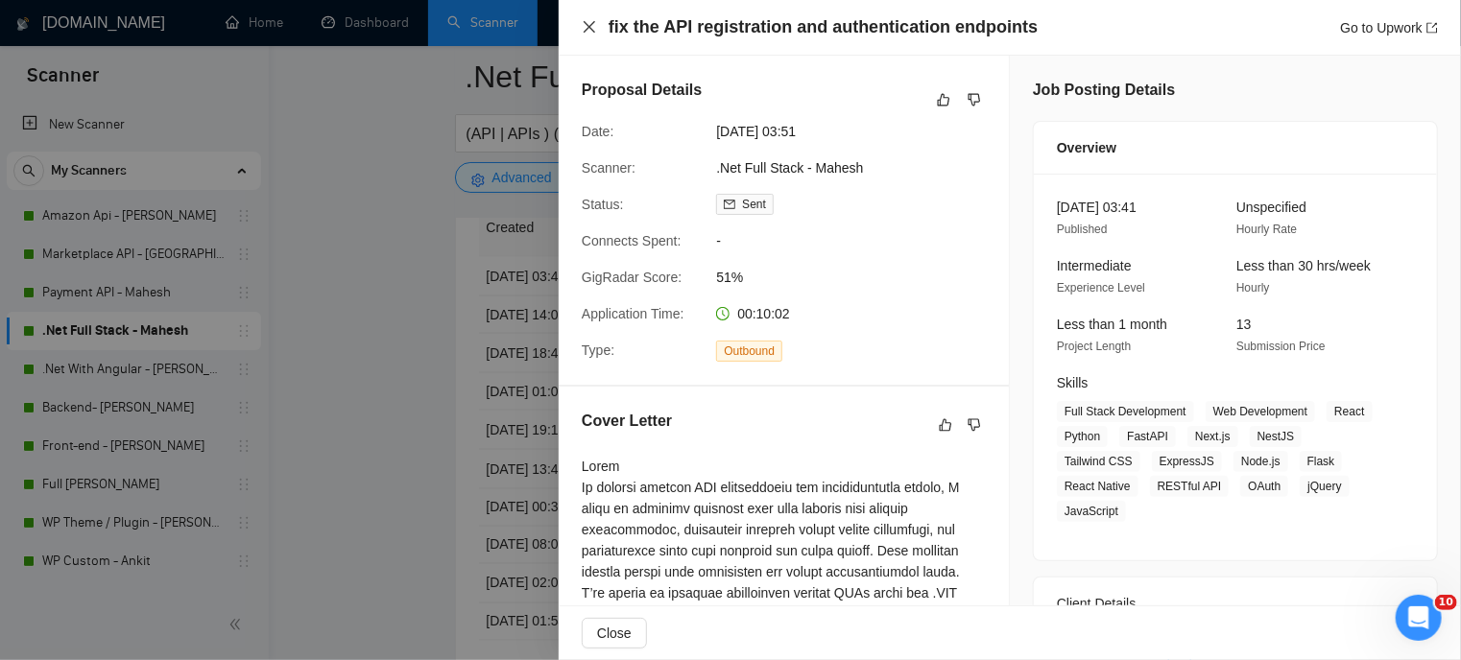
drag, startPoint x: 591, startPoint y: 28, endPoint x: 913, endPoint y: 384, distance: 479.8
click at [591, 28] on icon "close" at bounding box center [589, 26] width 15 height 15
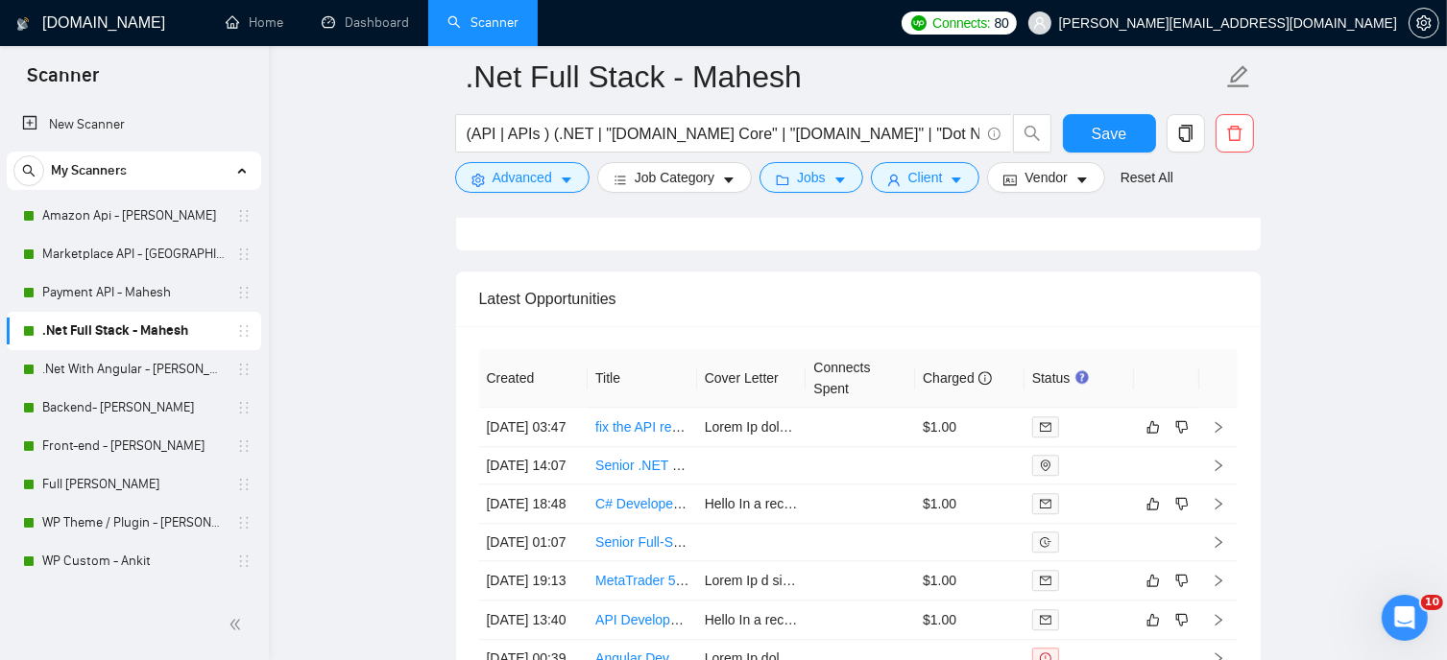
scroll to position [4895, 0]
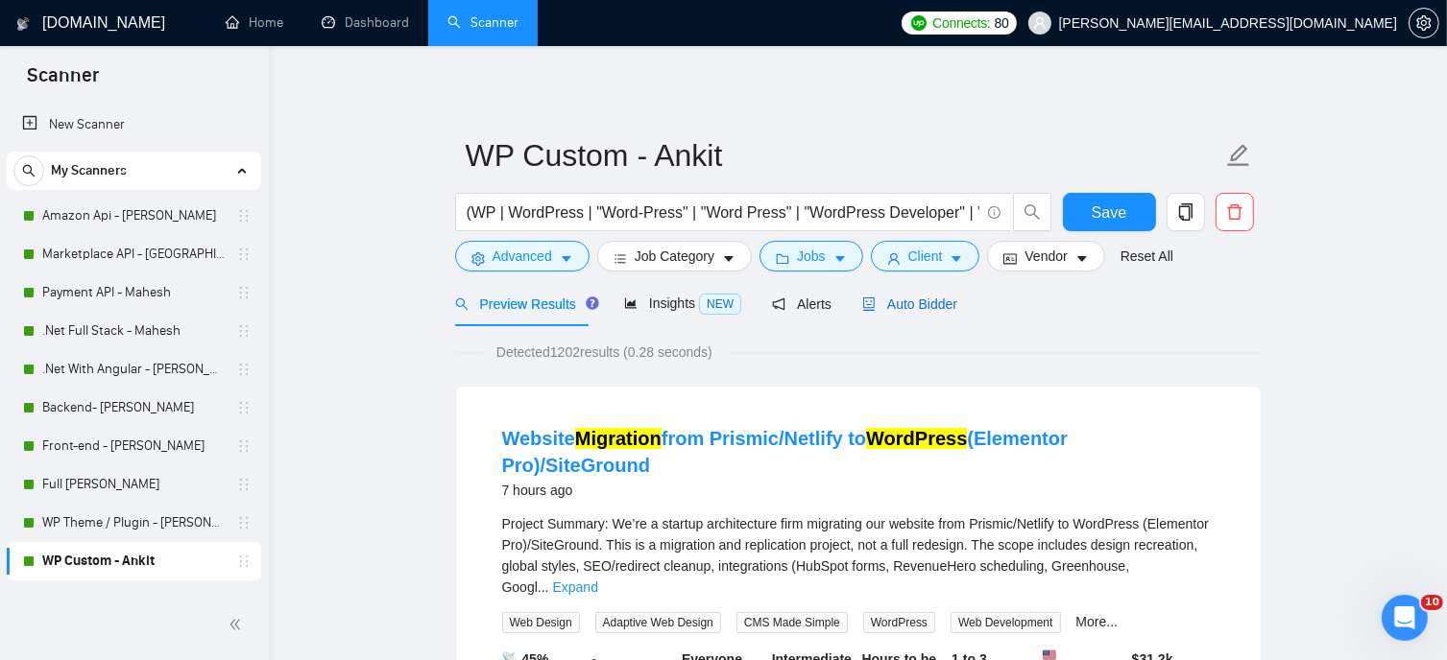
click at [902, 311] on span "Auto Bidder" at bounding box center [909, 304] width 95 height 15
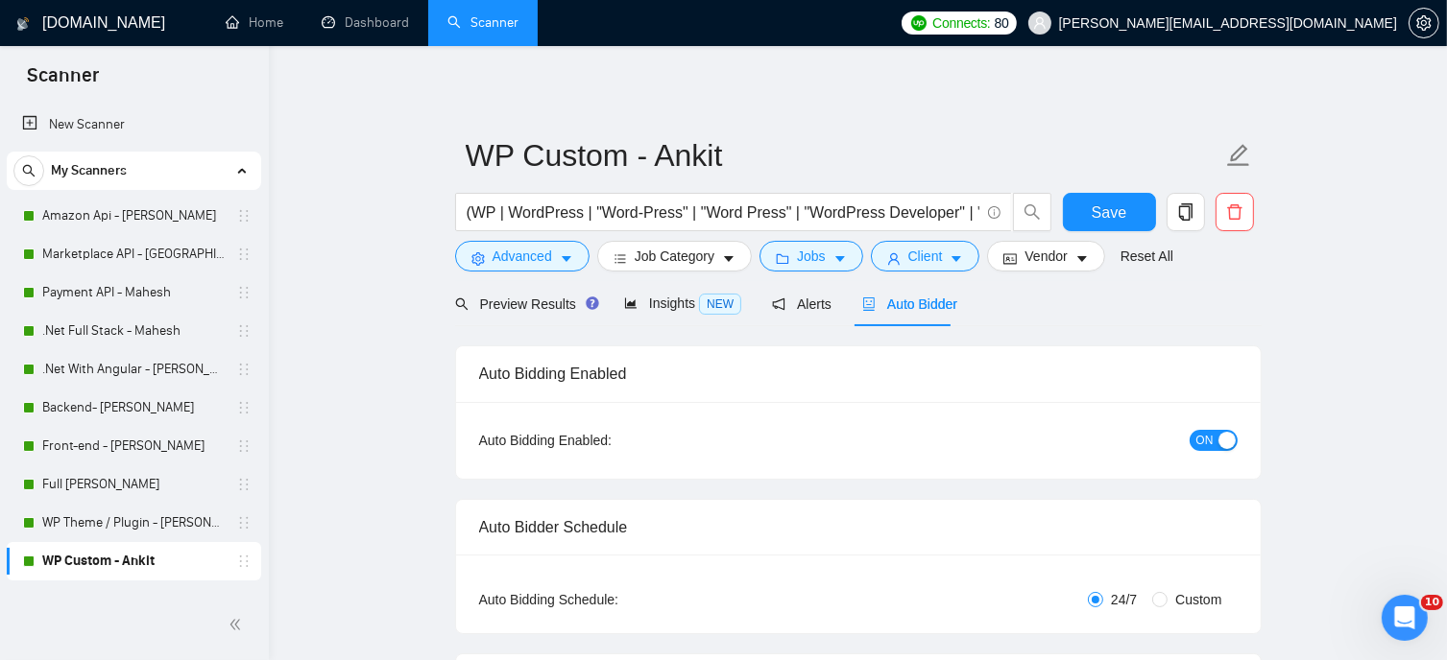
radio input "false"
radio input "true"
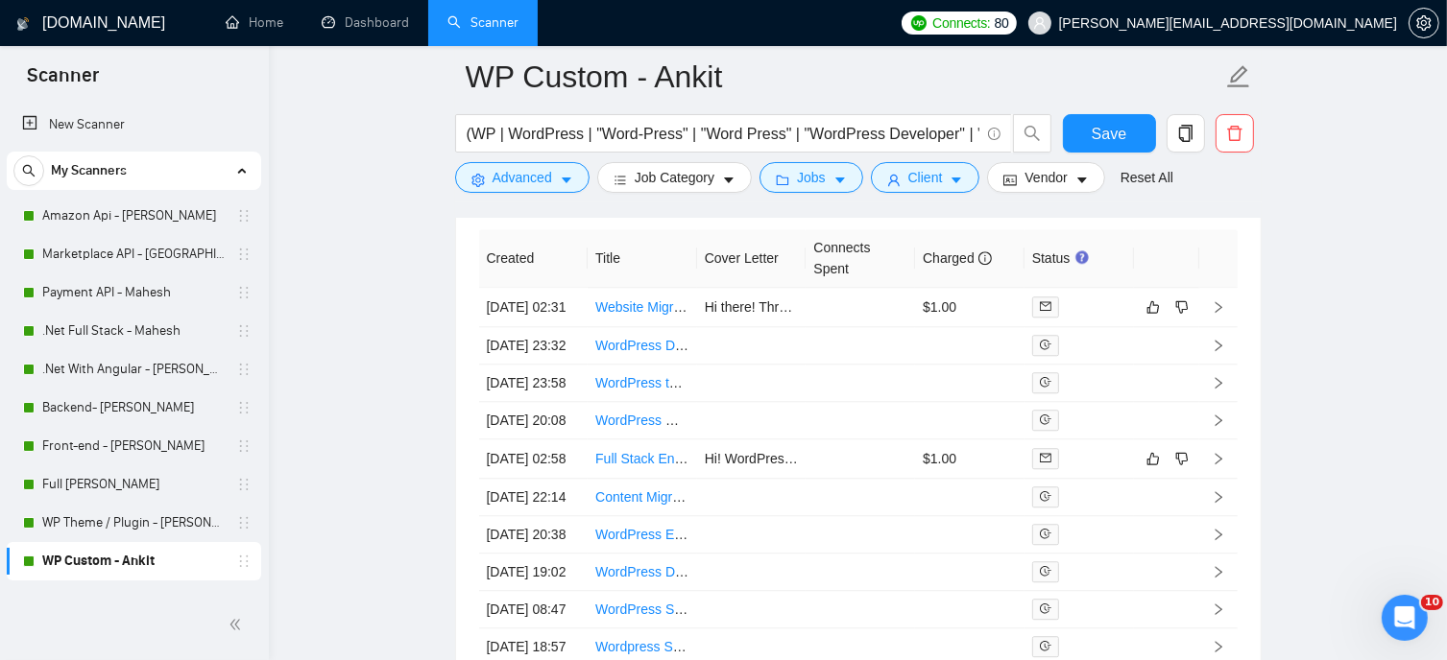
scroll to position [4991, 0]
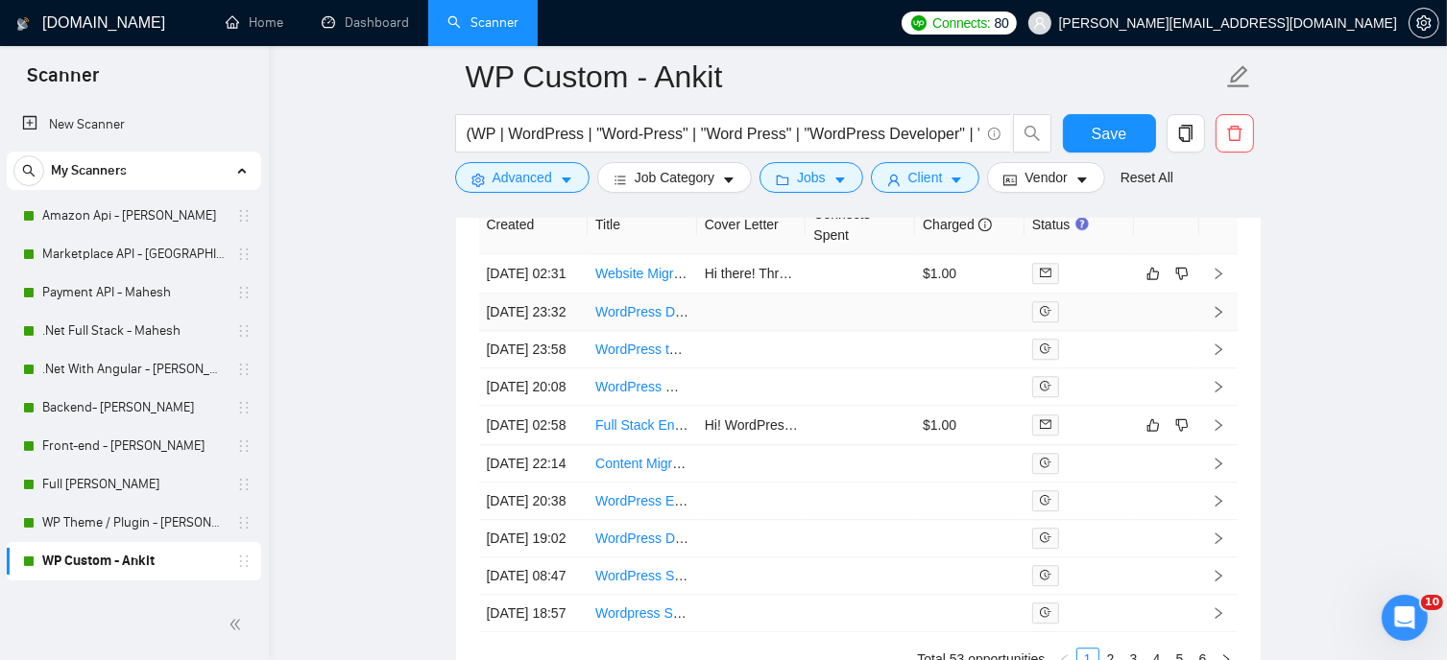
drag, startPoint x: 633, startPoint y: 333, endPoint x: 633, endPoint y: 353, distance: 20.2
click at [633, 320] on link "WordPress Developer (Frontend + Performance + Schema) — Custom Theme & Clean La…" at bounding box center [878, 311] width 566 height 15
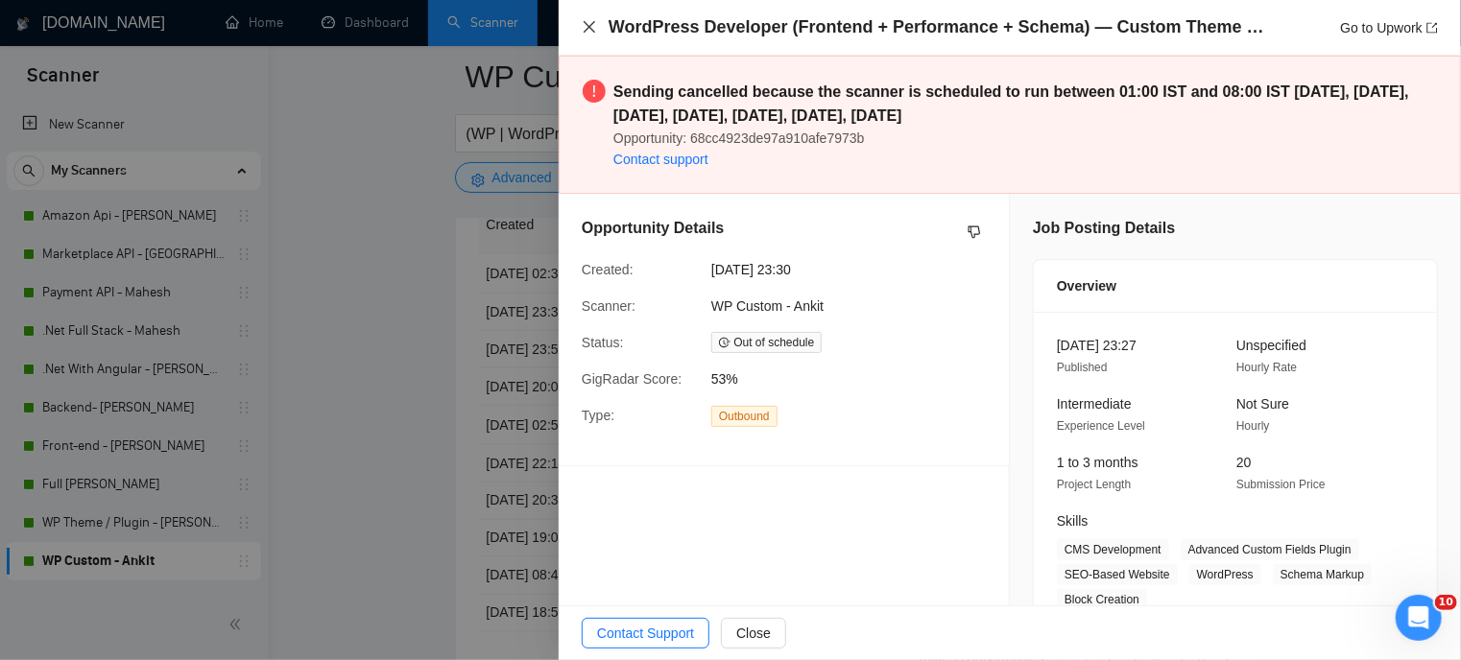
drag, startPoint x: 590, startPoint y: 23, endPoint x: 559, endPoint y: 6, distance: 36.1
click at [591, 23] on icon "close" at bounding box center [589, 26] width 15 height 15
